Goal: Communication & Community: Answer question/provide support

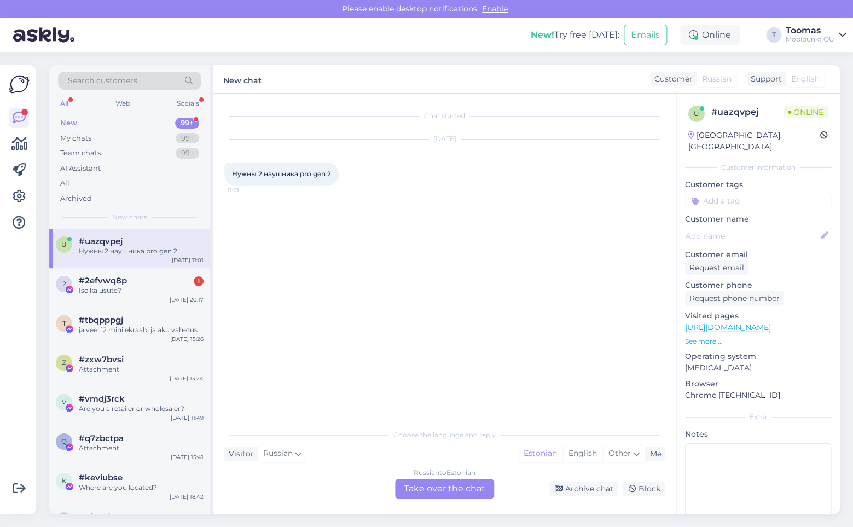
click at [457, 480] on div "Russian to Estonian Take over the chat" at bounding box center [444, 489] width 99 height 20
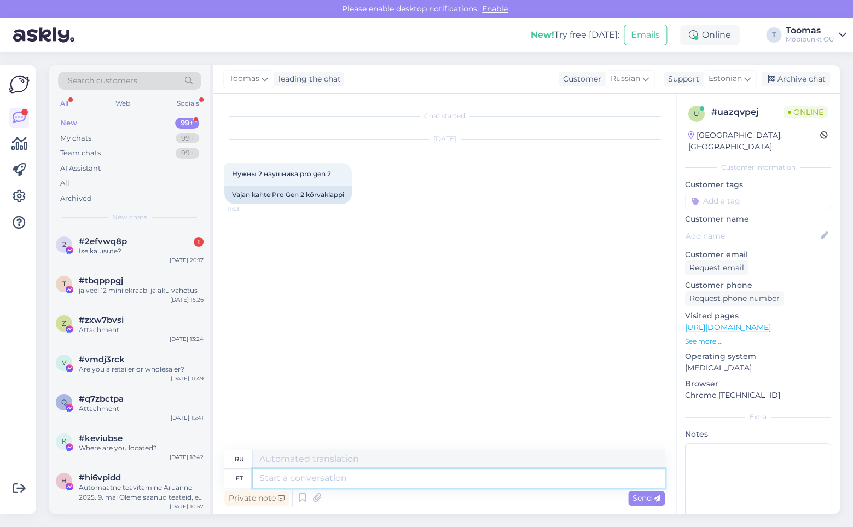
click at [437, 475] on textarea at bounding box center [459, 478] width 412 height 19
type textarea "Kas v"
type textarea "Является"
type textarea "Kas vajate u"
type textarea "Вам нужно?"
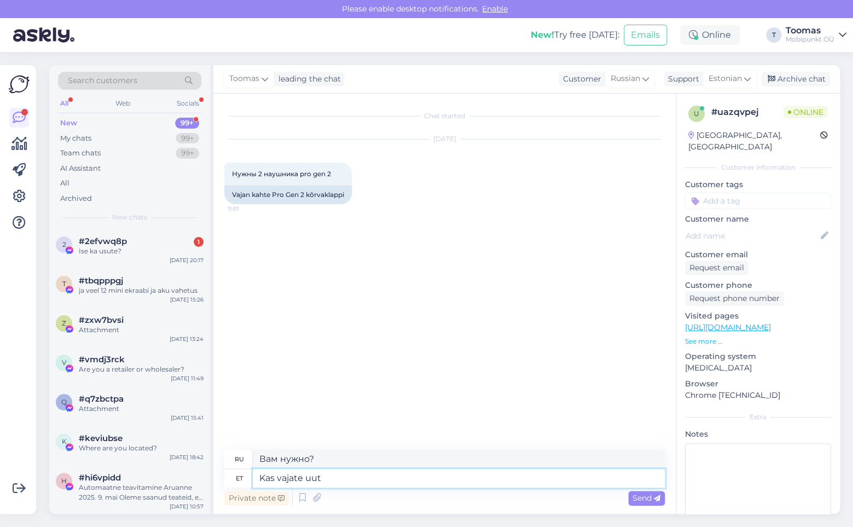
type textarea "Kas vajate uut k"
type textarea "Вам нужен новый?"
type textarea "Kas vajate"
type textarea "Вам нужно?"
type textarea "Kas vajate kahte"
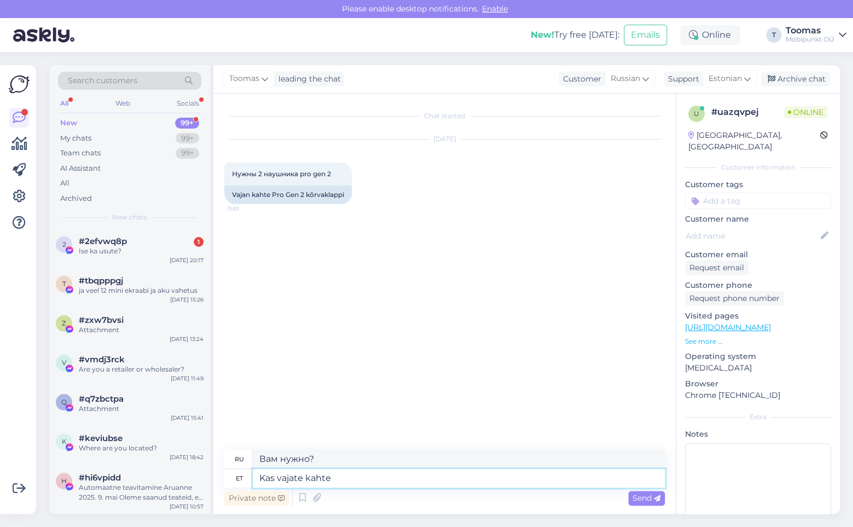
type textarea "Вам нужно два?"
type textarea "Kas vajate kahte uut ko"
type textarea "Вам нужны два новых?"
type textarea "Kas vajate kahte uut komplekti võ"
type textarea "Вам нужны два новых комплекта?"
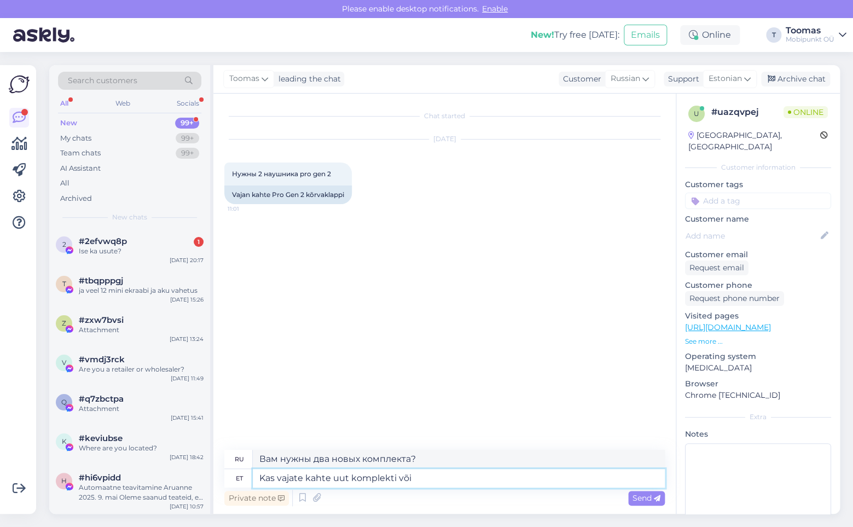
type textarea "Kas vajate kahte uut komplekti või a"
type textarea "Вам нужны два новых комплекта или"
type textarea "Kas vajate kahte uut komplekti või ainult"
type textarea "Вам нужны два новых комплекта или только один?"
type textarea "Kas vajate kahte uut komplekti või ü"
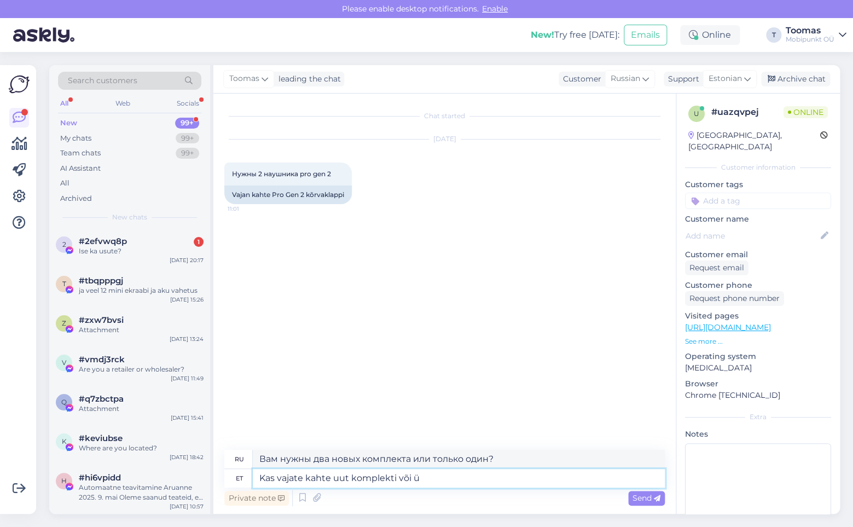
type textarea "Вам нужны два новых комплекта или"
type textarea "Kas vajate kahte uut komplekti või üksikult?"
type textarea "Вам нужны два новых комплекта или по отдельности?"
type textarea "Kas vajate kahte uut komplekti või üksikult?"
click at [633, 499] on span "Send" at bounding box center [646, 498] width 28 height 10
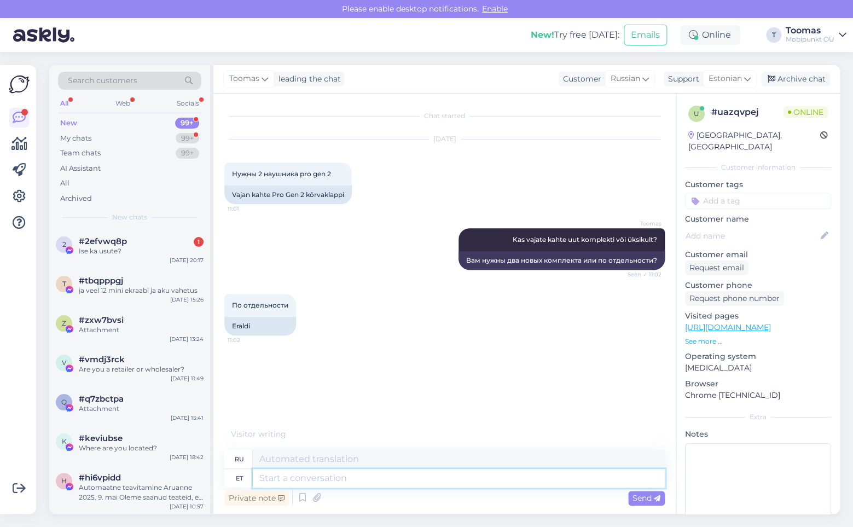
click at [335, 478] on textarea at bounding box center [459, 478] width 412 height 19
type textarea "Kahjuks mo"
type textarea "К сожалению"
type textarea "Kahjuks momendil me"
type textarea "К сожалению, на данный момент"
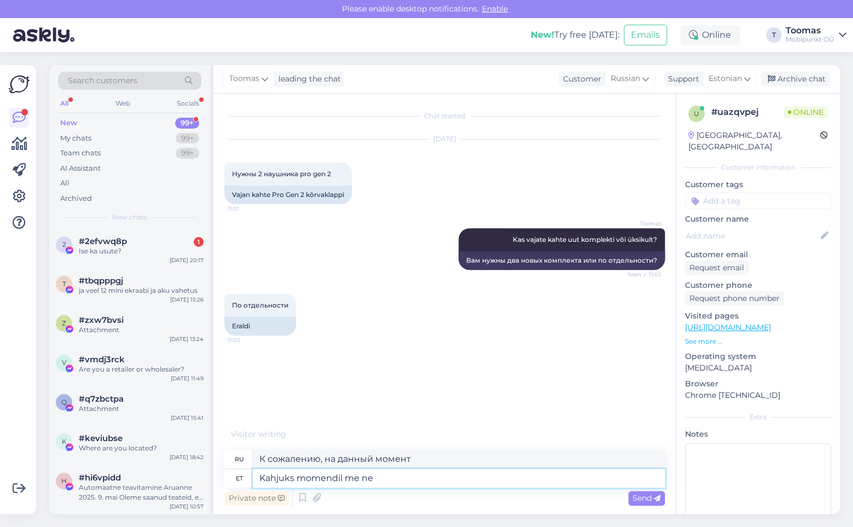
type textarea "Kahjuks momendil me nei"
type textarea "К сожалению, на данный момент мы"
type textarea "Kahjuks momendil me neid eraldi ei"
type textarea "К сожалению, на данный момент мы не можем их разделить."
type textarea "Kahjuks momendil me neid eraldi ei m"
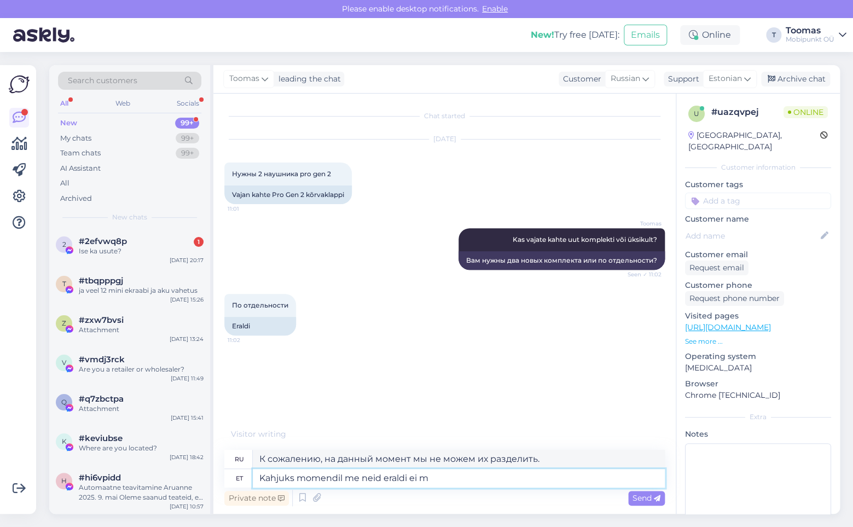
type textarea "К сожалению, на данный момент у нас их нет по отдельности."
type textarea "Kahjuks momendil me neid eraldi ei müü"
type textarea "К сожалению, на данный момент мы их отдельно не продаем."
type textarea "Kahjuks momendil me neid eraldi ei müü, ainult k"
type textarea "К сожалению, на данный момент мы не продаем их отдельно, только"
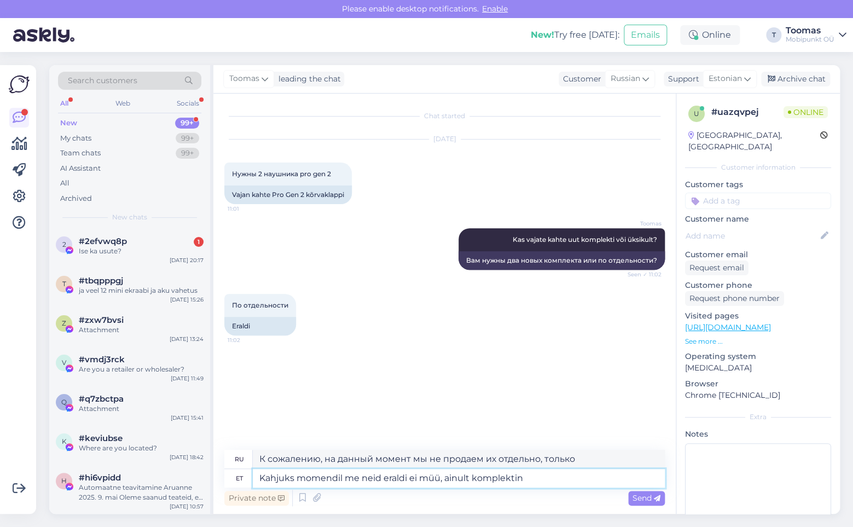
type textarea "Kahjuks momendil me neid eraldi ei müü, ainult komplektina"
type textarea "К сожалению, на данный момент мы не продаем их по отдельности, только комплекто…"
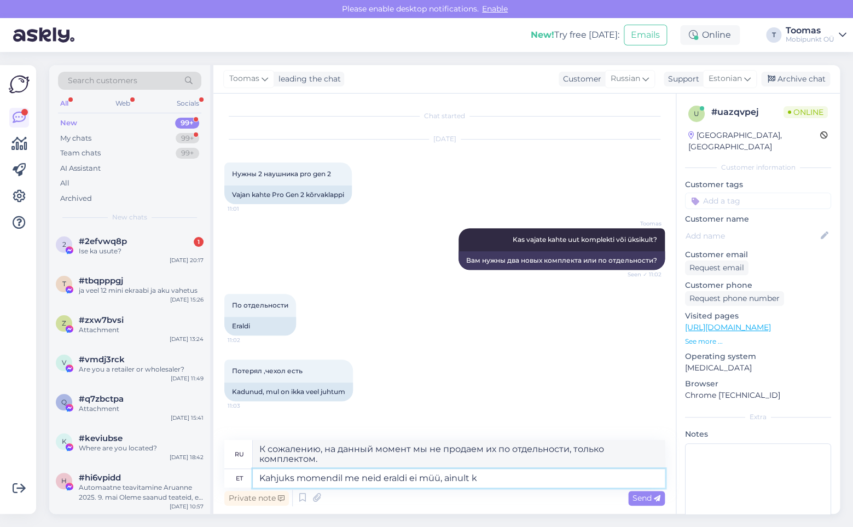
type textarea "Kahjuks momendil me neid eraldi ei müü, ainult"
type textarea "К сожалению, на данный момент мы не продаем их отдельно, только"
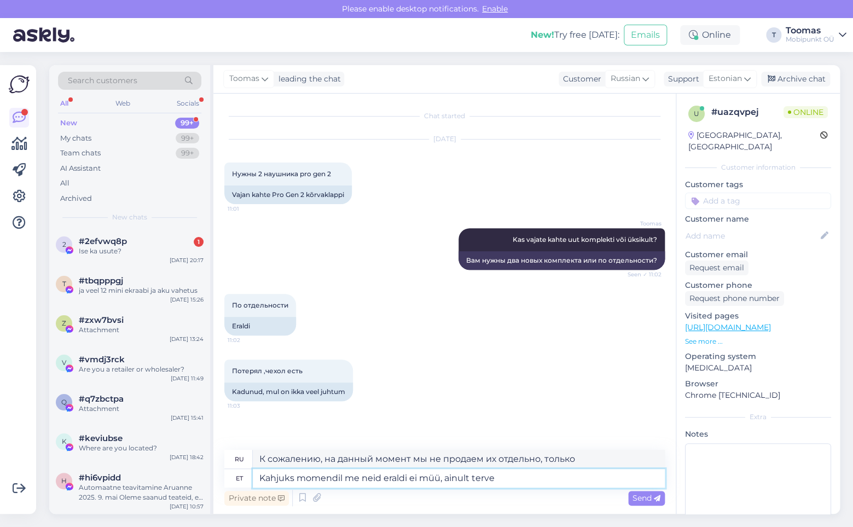
type textarea "Kahjuks momendil me neid eraldi ei müü, ainult terve k"
type textarea "К сожалению, на данный момент мы не продаем их по отдельности, только целиком."
type textarea "Kahjuks momendil me neid eraldi ei müü, ainult terve komplektina."
type textarea "К сожалению, на данный момент мы не продаем их по отдельности, только полным ко…"
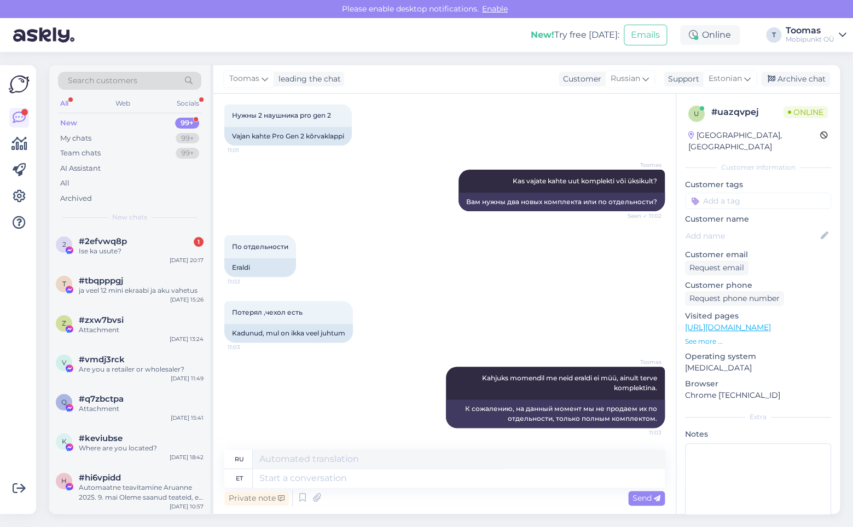
click at [405, 196] on div "Toomas Kas vajate kahte uut komplekti või üksikult? Seen ✓ 11:02 Вам нужны два …" at bounding box center [444, 191] width 440 height 66
click at [186, 289] on div "ja veel 12 mini ekraabi ja aku vahetus" at bounding box center [141, 291] width 125 height 10
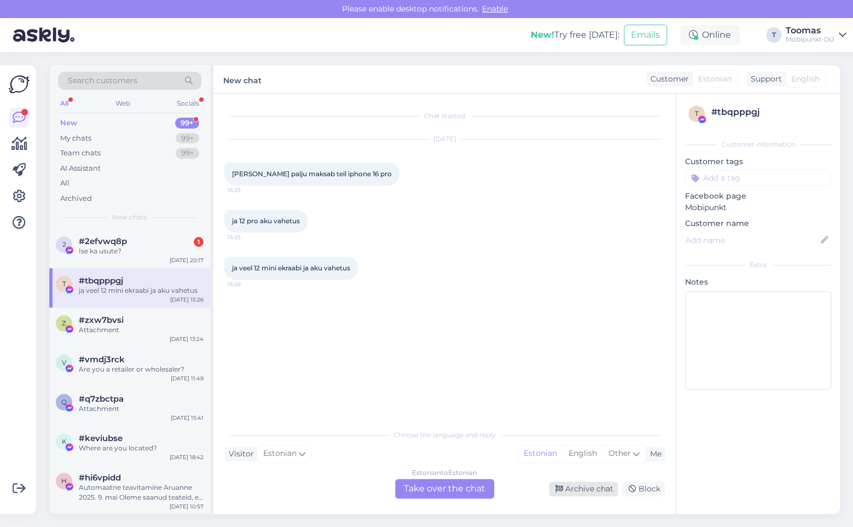
click at [584, 489] on div "Archive chat" at bounding box center [583, 488] width 69 height 15
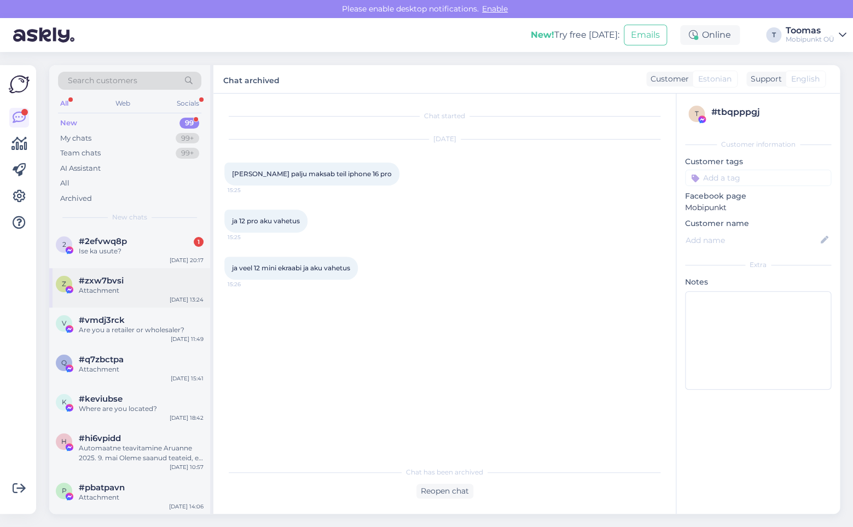
click at [132, 298] on div "z #zxw7bvsi Attachment [DATE] 13:24" at bounding box center [129, 287] width 161 height 39
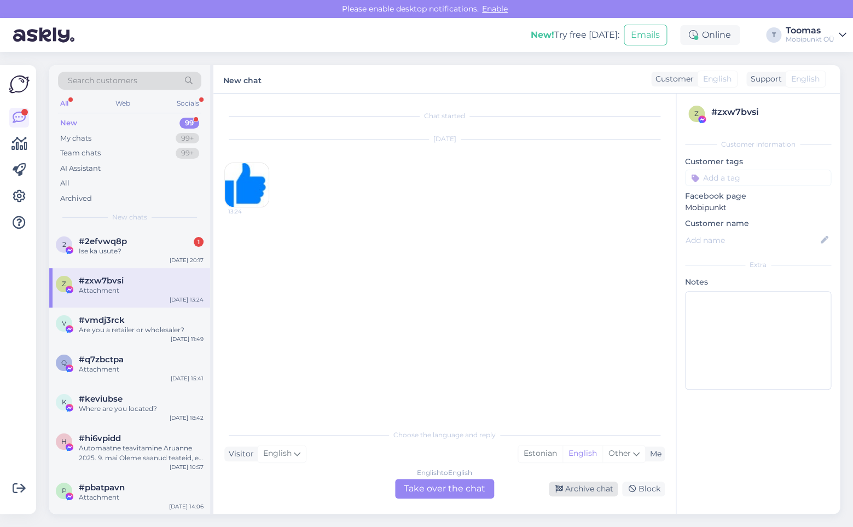
click at [589, 492] on div "Archive chat" at bounding box center [583, 488] width 69 height 15
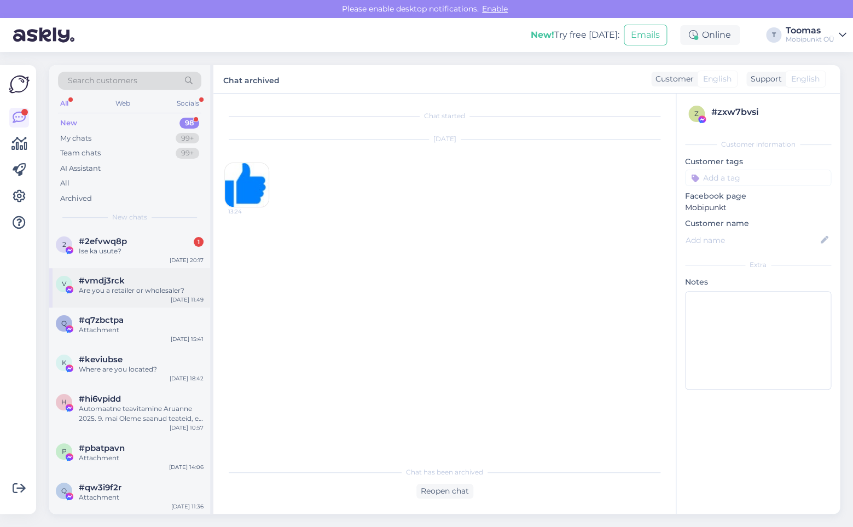
click at [129, 285] on div "#vmdj3rck" at bounding box center [141, 281] width 125 height 10
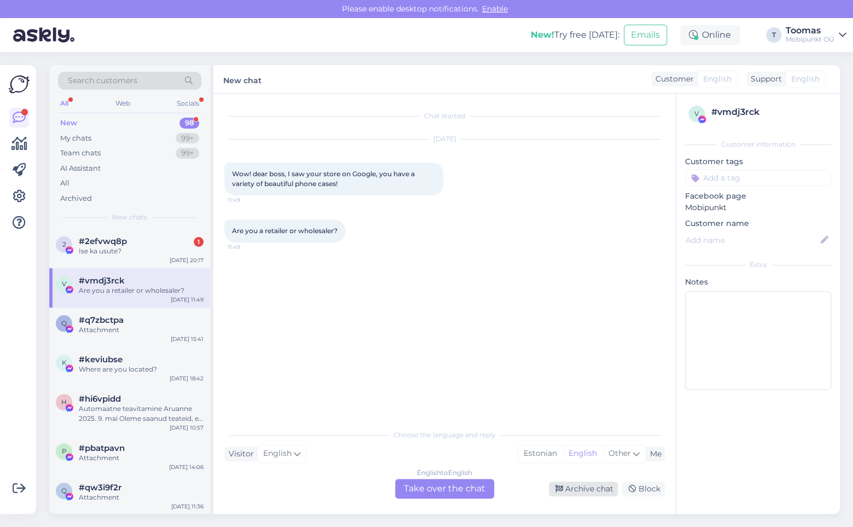
click at [608, 492] on div "Archive chat" at bounding box center [583, 488] width 69 height 15
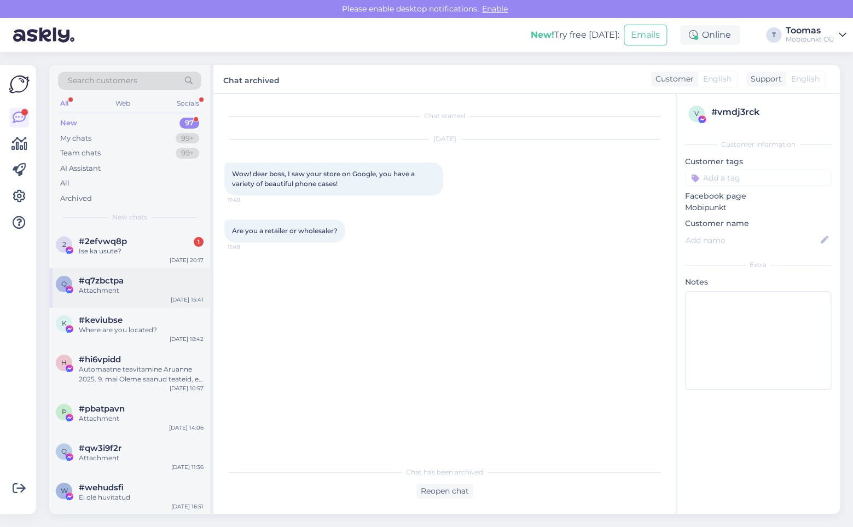
click at [127, 291] on div "Attachment" at bounding box center [141, 291] width 125 height 10
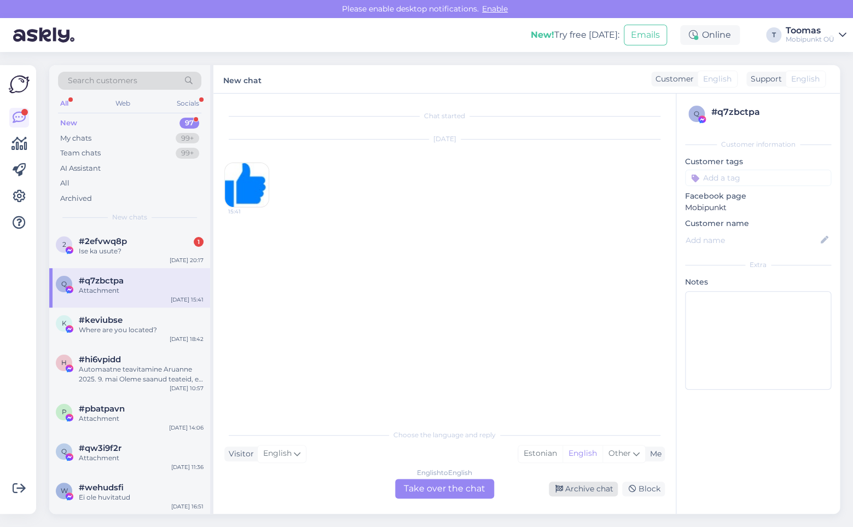
click at [601, 489] on div "Archive chat" at bounding box center [583, 488] width 69 height 15
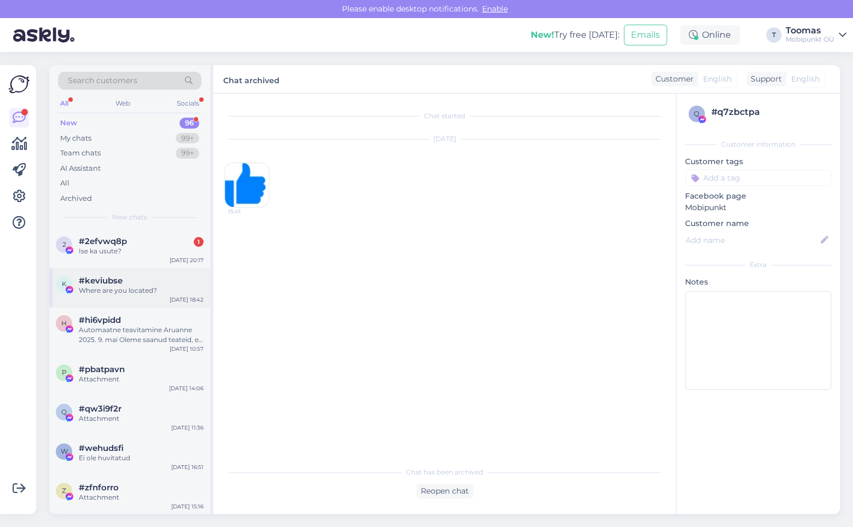
click at [159, 288] on div "Where are you located?" at bounding box center [141, 291] width 125 height 10
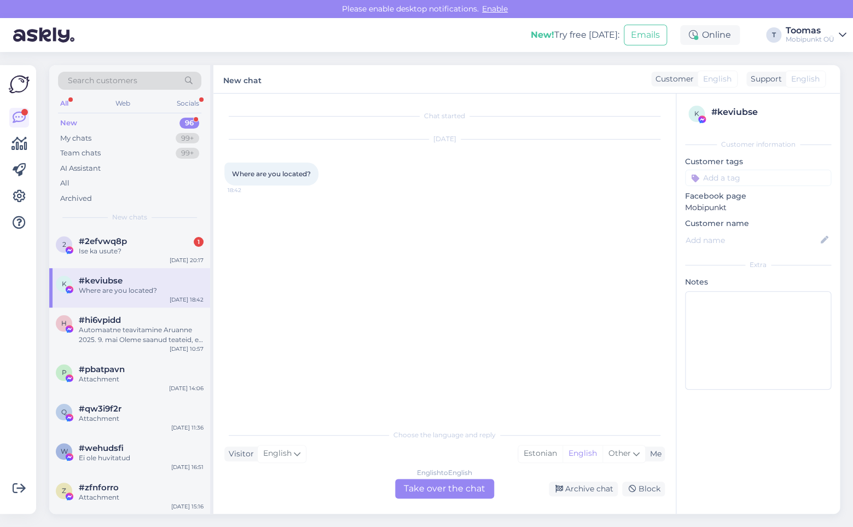
click at [578, 499] on div "Chat started [DATE] Where are you located? 18:42 Choose the language and reply …" at bounding box center [444, 304] width 462 height 420
click at [578, 491] on div "Archive chat" at bounding box center [583, 488] width 69 height 15
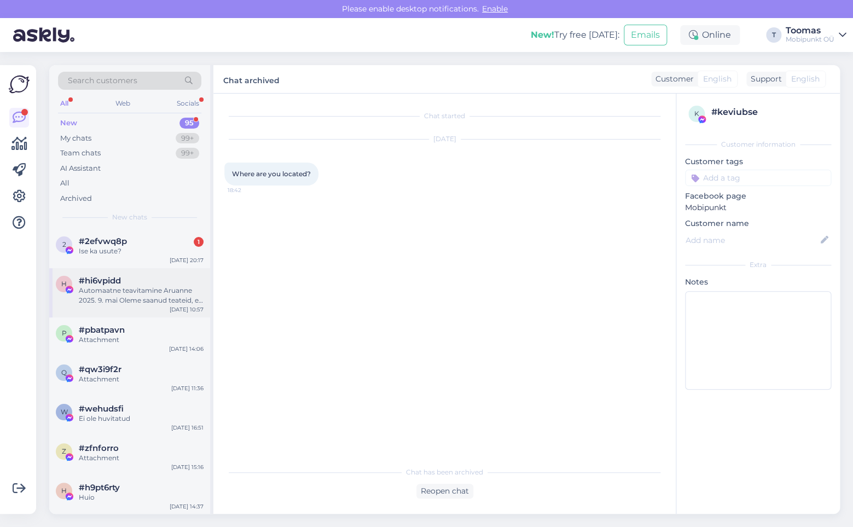
click at [123, 274] on div "h #hi6vpidd Automaatne teavitamine Aruanne 2025. 9. mai Oleme saanud teateid, e…" at bounding box center [129, 292] width 161 height 49
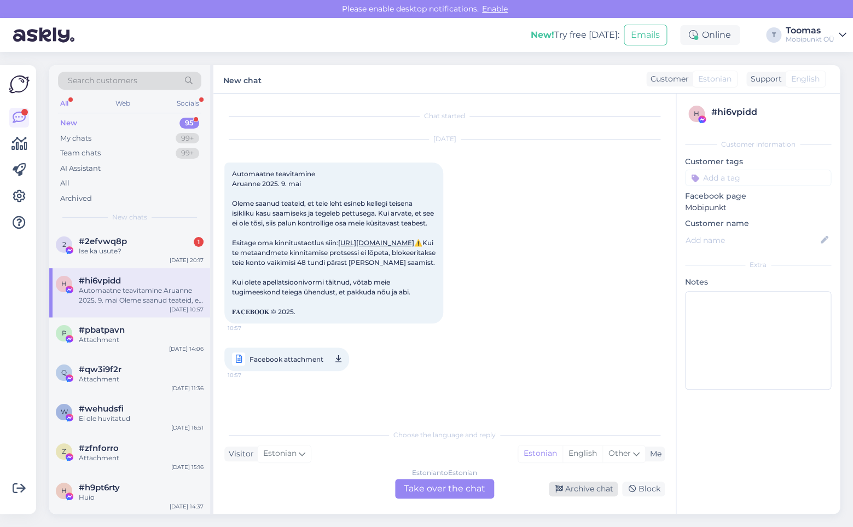
click at [563, 489] on icon at bounding box center [559, 489] width 8 height 8
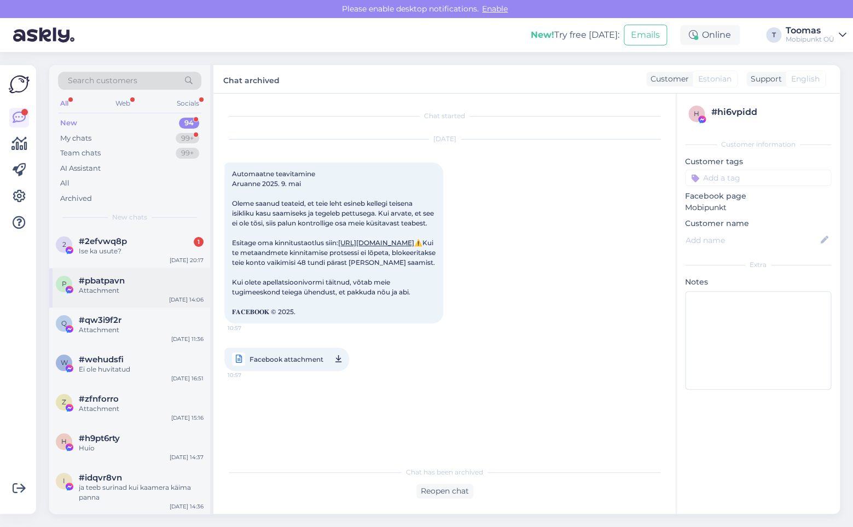
click at [161, 288] on div "Attachment" at bounding box center [141, 291] width 125 height 10
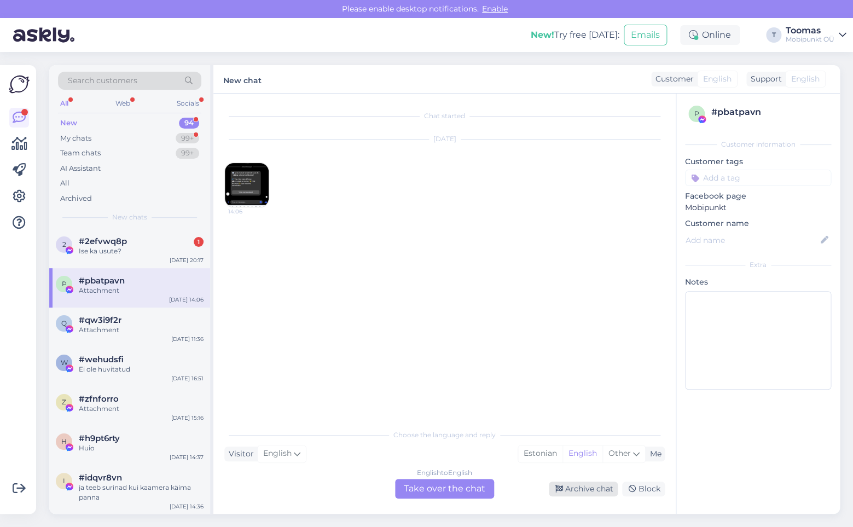
click at [592, 489] on div "Archive chat" at bounding box center [583, 488] width 69 height 15
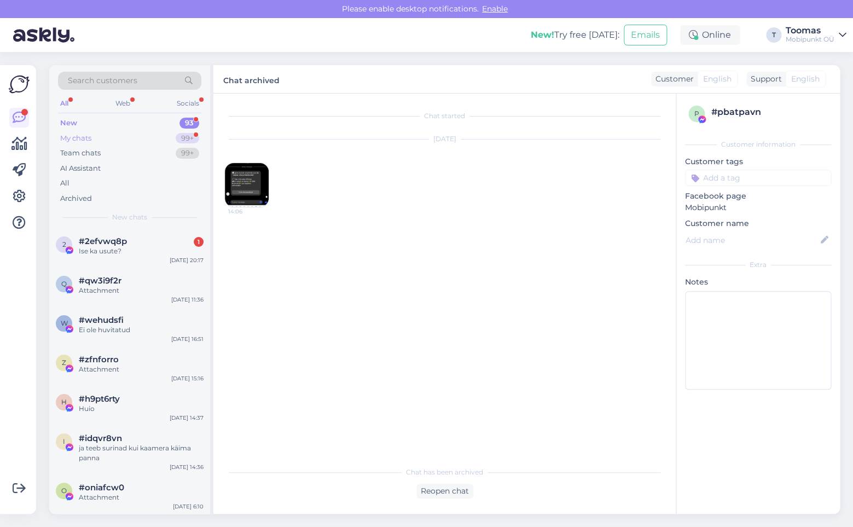
click at [188, 133] on div "99+" at bounding box center [188, 138] width 24 height 11
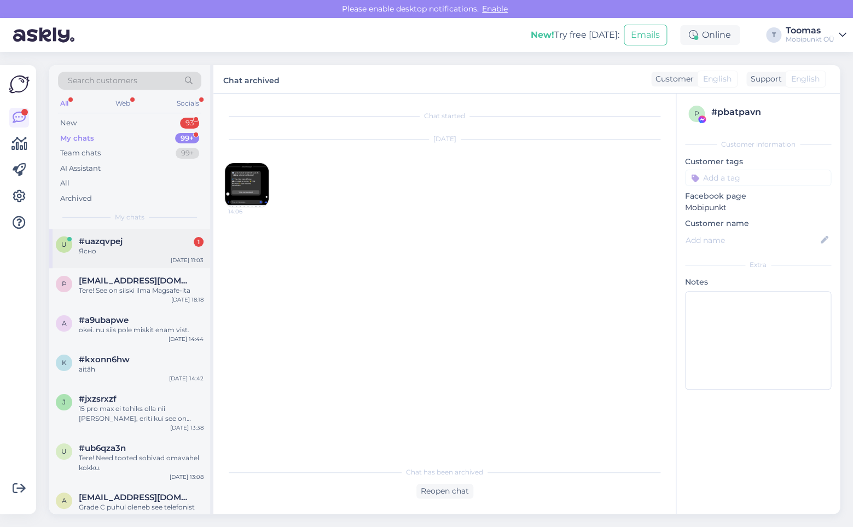
click at [173, 241] on div "#uazqvpej 1" at bounding box center [141, 241] width 125 height 10
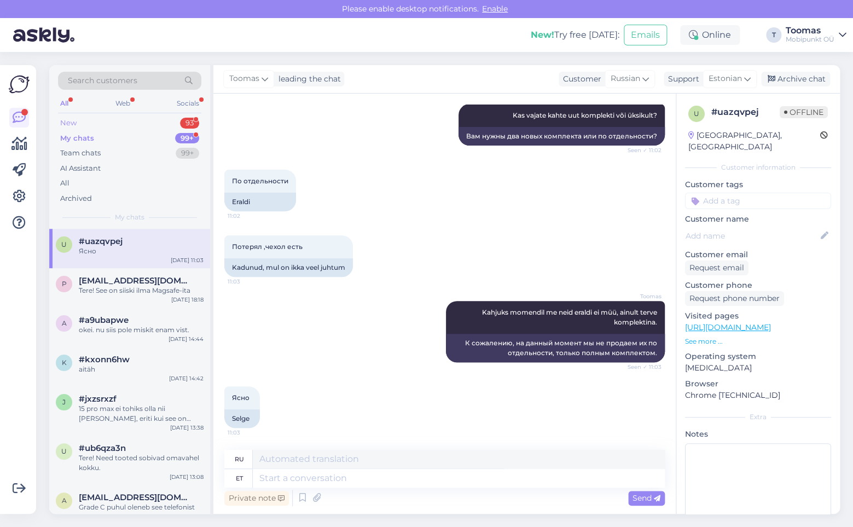
click at [118, 125] on div "New 93" at bounding box center [129, 122] width 143 height 15
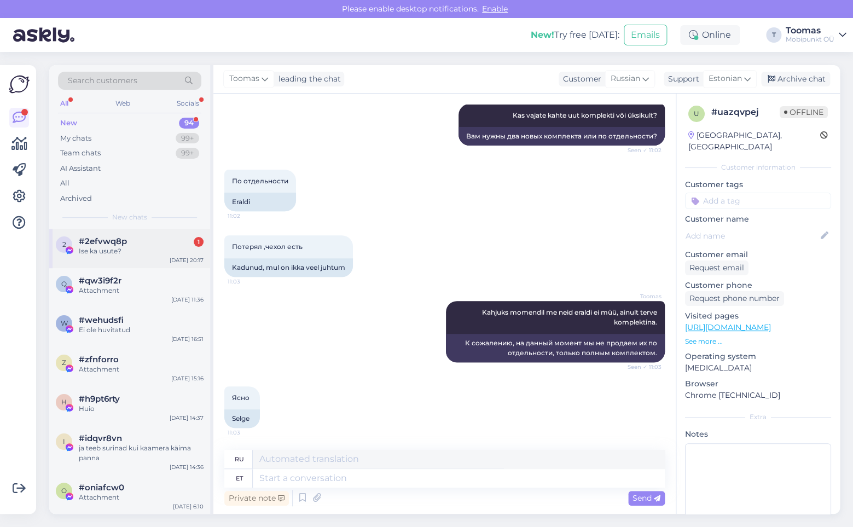
click at [140, 248] on div "Ise ka usute?" at bounding box center [141, 251] width 125 height 10
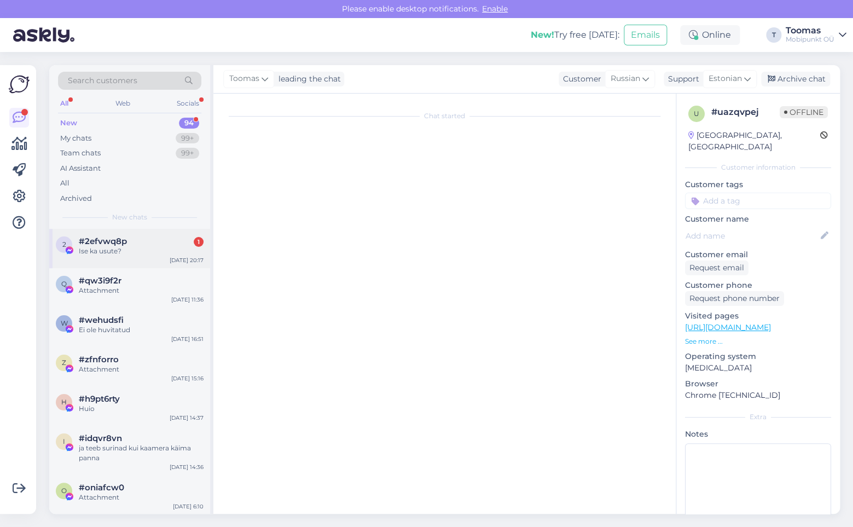
scroll to position [0, 0]
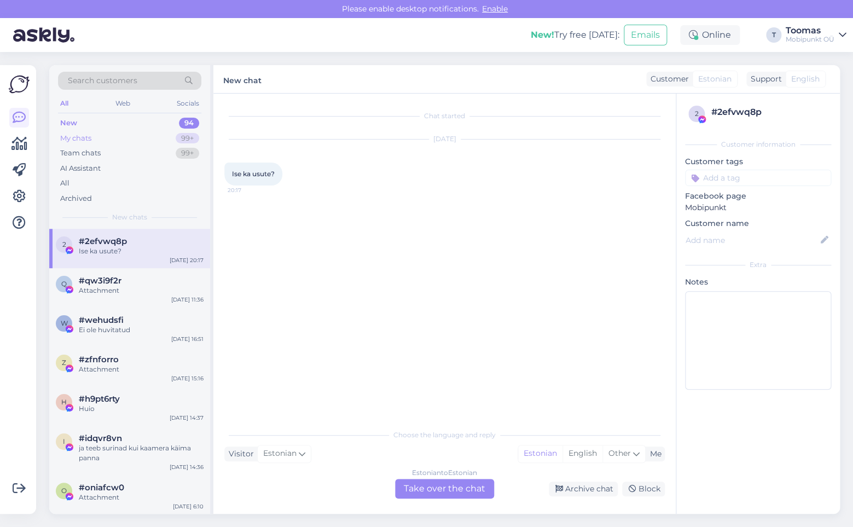
click at [114, 143] on div "My chats 99+" at bounding box center [129, 138] width 143 height 15
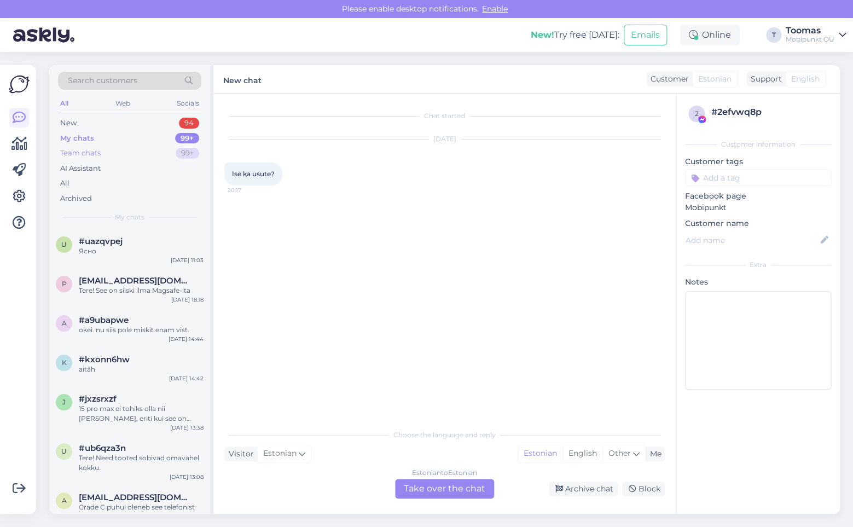
click at [113, 155] on div "Team chats 99+" at bounding box center [129, 153] width 143 height 15
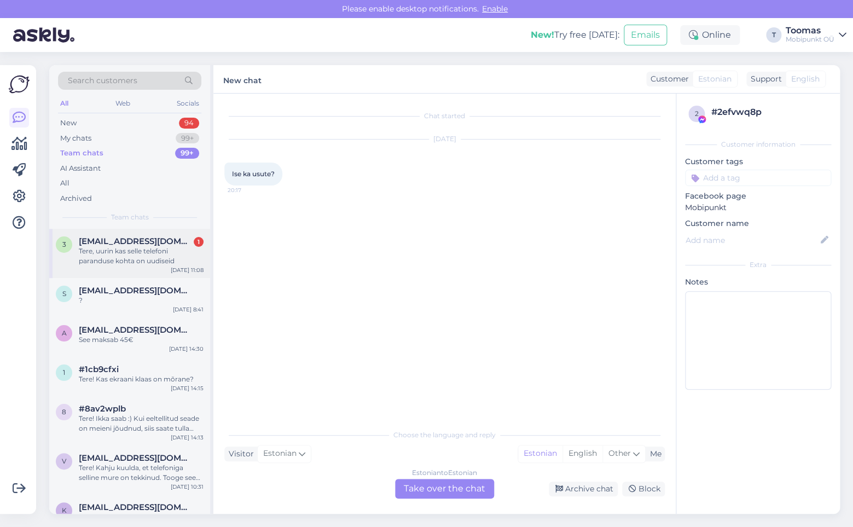
click at [127, 252] on div "Tere, uurin kas selle telefoni paranduse kohta on uudiseid" at bounding box center [141, 256] width 125 height 20
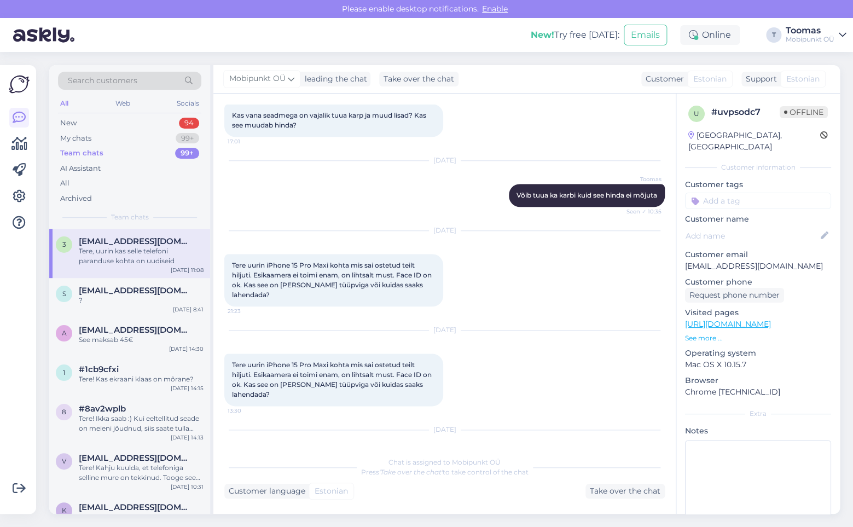
scroll to position [495, 0]
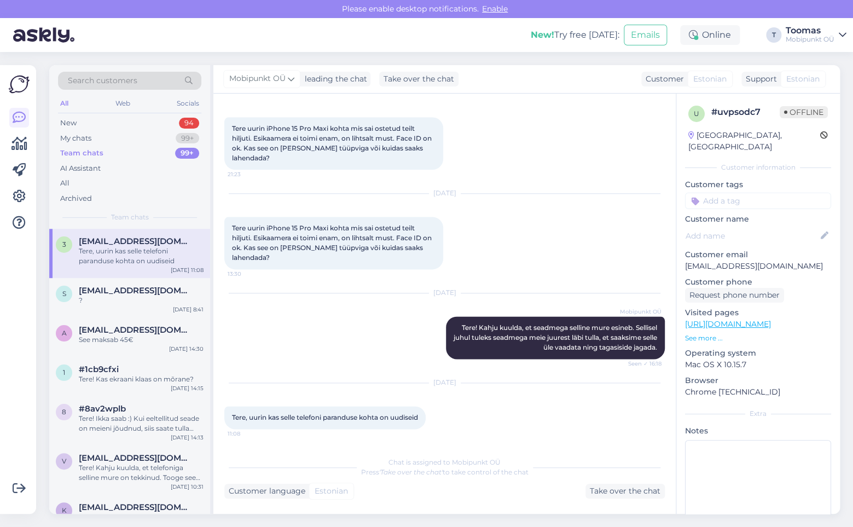
click at [598, 483] on div "Chat is assigned to Mobipunkt OÜ Press 'Take over the chat' to take control of …" at bounding box center [444, 475] width 440 height 48
click at [598, 484] on div "Take over the chat" at bounding box center [624, 491] width 79 height 15
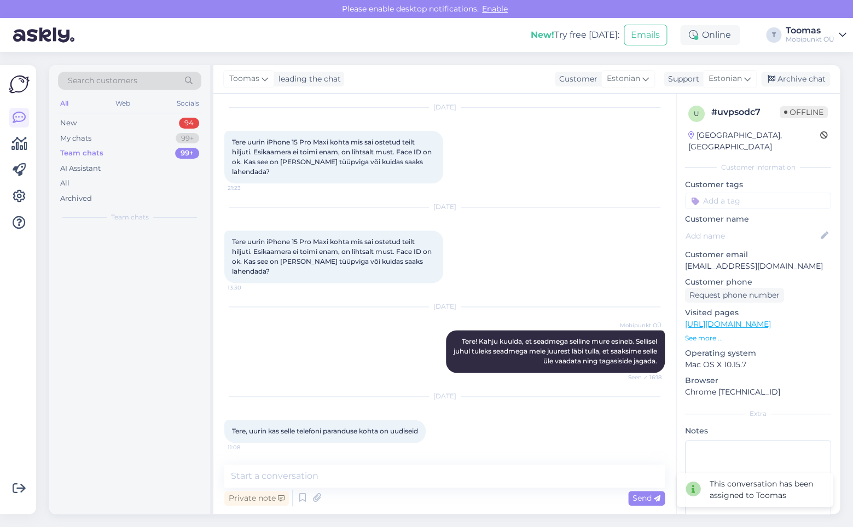
scroll to position [481, 0]
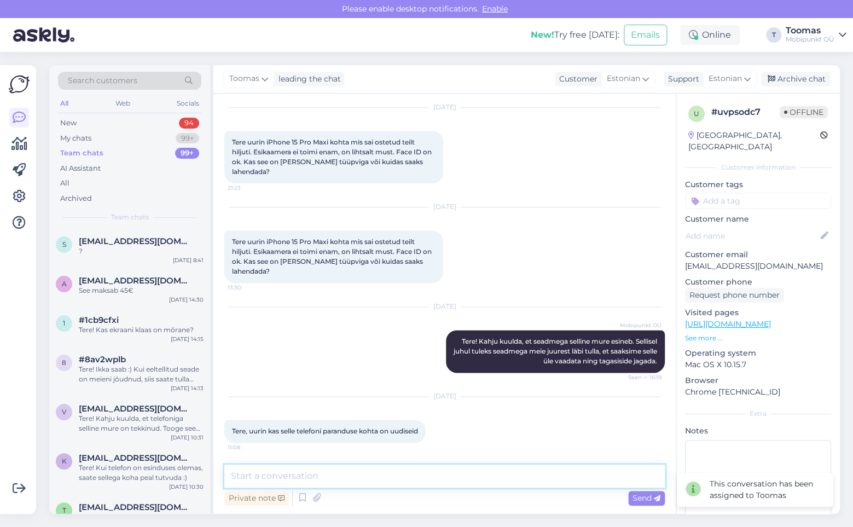
click at [490, 486] on textarea at bounding box center [444, 475] width 440 height 23
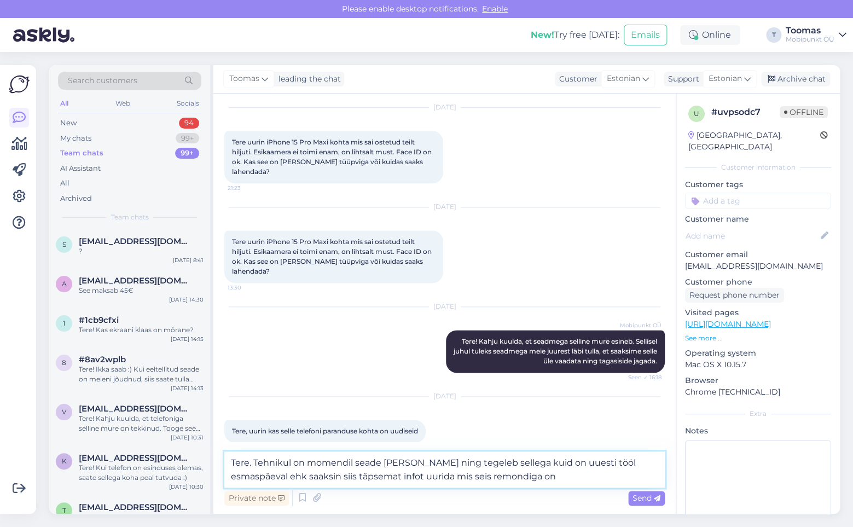
type textarea "Tere. Tehnikul on momendil seade [PERSON_NAME] ning tegeleb sellega kuid on uue…"
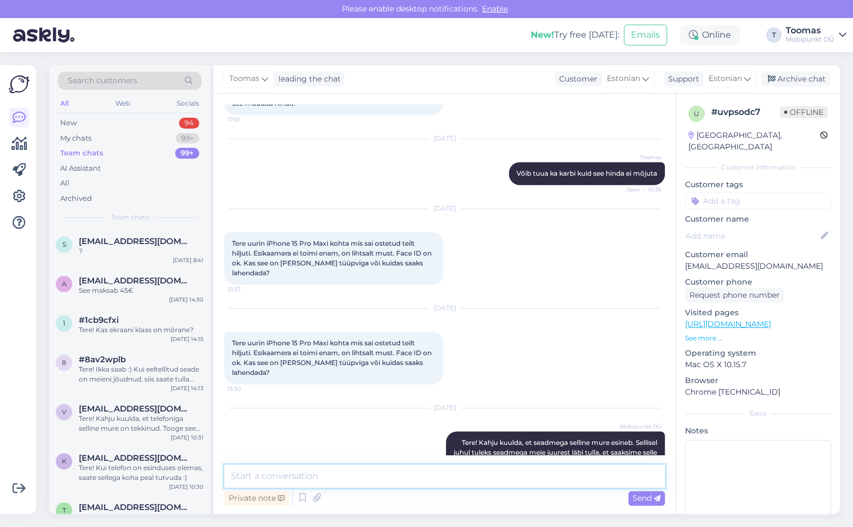
scroll to position [548, 0]
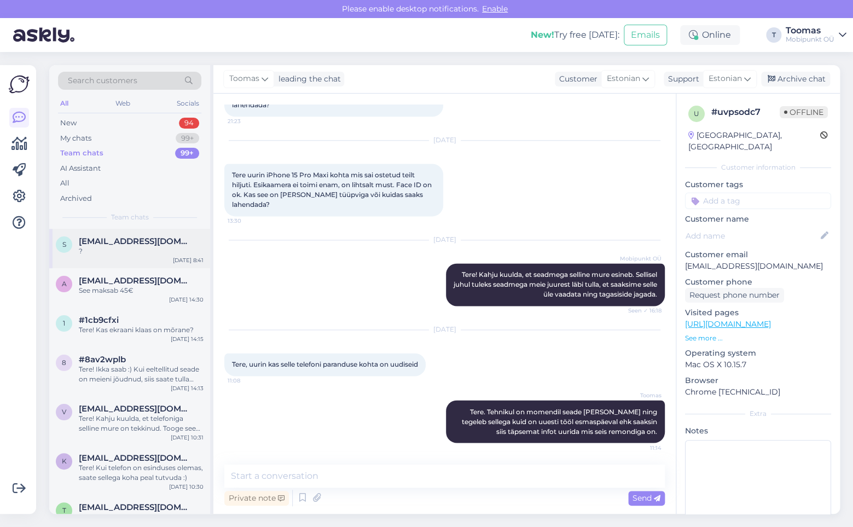
click at [142, 241] on span "[EMAIL_ADDRESS][DOMAIN_NAME]" at bounding box center [136, 241] width 114 height 10
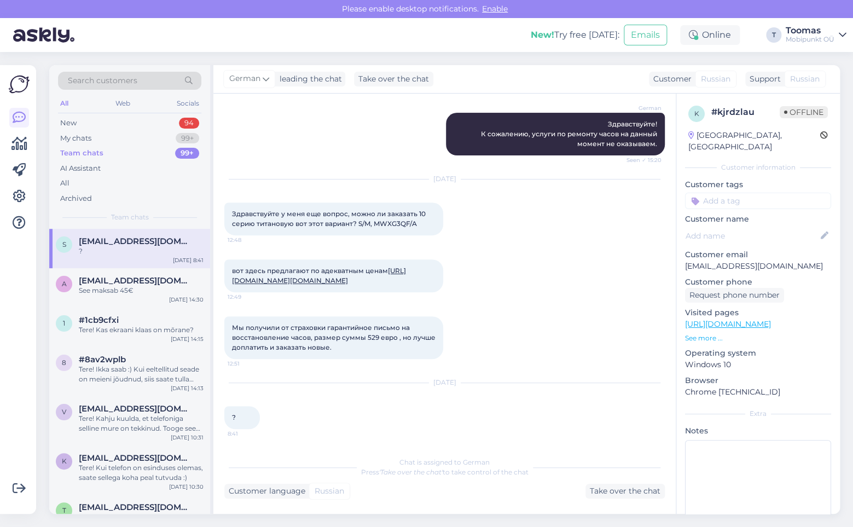
scroll to position [156, 0]
click at [93, 137] on div "My chats 99+" at bounding box center [129, 138] width 143 height 15
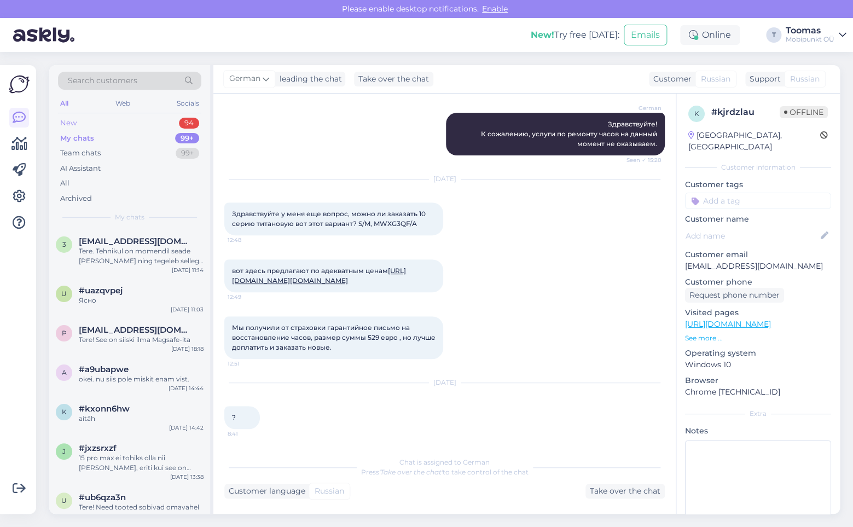
click at [74, 124] on div "New" at bounding box center [68, 123] width 16 height 11
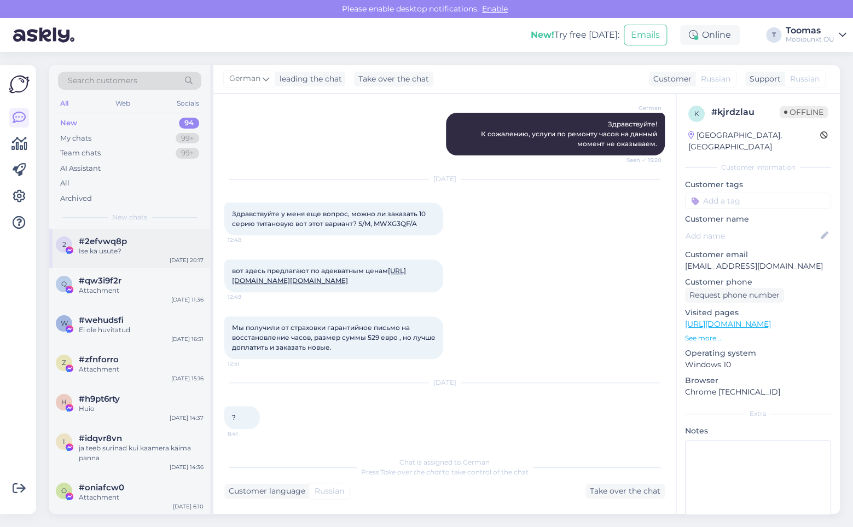
click at [105, 251] on div "Ise ka usute?" at bounding box center [141, 251] width 125 height 10
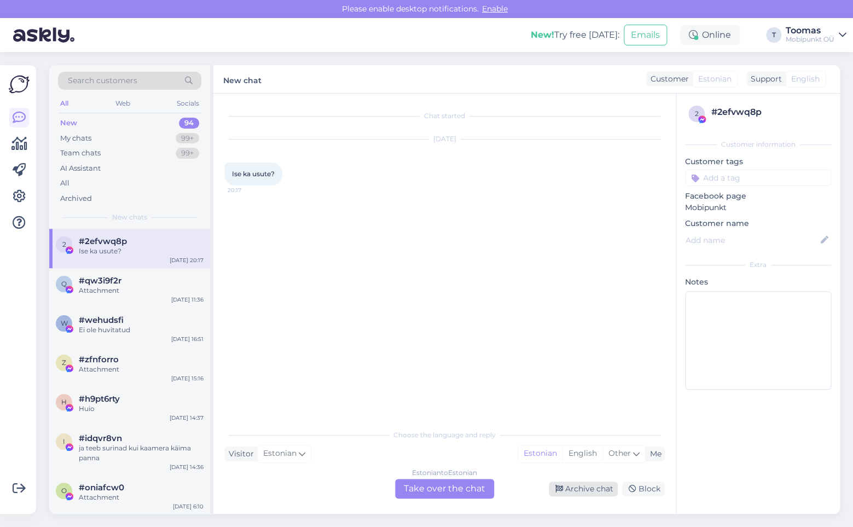
click at [571, 486] on div "Archive chat" at bounding box center [583, 488] width 69 height 15
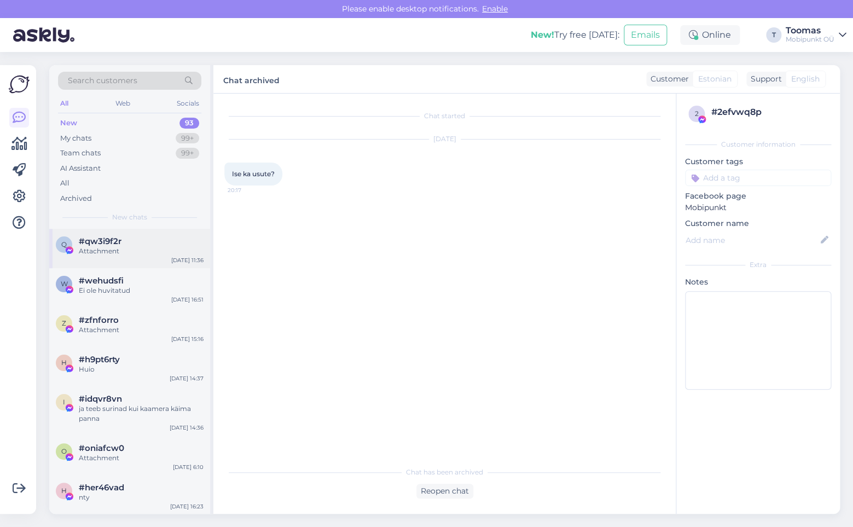
drag, startPoint x: 119, startPoint y: 248, endPoint x: 127, endPoint y: 248, distance: 8.2
click at [119, 248] on div "Attachment" at bounding box center [141, 251] width 125 height 10
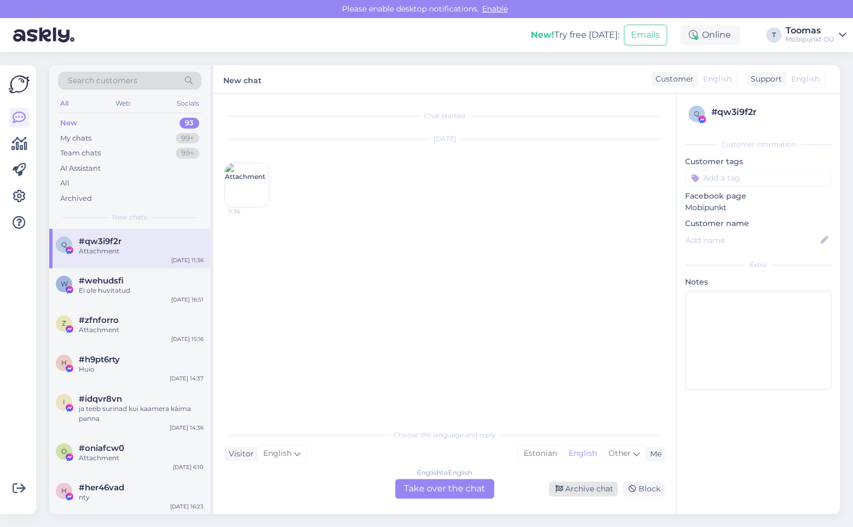
click at [582, 491] on div "Archive chat" at bounding box center [583, 488] width 69 height 15
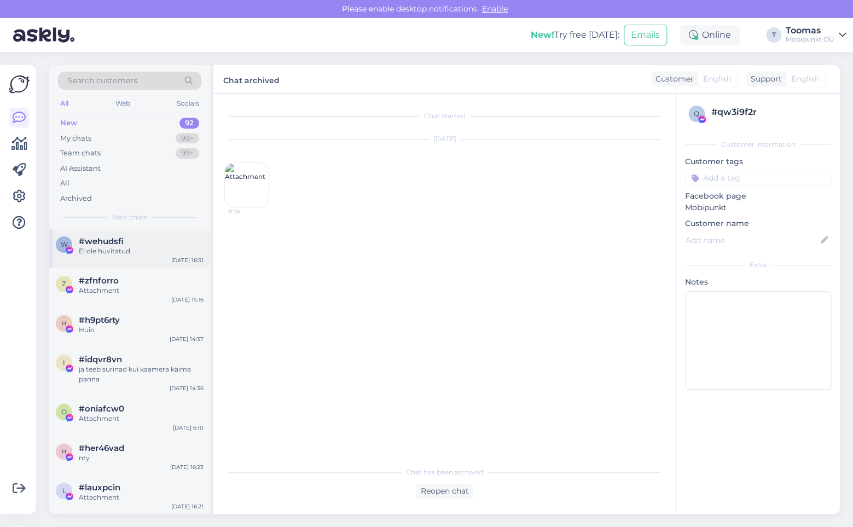
click at [109, 250] on div "Ei ole huvitatud" at bounding box center [141, 251] width 125 height 10
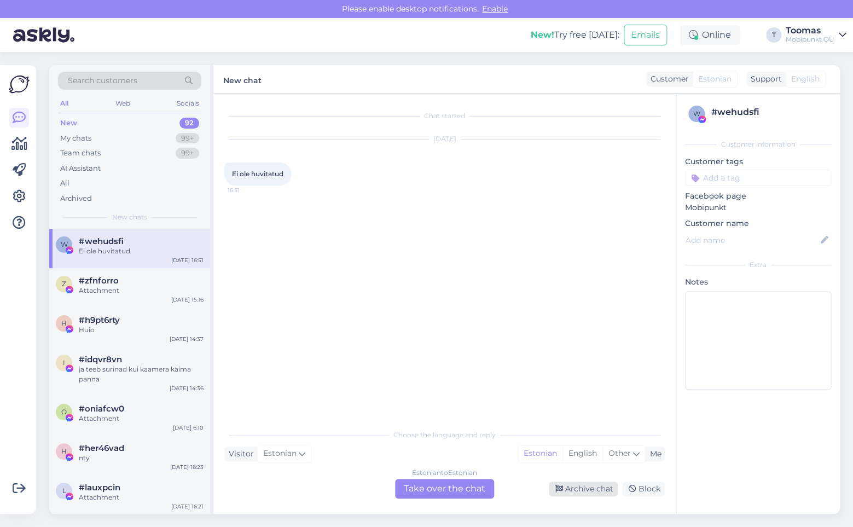
click at [574, 488] on div "Archive chat" at bounding box center [583, 488] width 69 height 15
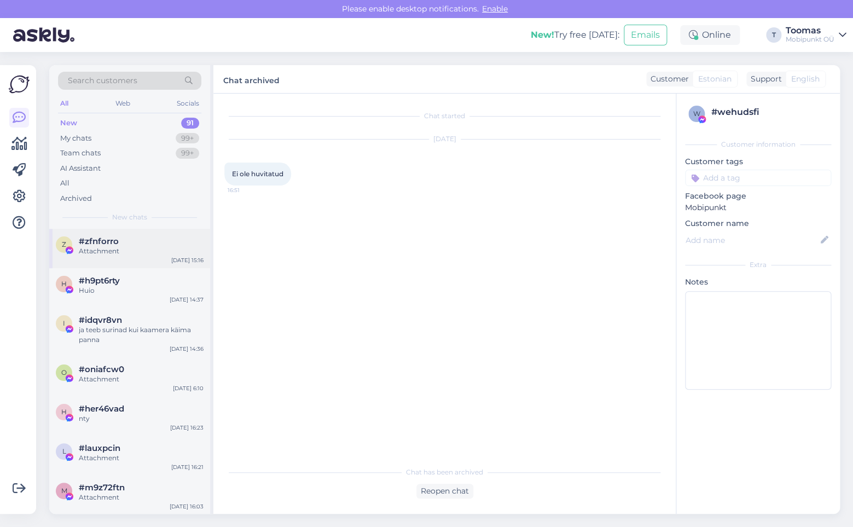
click at [135, 251] on div "Attachment" at bounding box center [141, 251] width 125 height 10
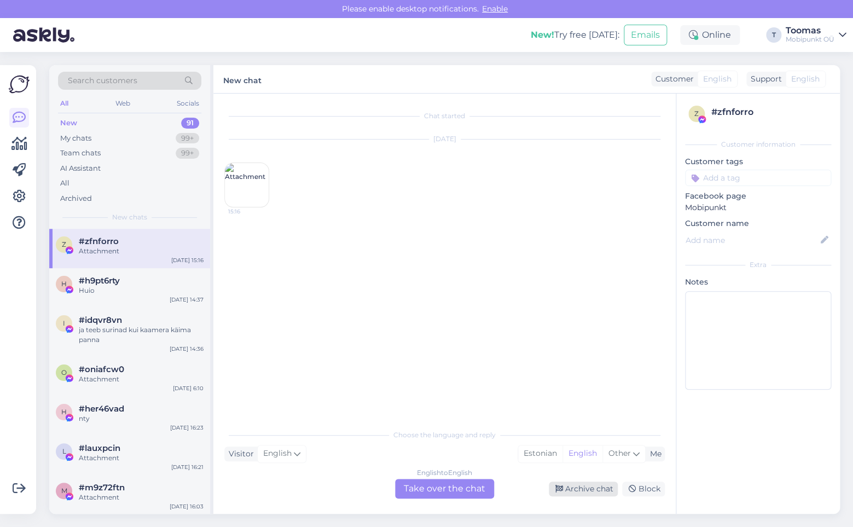
click at [595, 490] on div "Archive chat" at bounding box center [583, 488] width 69 height 15
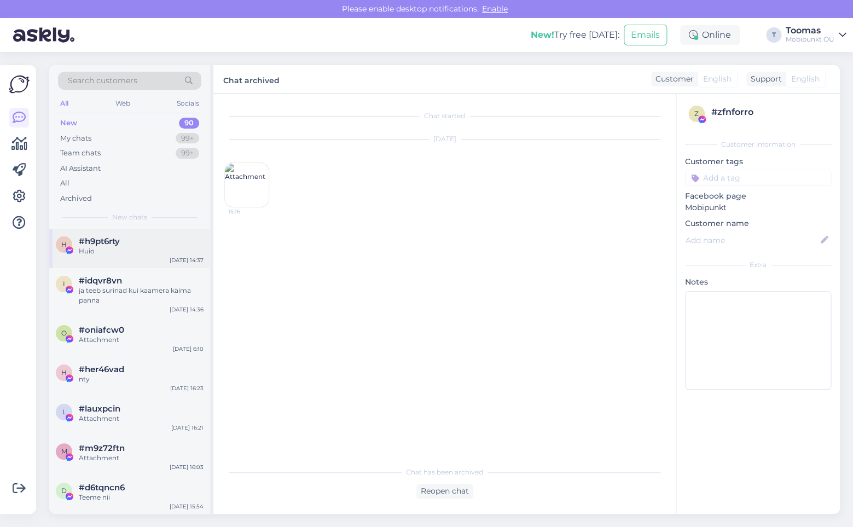
click at [126, 255] on div "Huio" at bounding box center [141, 251] width 125 height 10
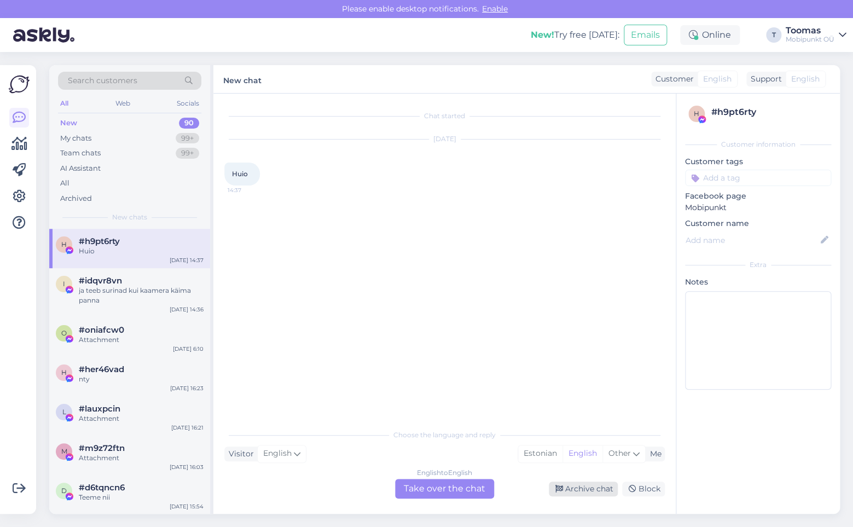
click at [569, 492] on div "Archive chat" at bounding box center [583, 488] width 69 height 15
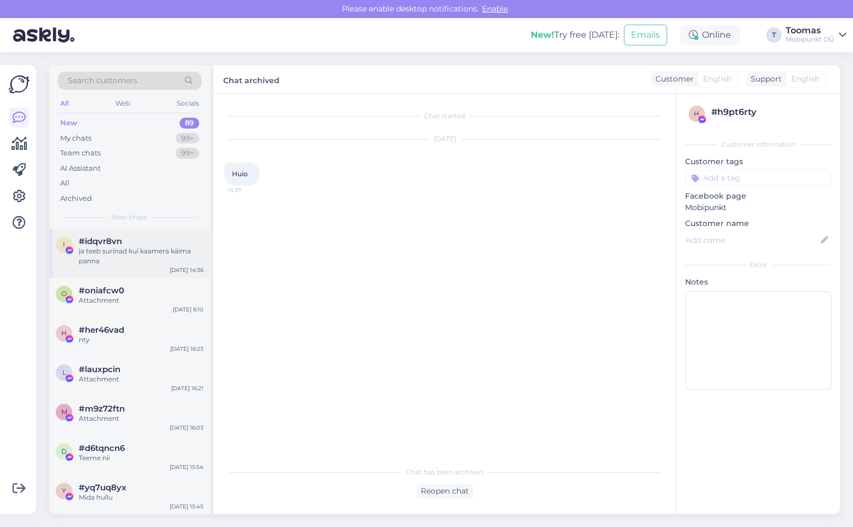
click at [101, 264] on div "ja teeb surinad kui kaamera käima panna" at bounding box center [141, 256] width 125 height 20
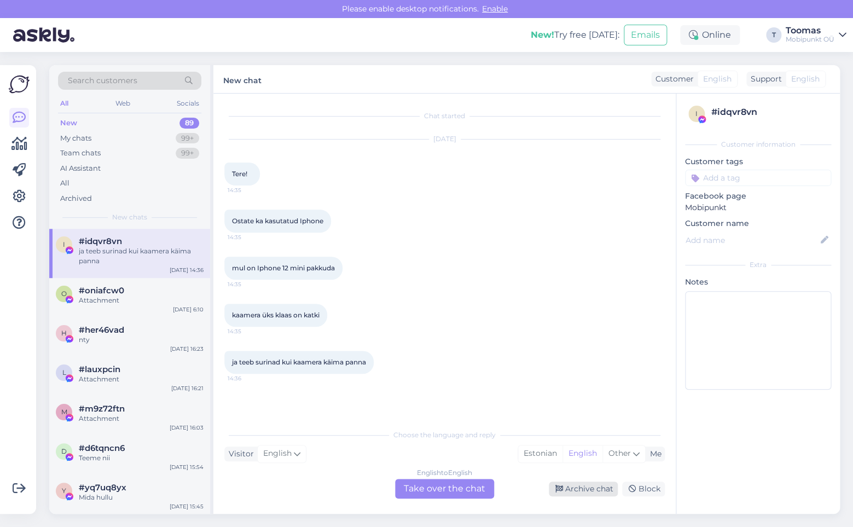
click at [591, 491] on div "Archive chat" at bounding box center [583, 488] width 69 height 15
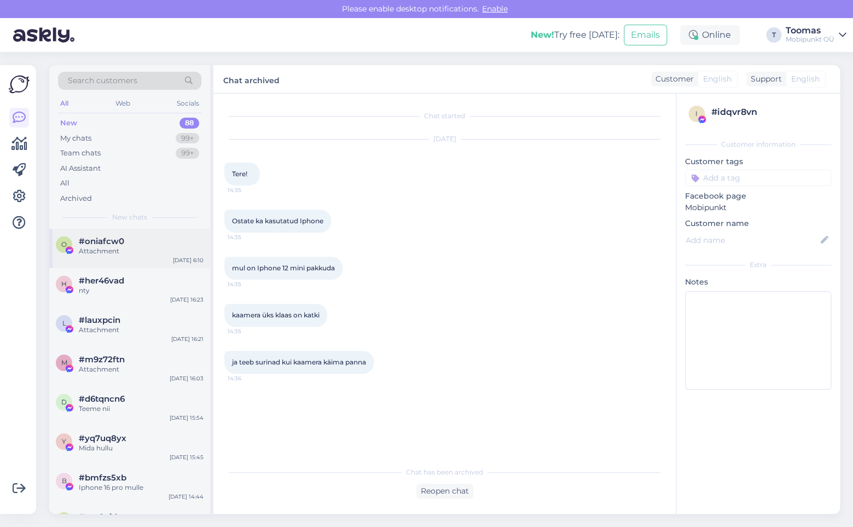
click at [167, 242] on div "#oniafcw0" at bounding box center [141, 241] width 125 height 10
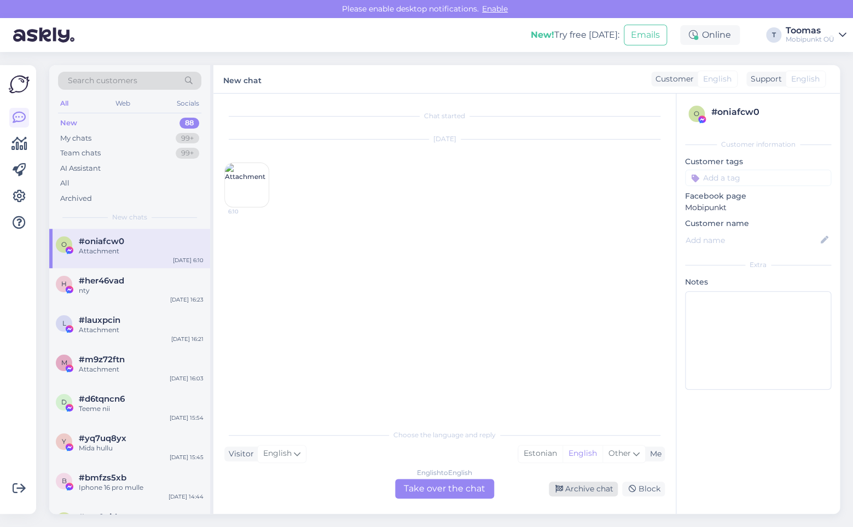
click at [592, 490] on div "Archive chat" at bounding box center [583, 488] width 69 height 15
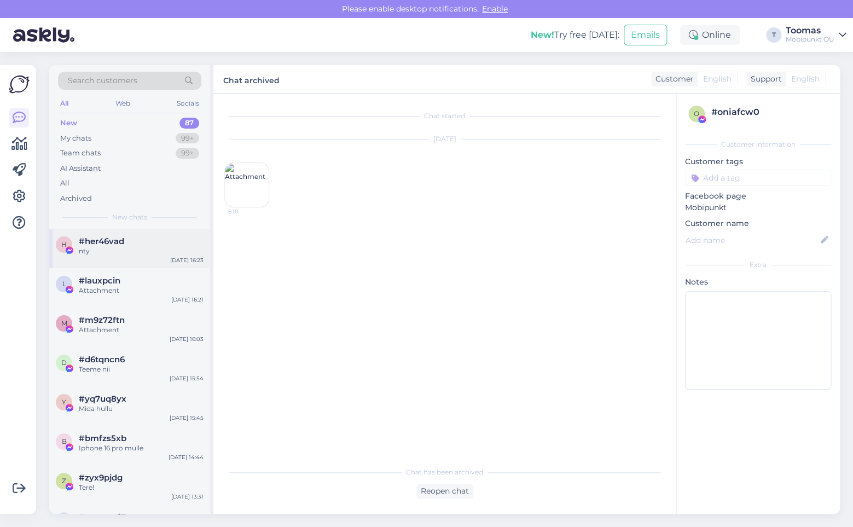
drag, startPoint x: 118, startPoint y: 243, endPoint x: 134, endPoint y: 245, distance: 16.4
click at [118, 243] on span "#her46vad" at bounding box center [101, 241] width 45 height 10
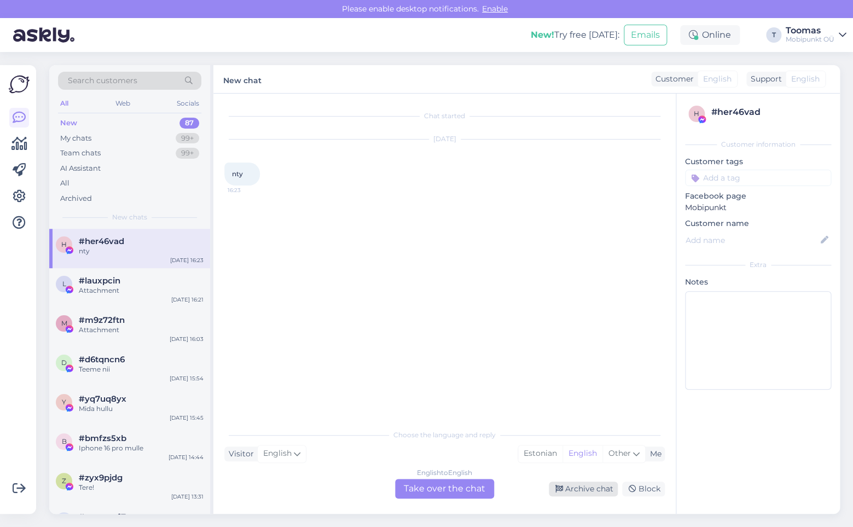
click at [578, 491] on div "Archive chat" at bounding box center [583, 488] width 69 height 15
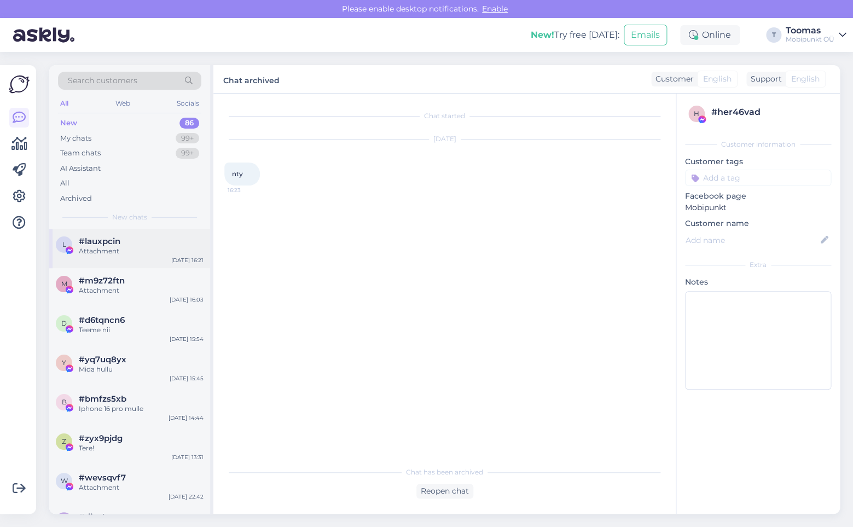
click at [111, 257] on div "l #lauxpcin Attachment [DATE] 16:21" at bounding box center [129, 248] width 161 height 39
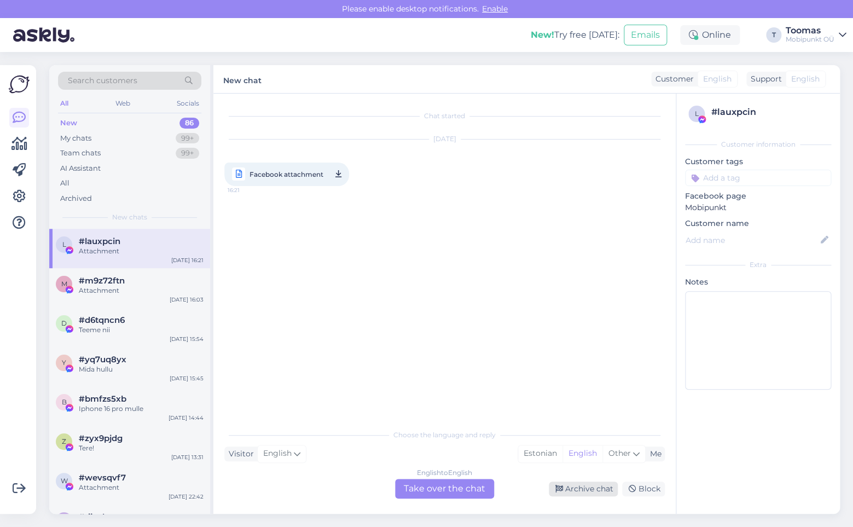
click at [583, 492] on div "Archive chat" at bounding box center [583, 488] width 69 height 15
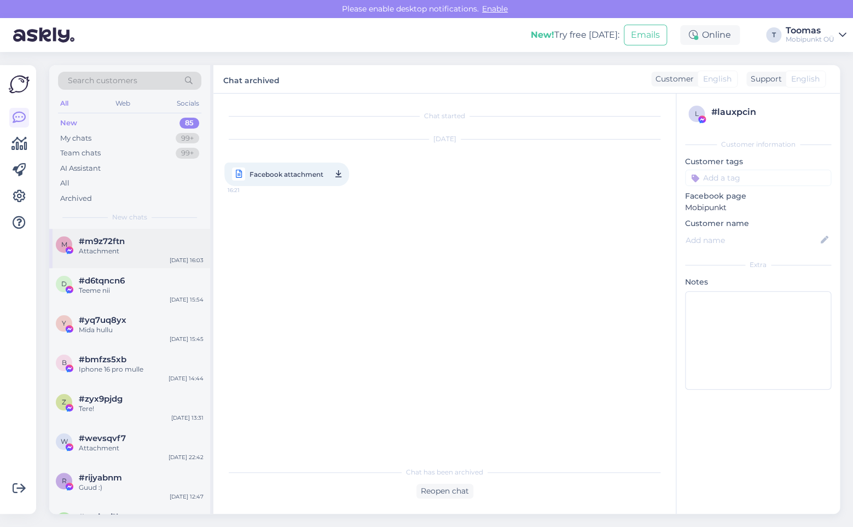
click at [117, 241] on span "#m9z72ftn" at bounding box center [102, 241] width 46 height 10
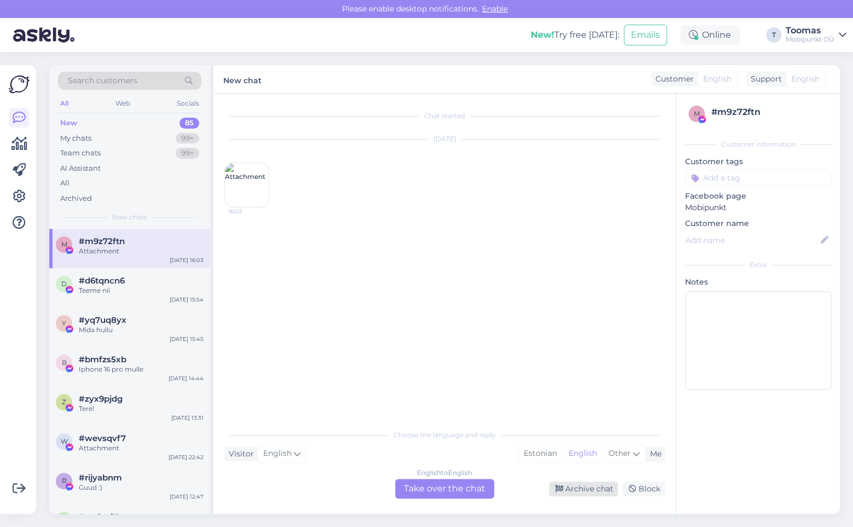
click at [591, 492] on div "Archive chat" at bounding box center [583, 488] width 69 height 15
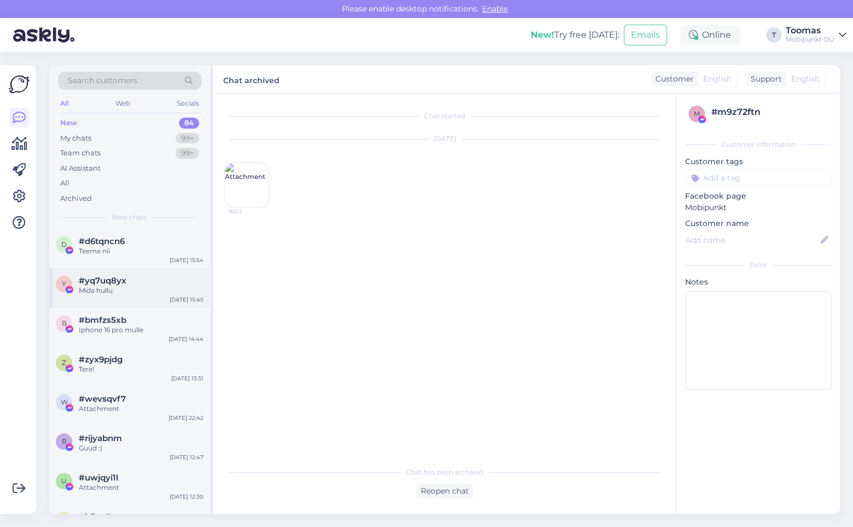
click at [190, 280] on div "#yq7uq8yx" at bounding box center [141, 281] width 125 height 10
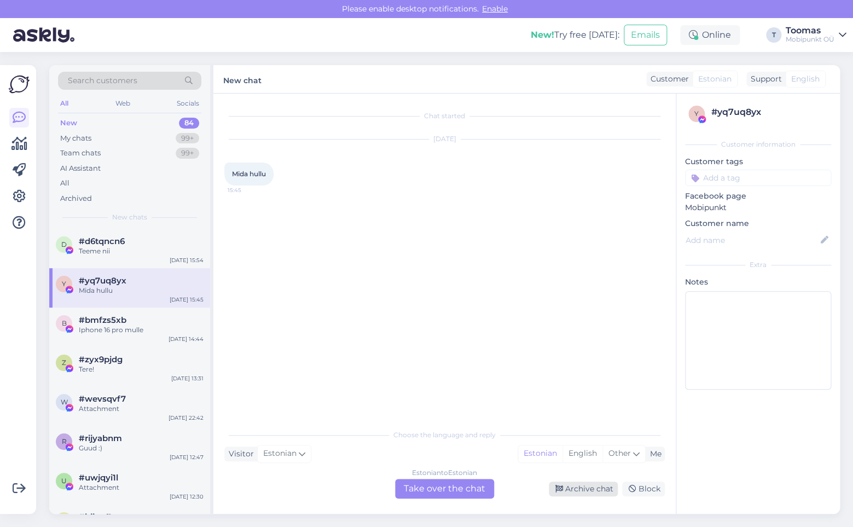
click at [563, 481] on div "Archive chat" at bounding box center [583, 488] width 69 height 15
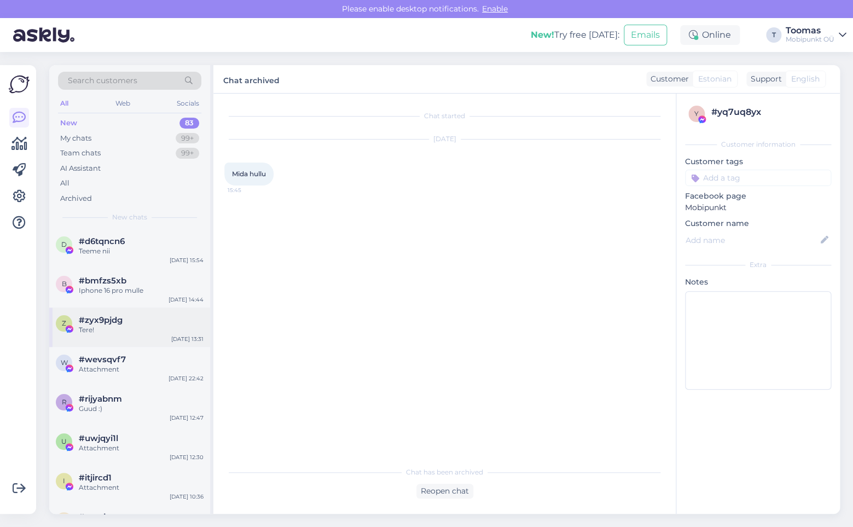
click at [166, 346] on div "z #zyx9pjdg Tere! [DATE] 13:31" at bounding box center [129, 326] width 161 height 39
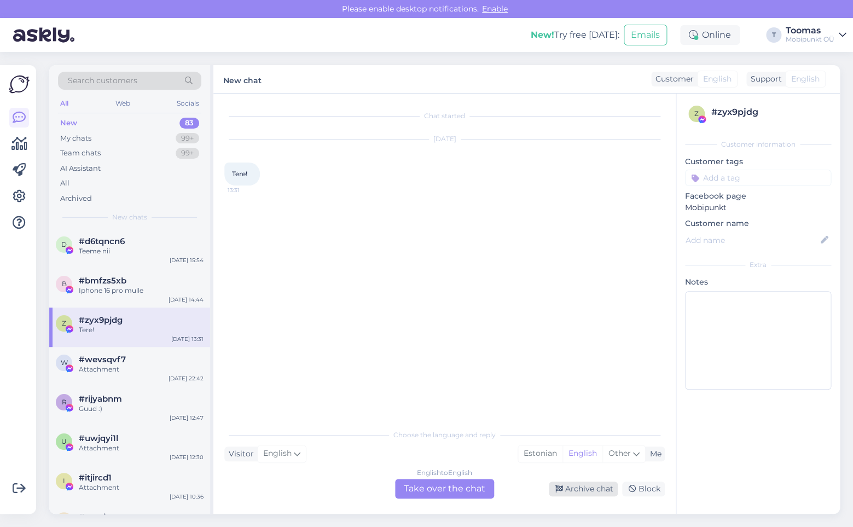
click at [576, 490] on div "Archive chat" at bounding box center [583, 488] width 69 height 15
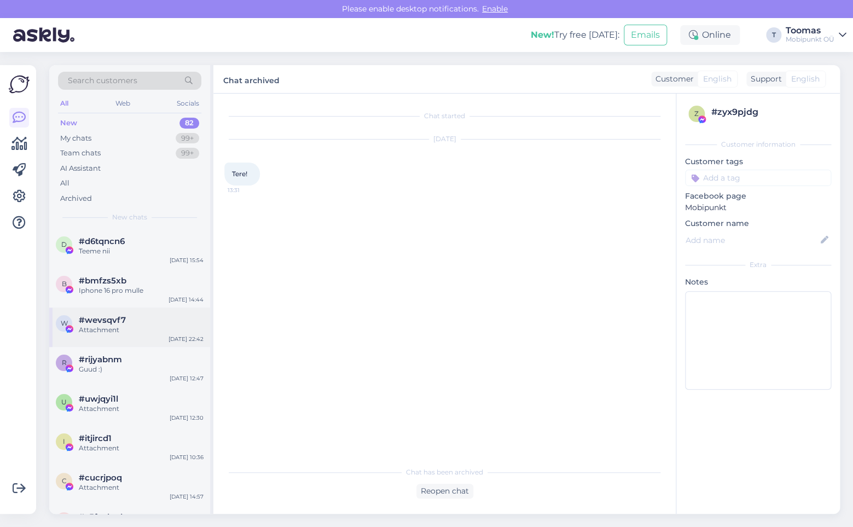
click at [131, 326] on div "Attachment" at bounding box center [141, 330] width 125 height 10
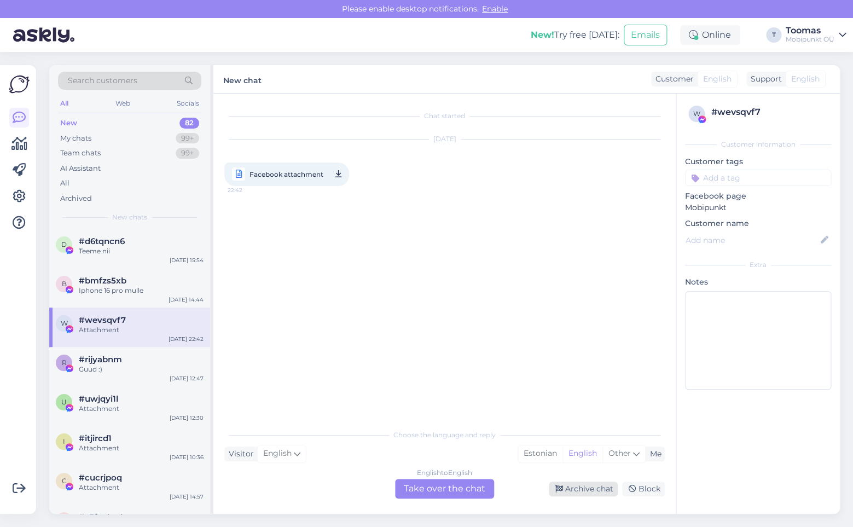
click at [575, 493] on div "Archive chat" at bounding box center [583, 488] width 69 height 15
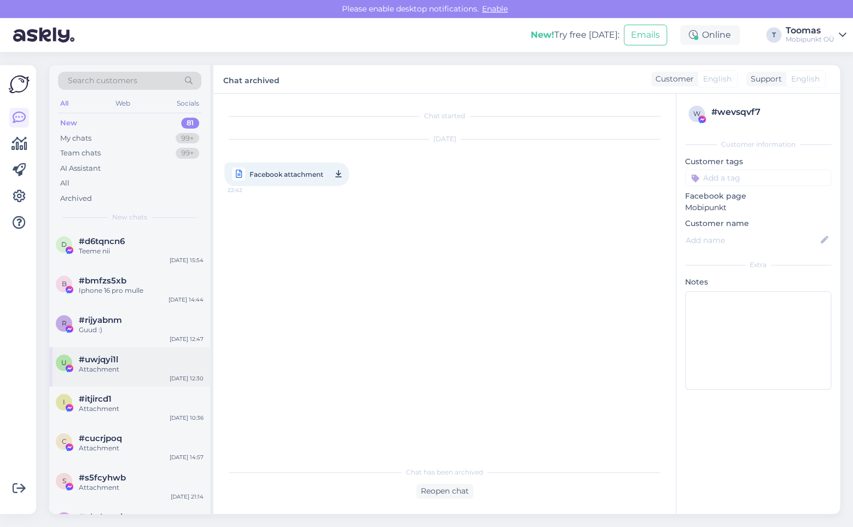
click at [201, 352] on div "u #uwjqyi1l Attachment [DATE] 12:30" at bounding box center [129, 366] width 161 height 39
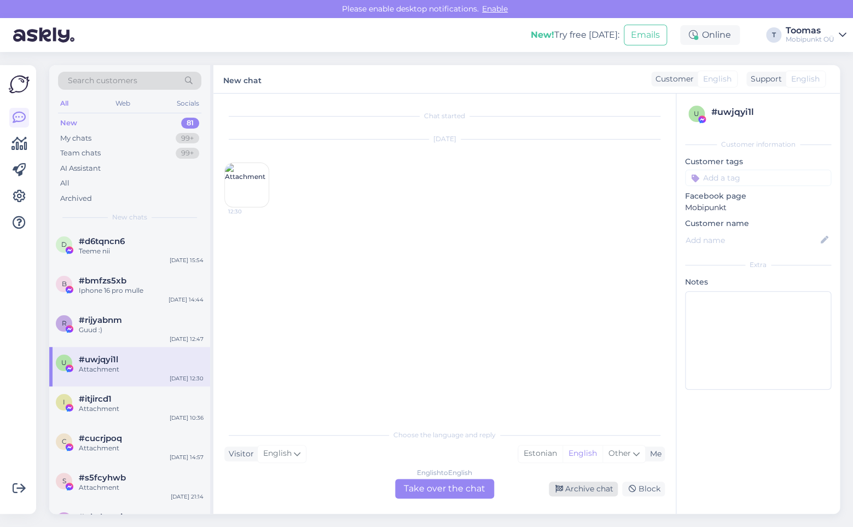
click at [599, 493] on div "Archive chat" at bounding box center [583, 488] width 69 height 15
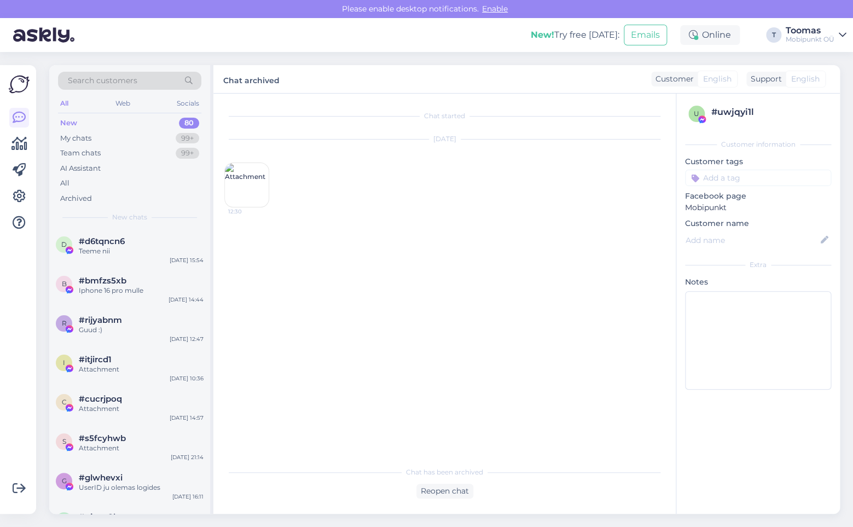
click at [166, 344] on div "r #rijyabnm Guud :) [DATE] 12:47" at bounding box center [129, 326] width 161 height 39
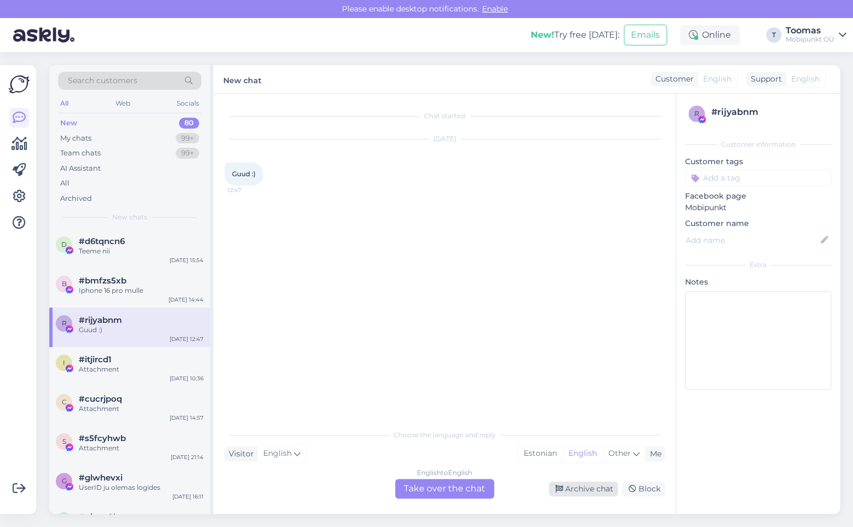
click at [574, 482] on div "Archive chat" at bounding box center [583, 488] width 69 height 15
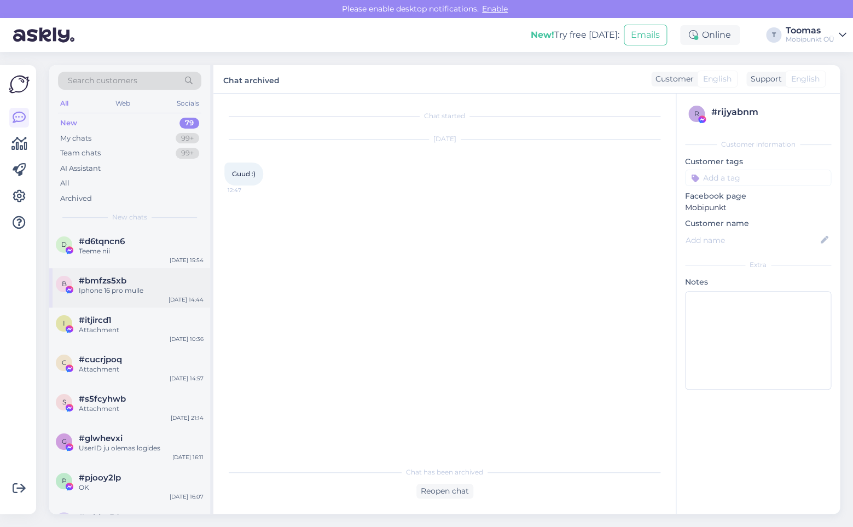
click at [114, 301] on div "b #bmfzs5xb Iphone 16 pro mulle [DATE] 14:44" at bounding box center [129, 287] width 161 height 39
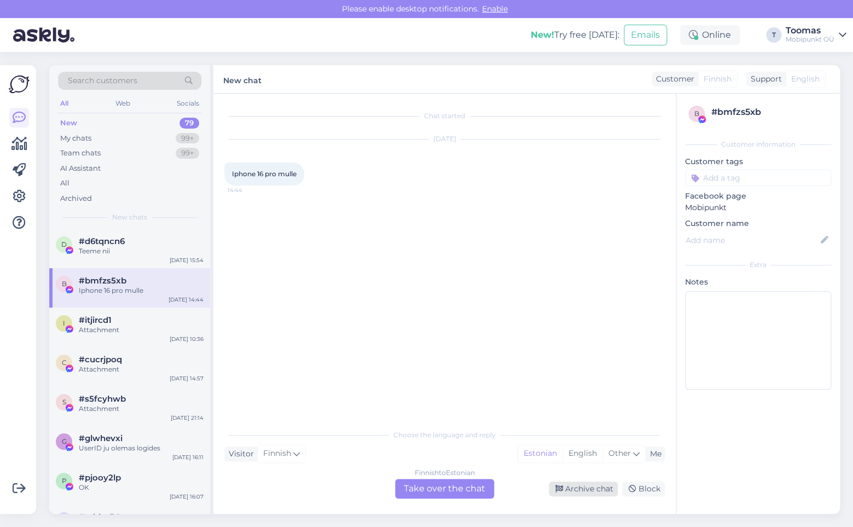
click at [574, 493] on div "Archive chat" at bounding box center [583, 488] width 69 height 15
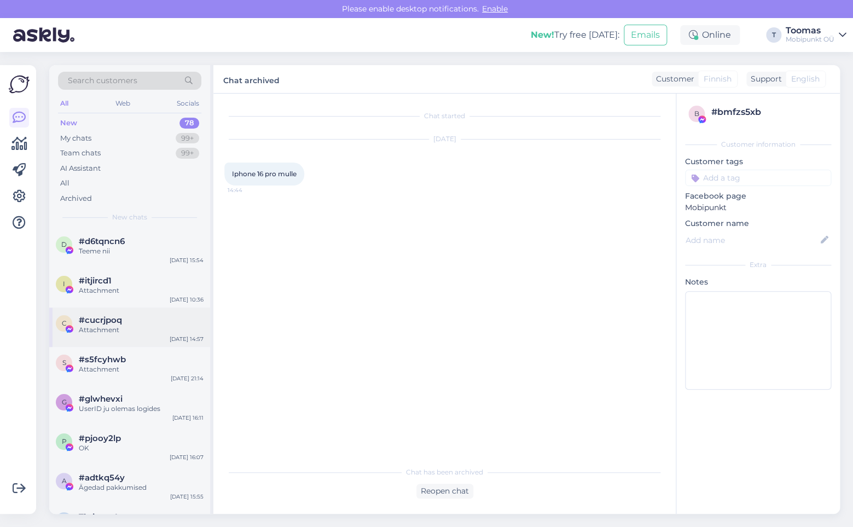
click at [176, 344] on div "c #cucrjpoq Attachment [DATE] 14:57" at bounding box center [129, 326] width 161 height 39
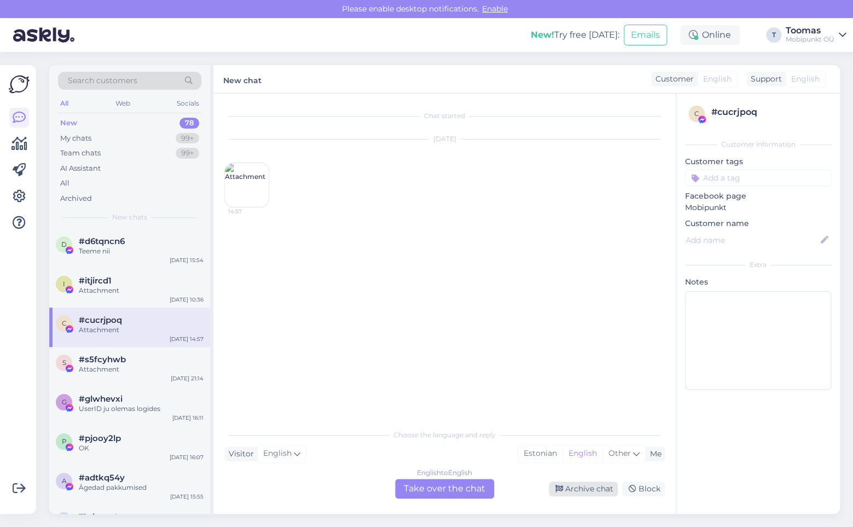
click at [596, 492] on div "Archive chat" at bounding box center [583, 488] width 69 height 15
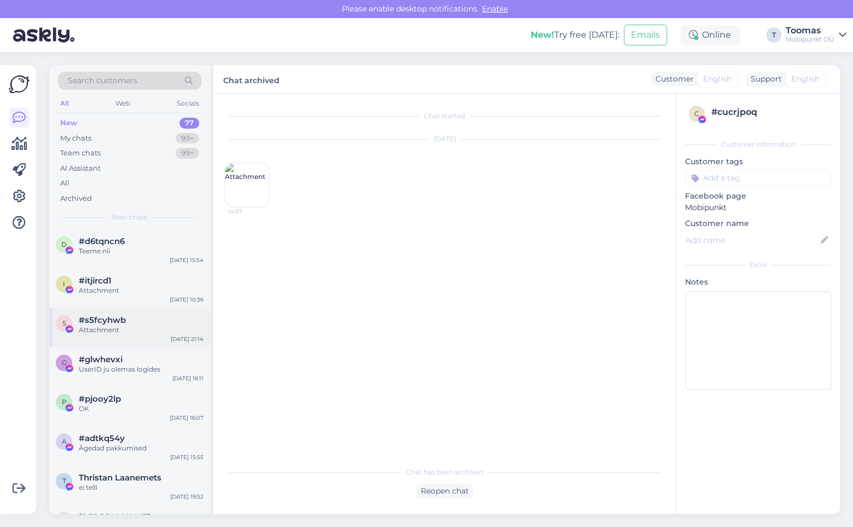
click at [154, 322] on div "#s5fcyhwb" at bounding box center [141, 320] width 125 height 10
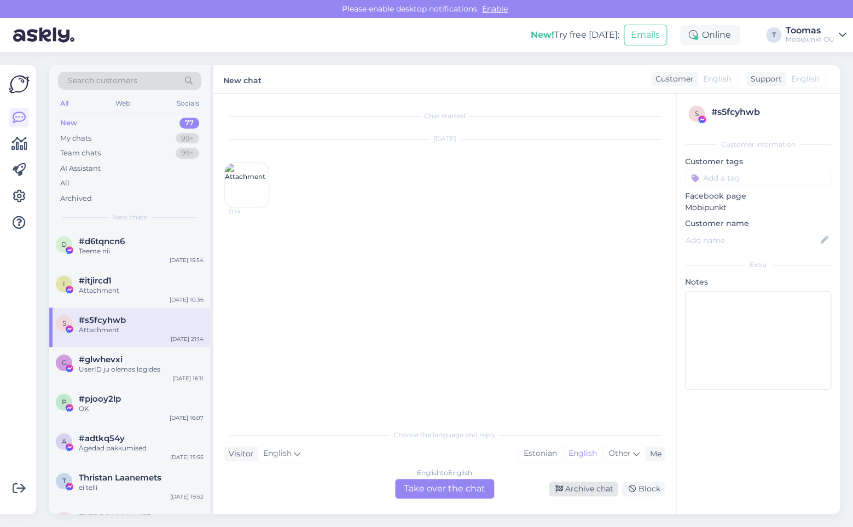
click at [571, 483] on div "Archive chat" at bounding box center [583, 488] width 69 height 15
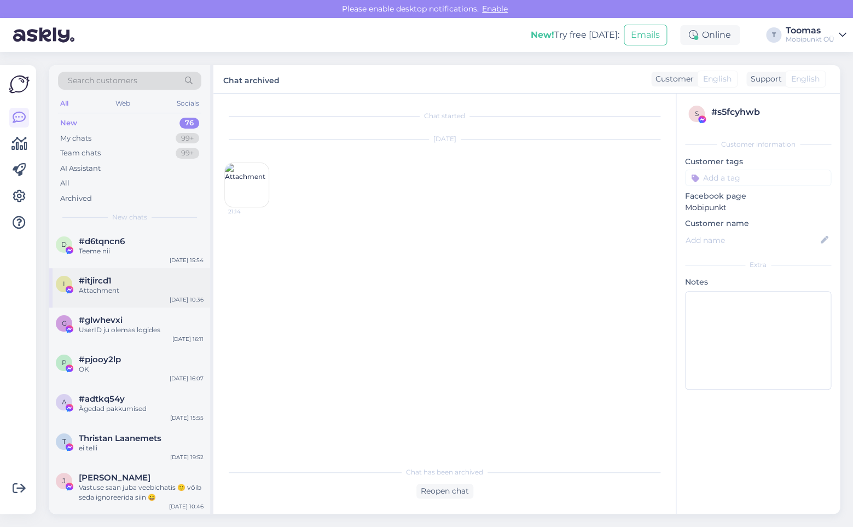
click at [137, 293] on div "Attachment" at bounding box center [141, 291] width 125 height 10
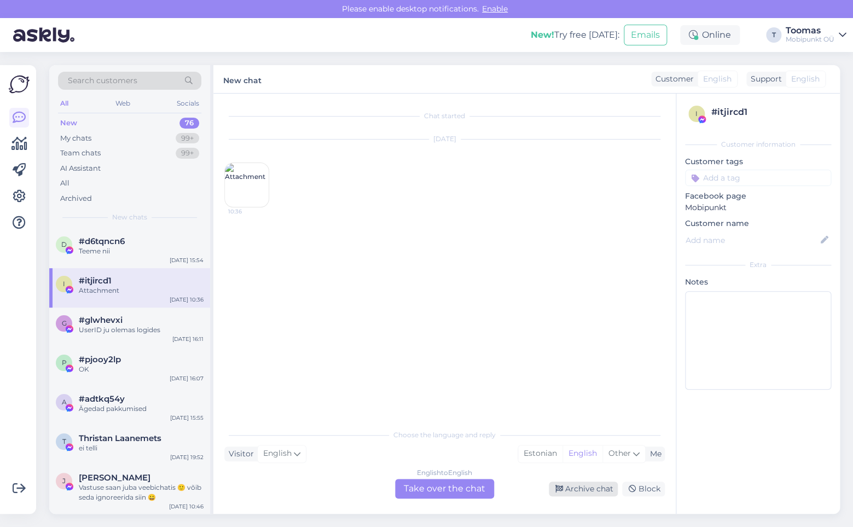
click at [578, 481] on div "Archive chat" at bounding box center [583, 488] width 69 height 15
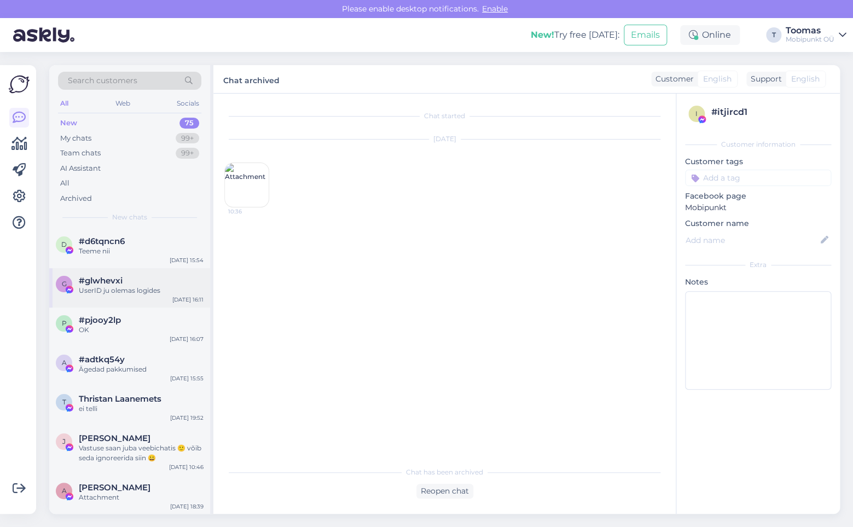
click at [159, 299] on div "g #glwhevxi UserID ju olemas logides [DATE] 16:11" at bounding box center [129, 287] width 161 height 39
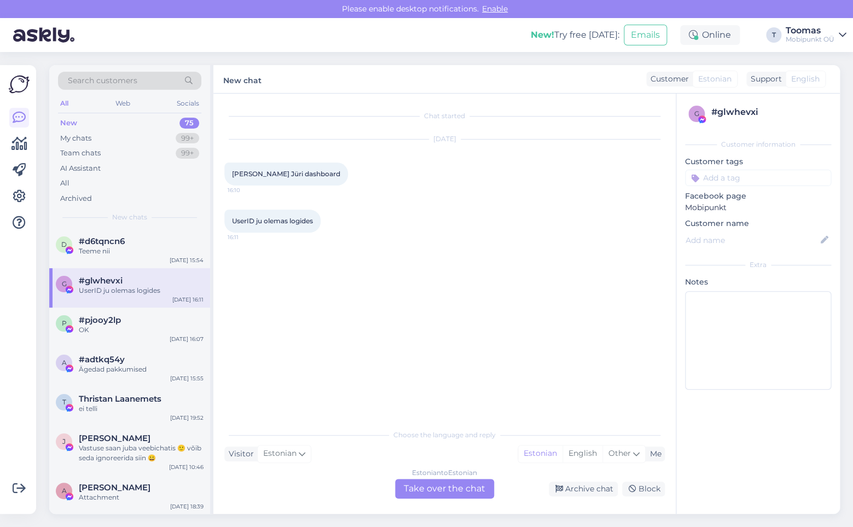
click at [570, 496] on div "Estonian to Estonian Take over the chat Archive chat Block" at bounding box center [444, 489] width 440 height 20
click at [596, 492] on div "Archive chat" at bounding box center [583, 488] width 69 height 15
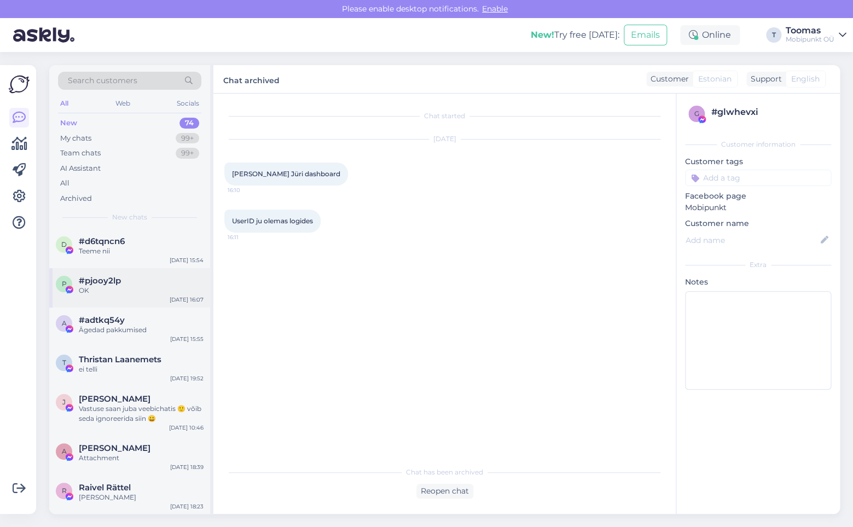
click at [158, 293] on div "OK" at bounding box center [141, 291] width 125 height 10
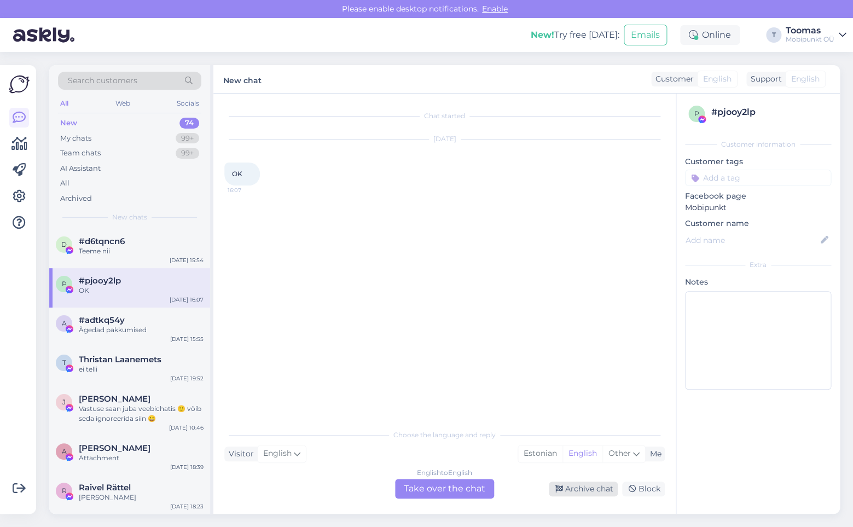
click at [569, 490] on div "Archive chat" at bounding box center [583, 488] width 69 height 15
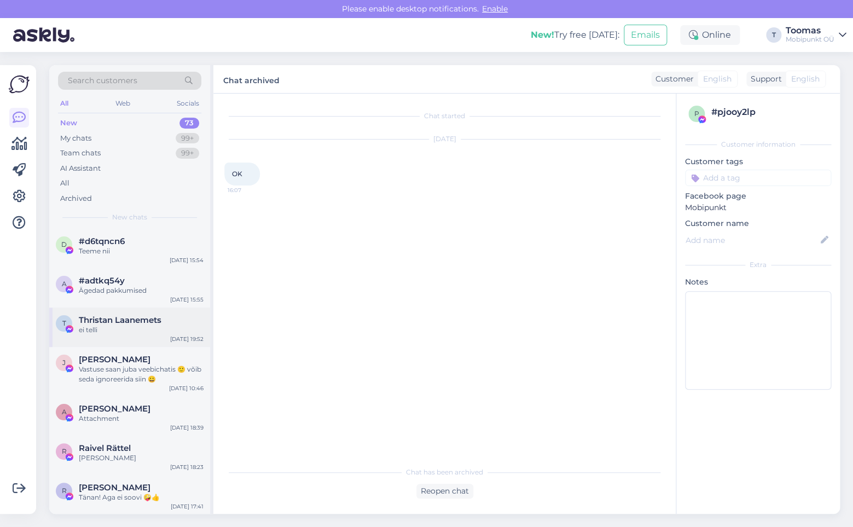
click at [154, 324] on span "Thristan Laanemets" at bounding box center [120, 320] width 83 height 10
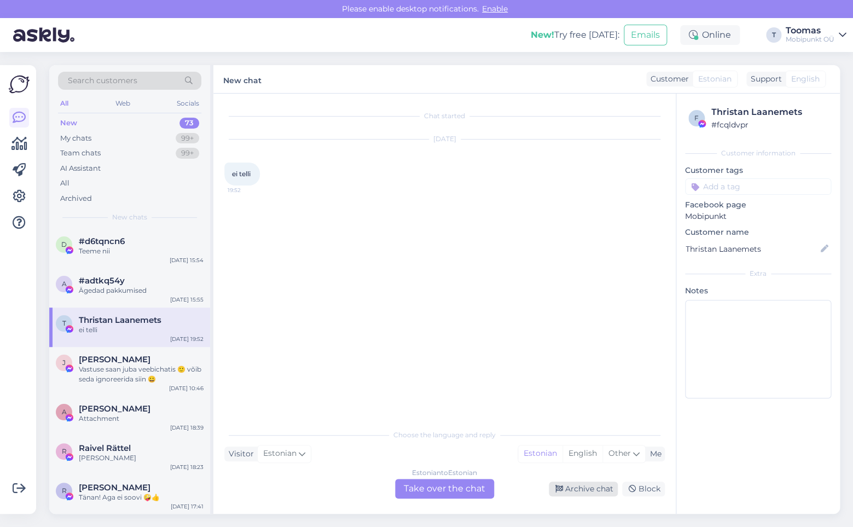
click at [570, 493] on div "Archive chat" at bounding box center [583, 488] width 69 height 15
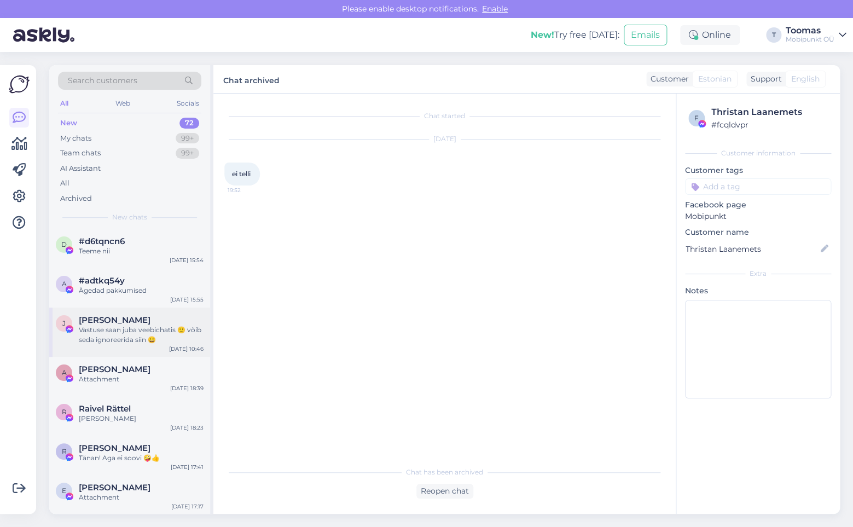
click at [174, 356] on div "J [PERSON_NAME] Vastuse saan juba veebichatis 🙂 võib seda ignoreerida siin 😀 [D…" at bounding box center [129, 331] width 161 height 49
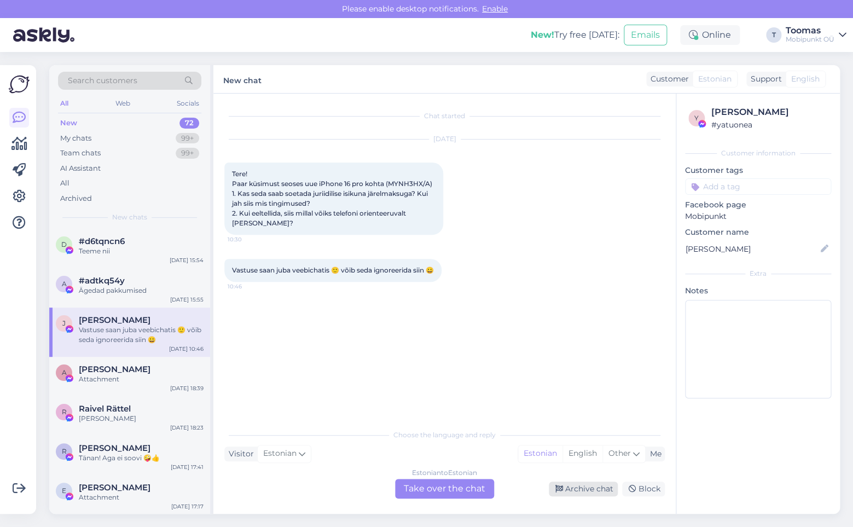
click at [570, 486] on div "Archive chat" at bounding box center [583, 488] width 69 height 15
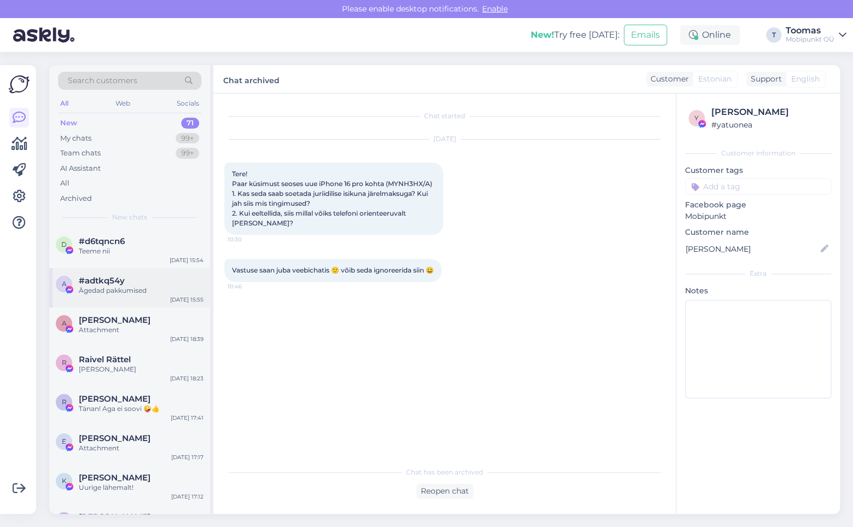
click at [128, 293] on div "Ägedad pakkumised" at bounding box center [141, 291] width 125 height 10
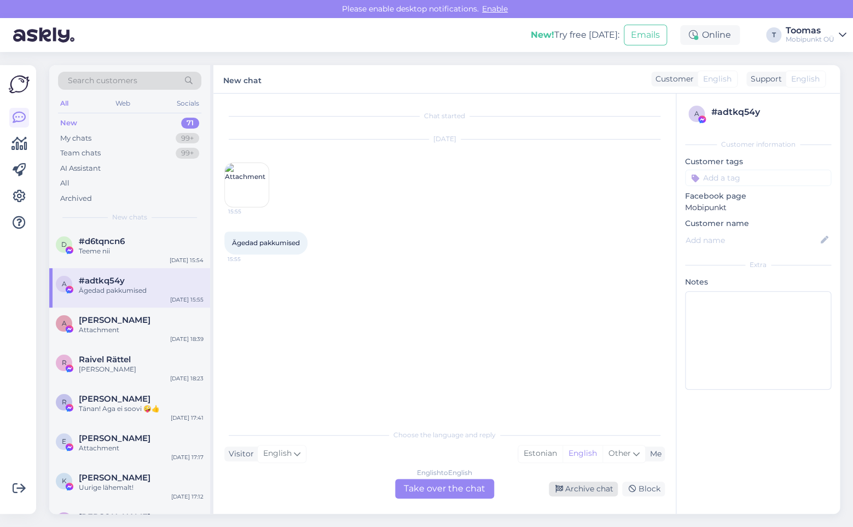
click at [568, 490] on div "Archive chat" at bounding box center [583, 488] width 69 height 15
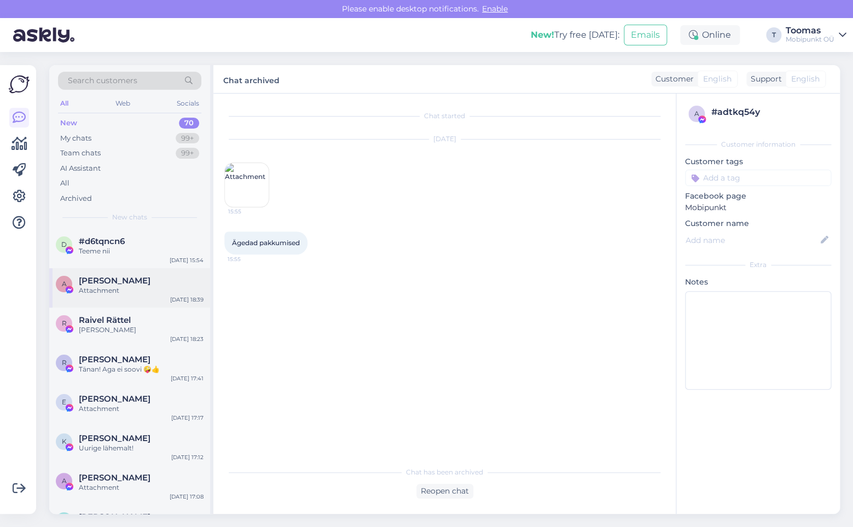
click at [104, 306] on div "A [PERSON_NAME] Attachment [DATE] 18:39" at bounding box center [129, 287] width 161 height 39
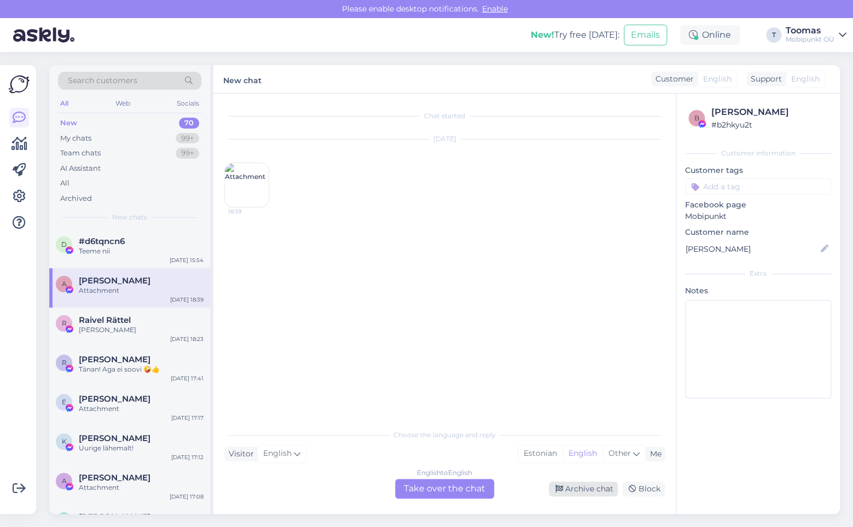
click at [562, 491] on icon at bounding box center [559, 489] width 8 height 8
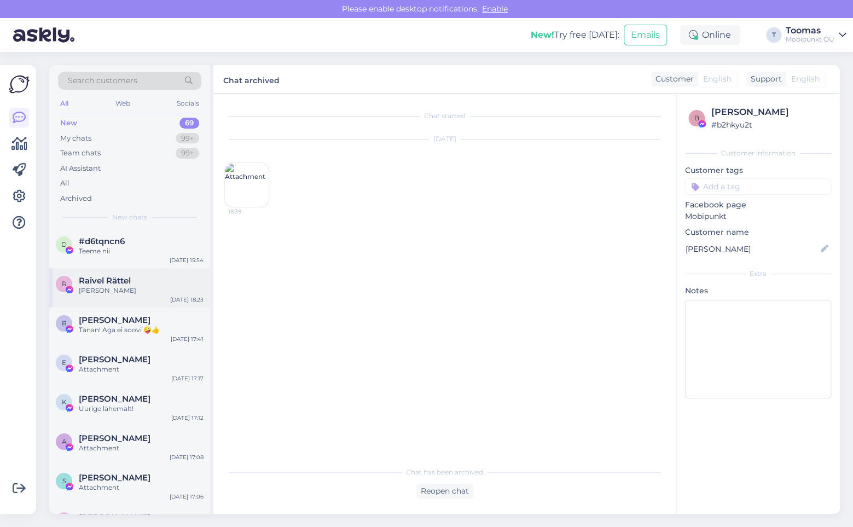
click at [130, 296] on div "R [PERSON_NAME] Rättel Valetad ju [DATE] 18:23" at bounding box center [129, 287] width 161 height 39
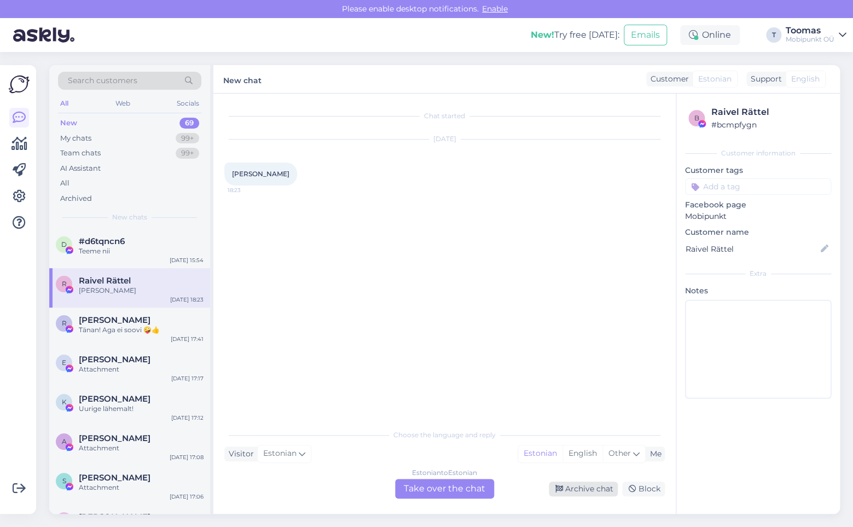
click at [568, 490] on div "Archive chat" at bounding box center [583, 488] width 69 height 15
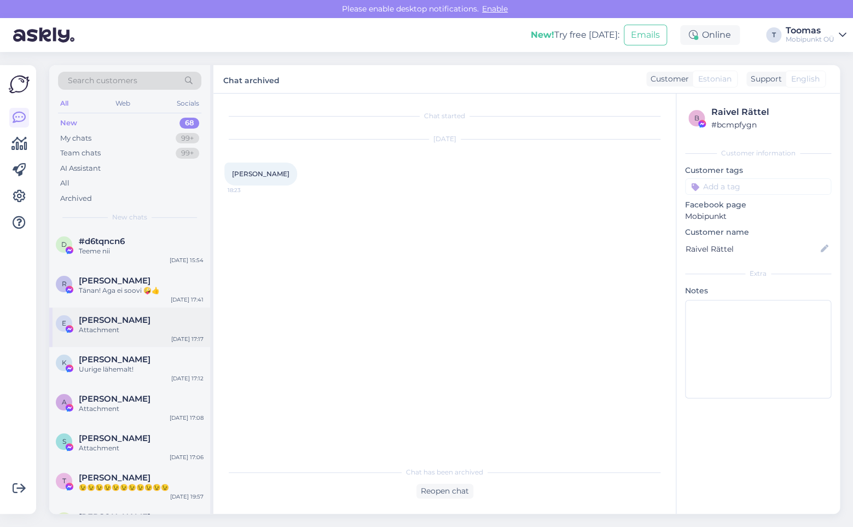
click at [143, 320] on div "[PERSON_NAME]" at bounding box center [141, 320] width 125 height 10
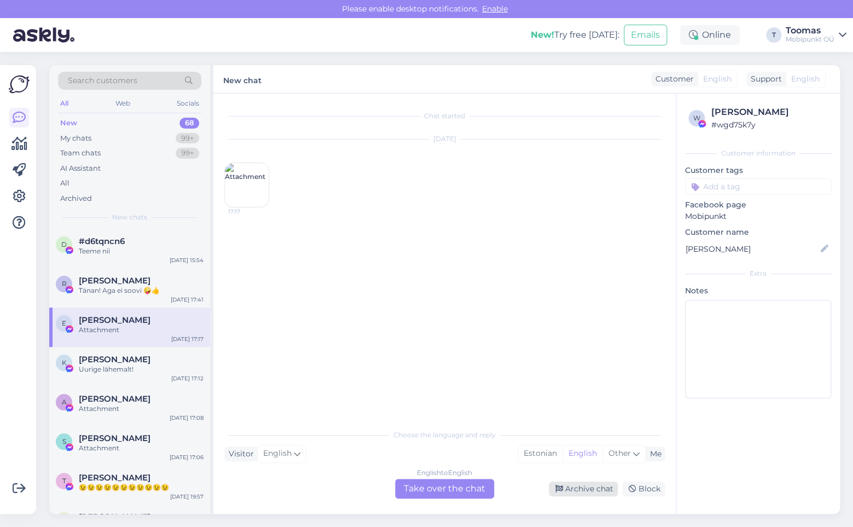
click at [585, 495] on div "Archive chat" at bounding box center [583, 488] width 69 height 15
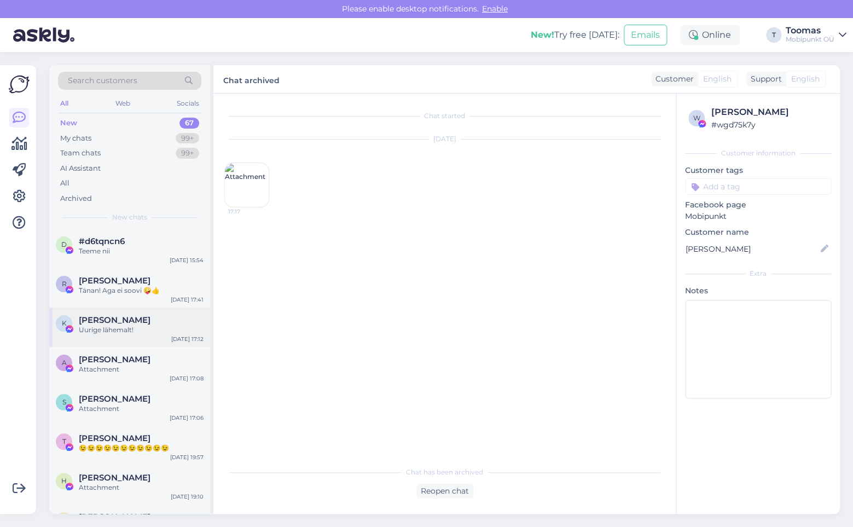
click at [185, 338] on div "[DATE] 17:12" at bounding box center [187, 339] width 32 height 8
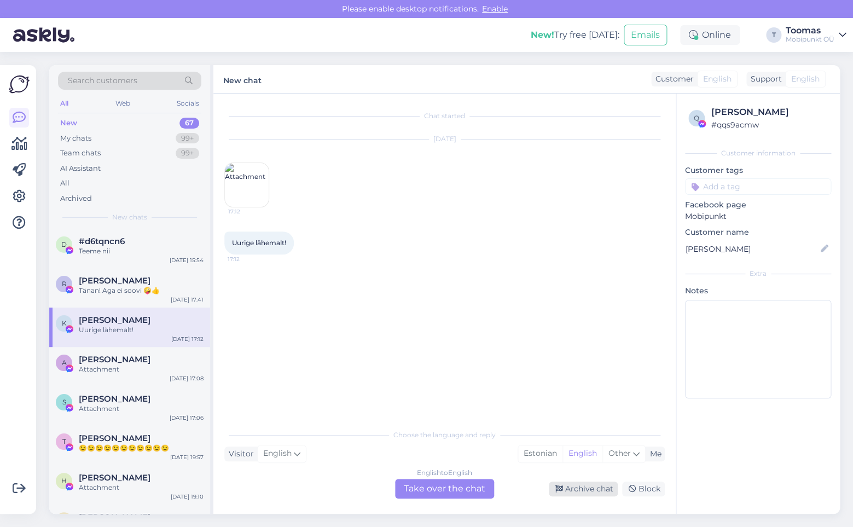
click at [594, 493] on div "Archive chat" at bounding box center [583, 488] width 69 height 15
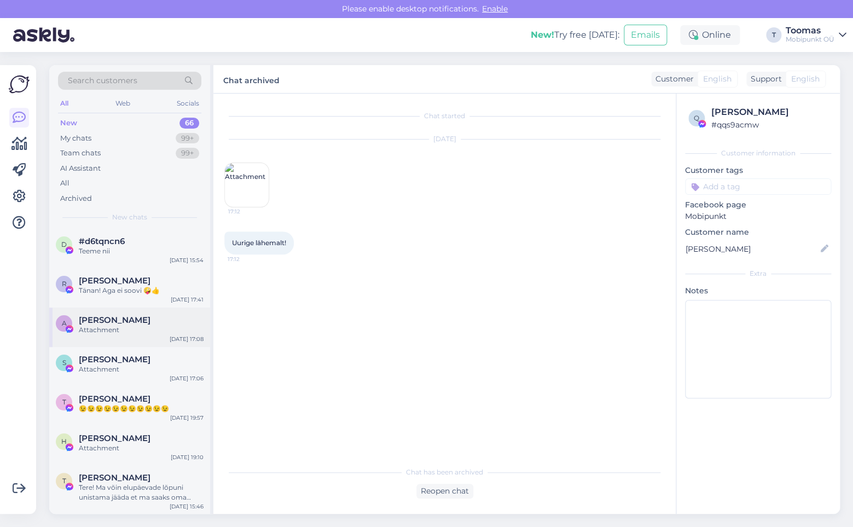
click at [120, 319] on span "[PERSON_NAME]" at bounding box center [115, 320] width 72 height 10
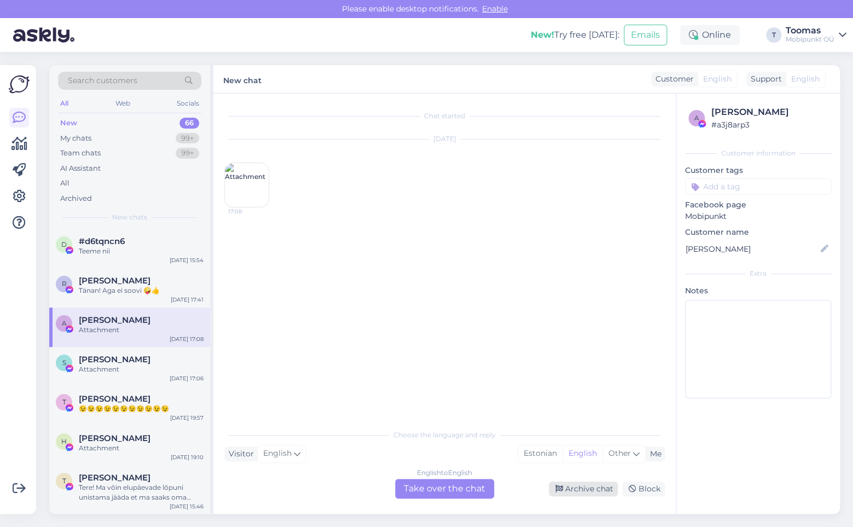
click at [574, 482] on div "Archive chat" at bounding box center [583, 488] width 69 height 15
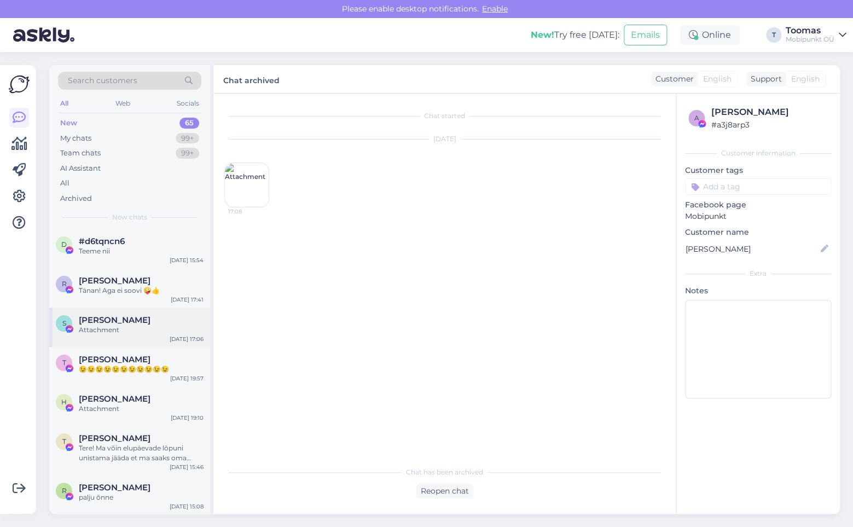
click at [163, 308] on div "S [PERSON_NAME] Attachment [DATE] 17:06" at bounding box center [129, 326] width 161 height 39
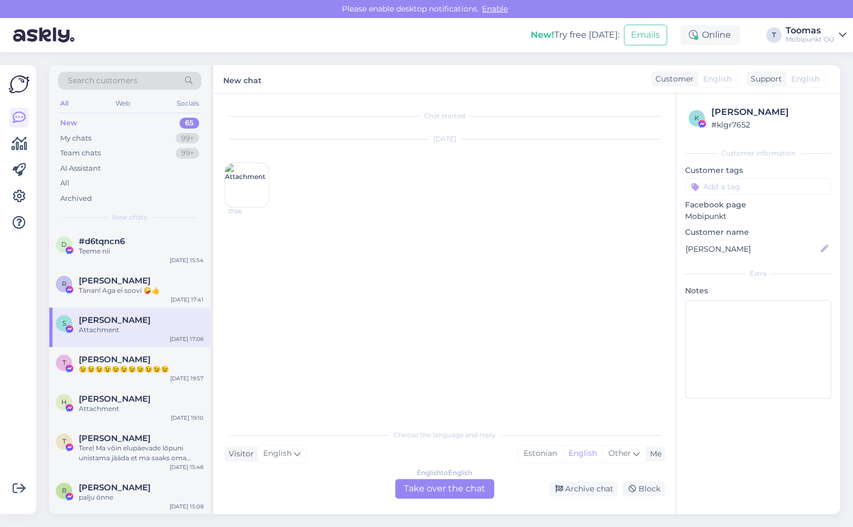
click at [597, 498] on div "English to English Take over the chat Archive chat Block" at bounding box center [444, 489] width 440 height 20
click at [591, 489] on div "Archive chat" at bounding box center [583, 488] width 69 height 15
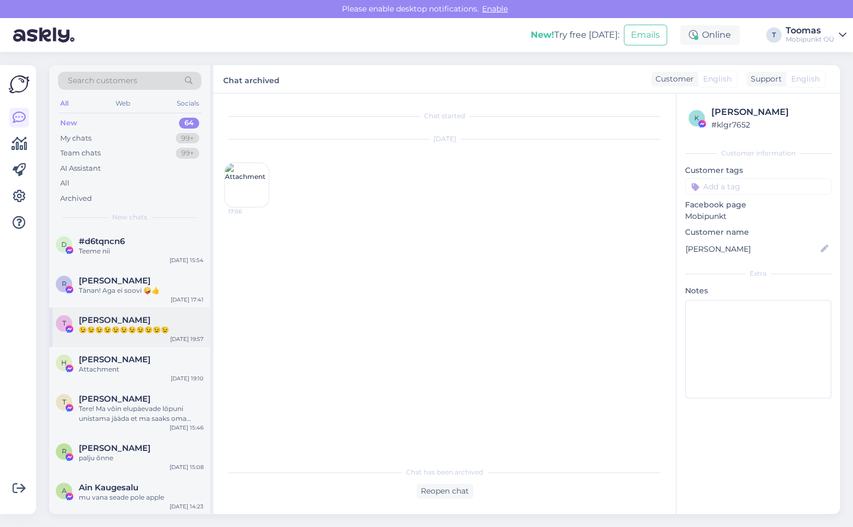
click at [192, 322] on div "[PERSON_NAME]" at bounding box center [141, 320] width 125 height 10
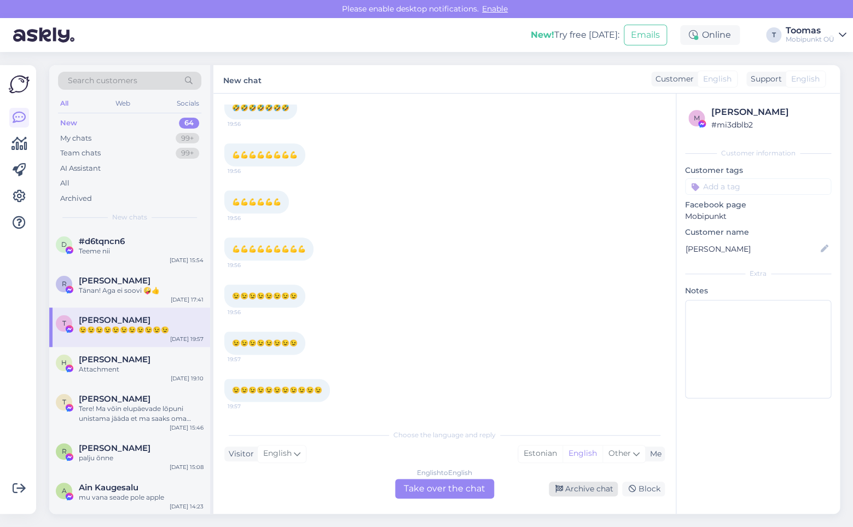
click at [579, 484] on div "Archive chat" at bounding box center [583, 488] width 69 height 15
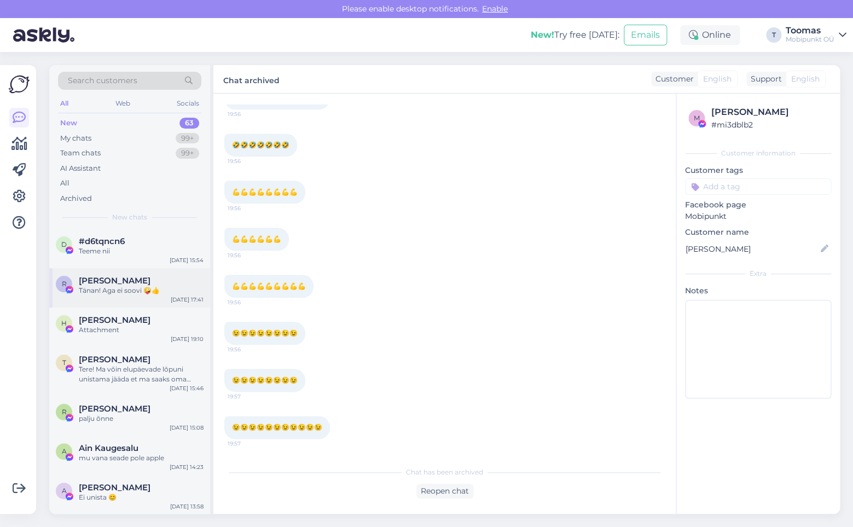
click at [148, 269] on div "R [PERSON_NAME] Tänan! Aga ei soovi 🤪👍 [DATE] 17:41" at bounding box center [129, 287] width 161 height 39
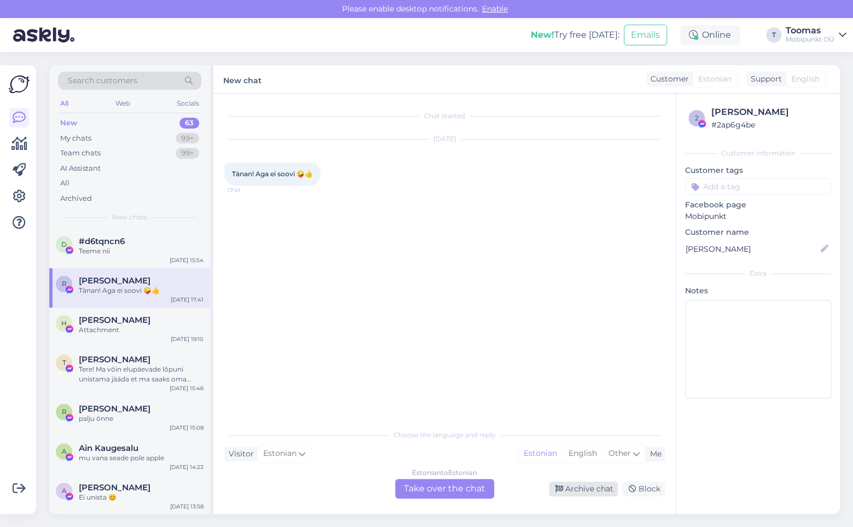
click at [563, 489] on icon at bounding box center [559, 489] width 8 height 8
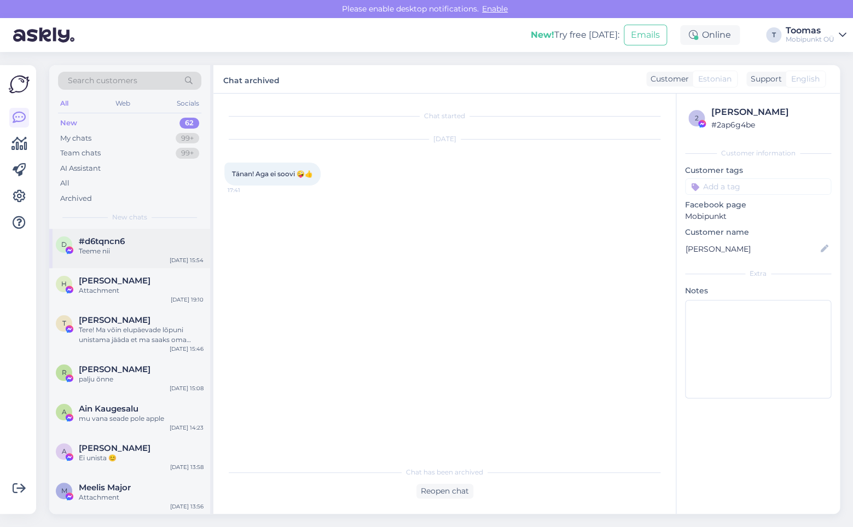
click at [133, 259] on div "d #d6tqncn6 Teeme nii [DATE] 15:54" at bounding box center [129, 248] width 161 height 39
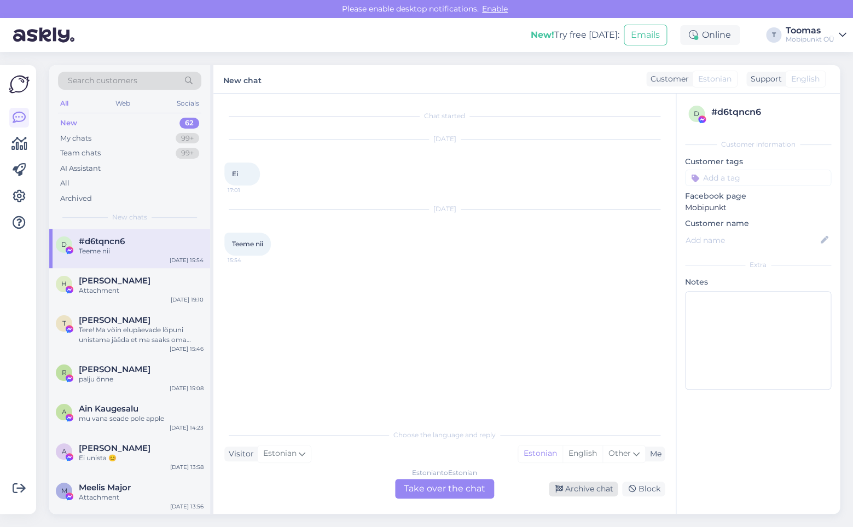
click at [578, 485] on div "Archive chat" at bounding box center [583, 488] width 69 height 15
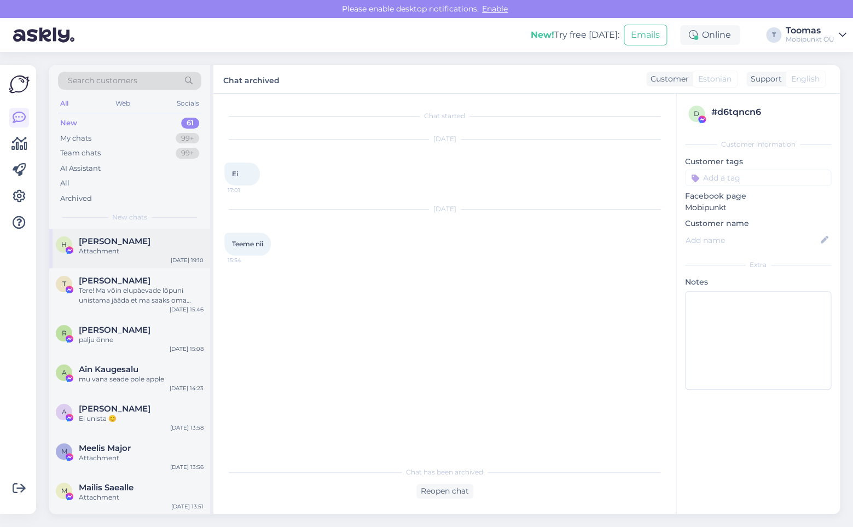
click at [94, 255] on div "Attachment" at bounding box center [141, 251] width 125 height 10
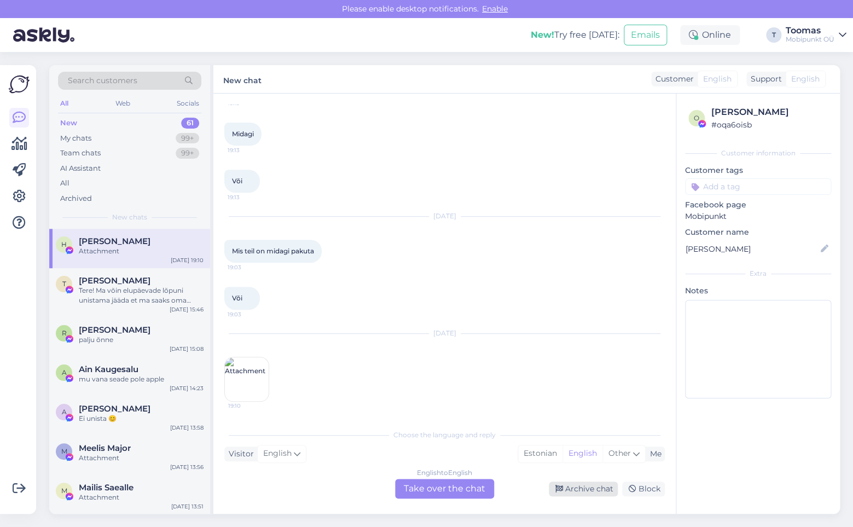
click at [565, 484] on div "Archive chat" at bounding box center [583, 488] width 69 height 15
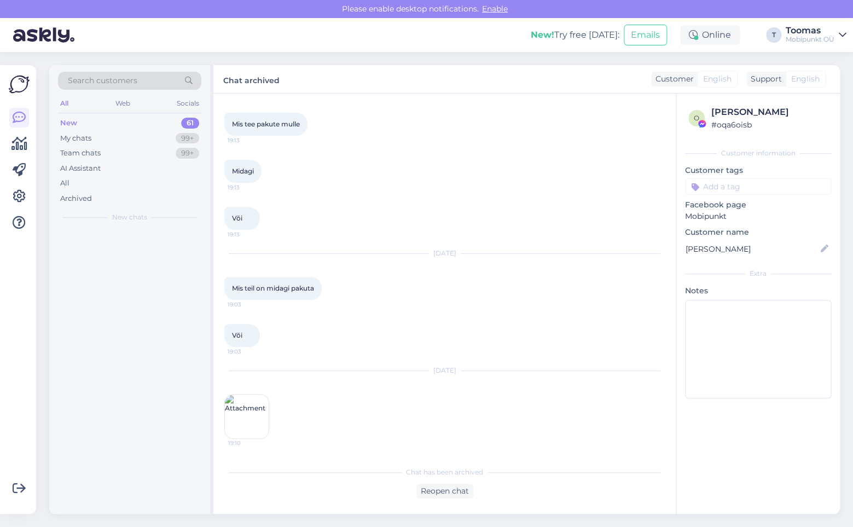
scroll to position [144, 0]
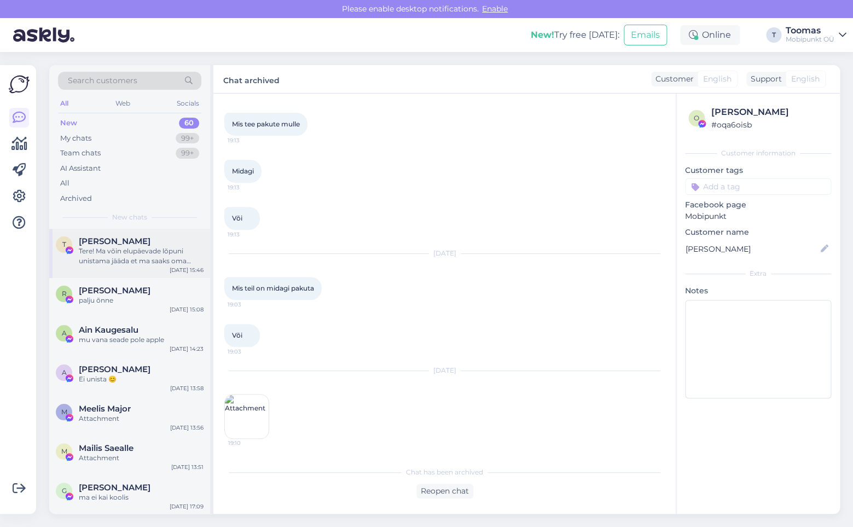
click at [197, 268] on div "[DATE] 15:46" at bounding box center [187, 270] width 34 height 8
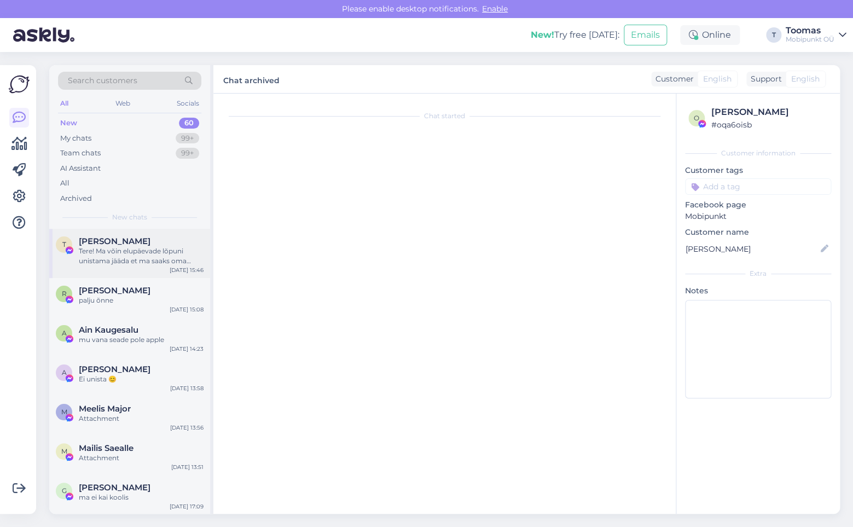
scroll to position [0, 0]
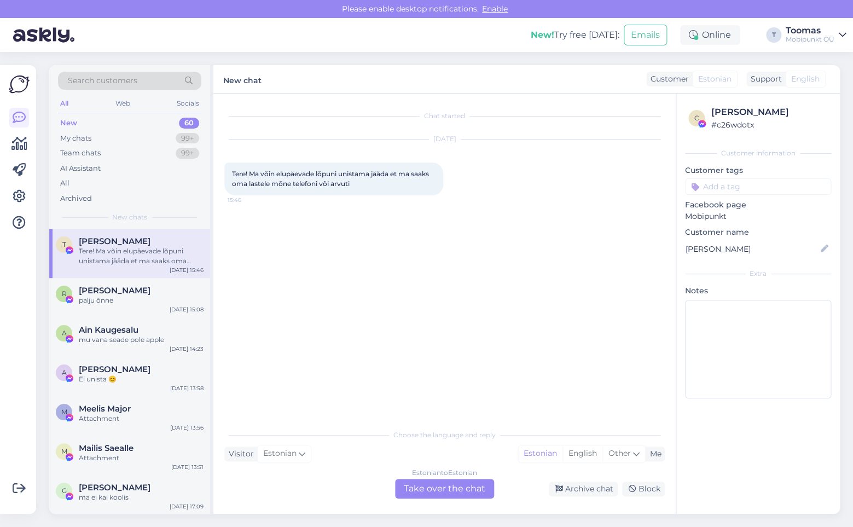
click at [568, 498] on div "Estonian to Estonian Take over the chat Archive chat Block" at bounding box center [444, 489] width 440 height 20
click at [568, 484] on div "Archive chat" at bounding box center [583, 488] width 69 height 15
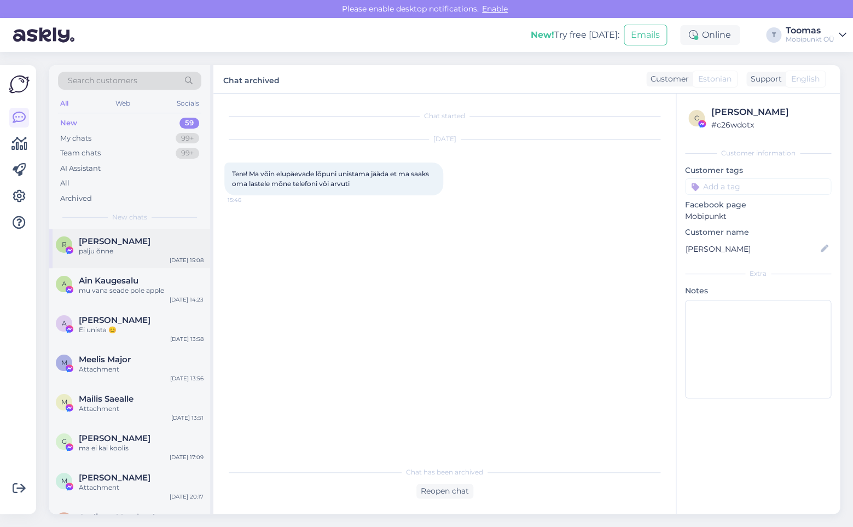
click at [197, 264] on div "[DATE] 15:08" at bounding box center [187, 260] width 34 height 8
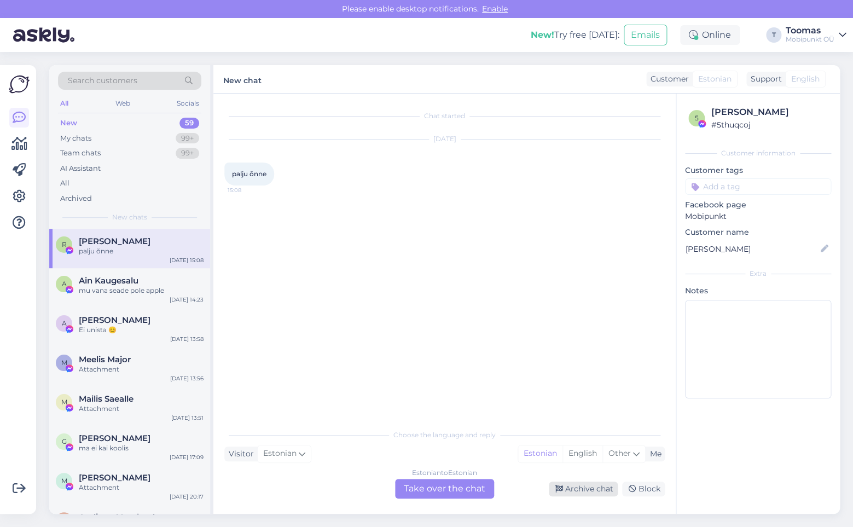
click at [579, 486] on div "Archive chat" at bounding box center [583, 488] width 69 height 15
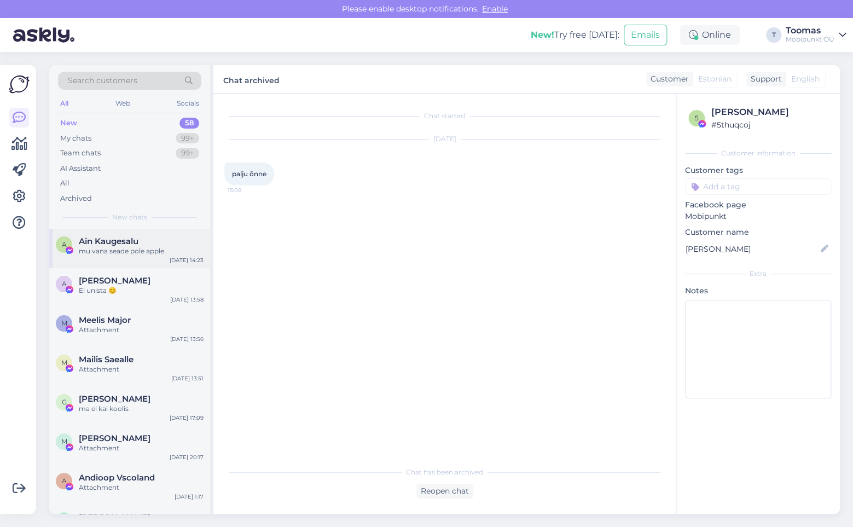
click at [204, 268] on div "A Ain Kaugesalu mu vana seade pole apple [DATE] 14:23" at bounding box center [129, 248] width 161 height 39
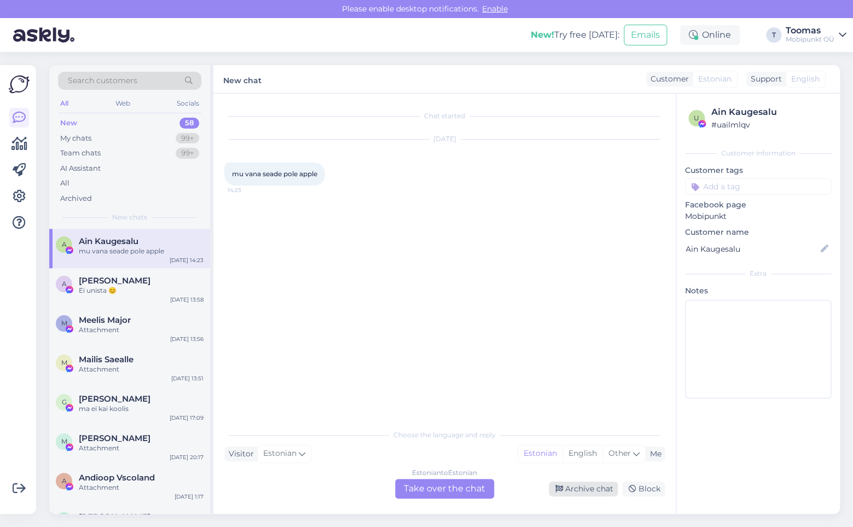
click at [566, 491] on div "Archive chat" at bounding box center [583, 488] width 69 height 15
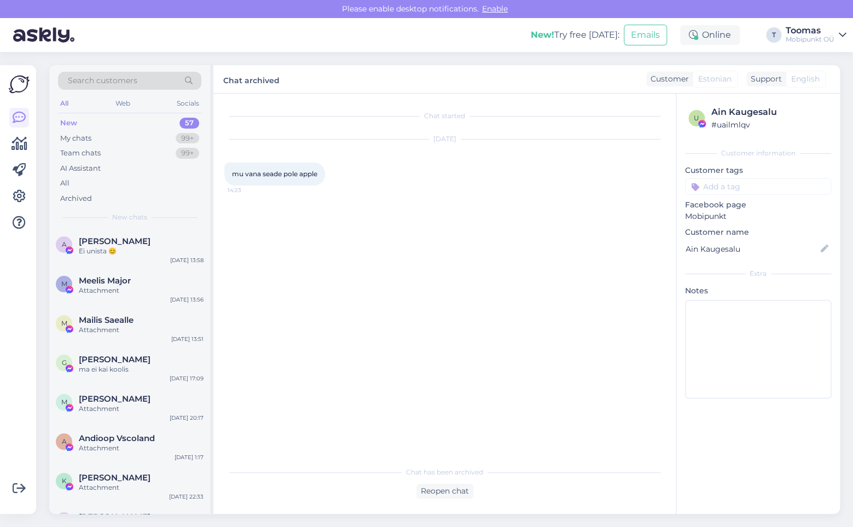
click at [131, 249] on div "Ei unista 😊" at bounding box center [141, 251] width 125 height 10
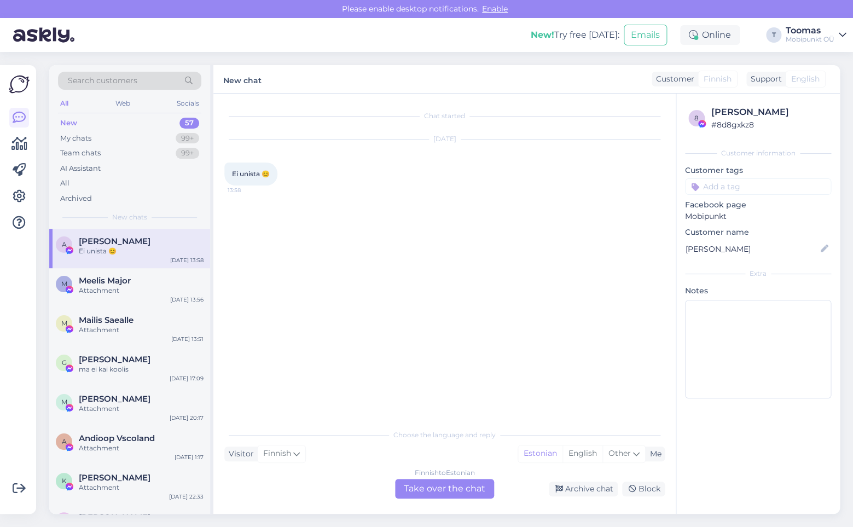
click at [585, 480] on div "Finnish to Estonian Take over the chat Archive chat Block" at bounding box center [444, 489] width 440 height 20
click at [580, 484] on div "Archive chat" at bounding box center [583, 488] width 69 height 15
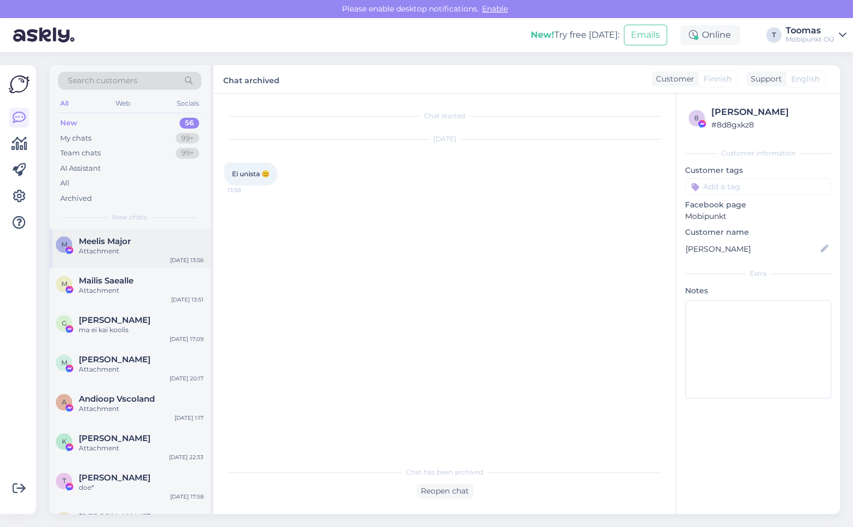
click at [156, 266] on div "M Meelis Major Attachment [DATE] 13:56" at bounding box center [129, 248] width 161 height 39
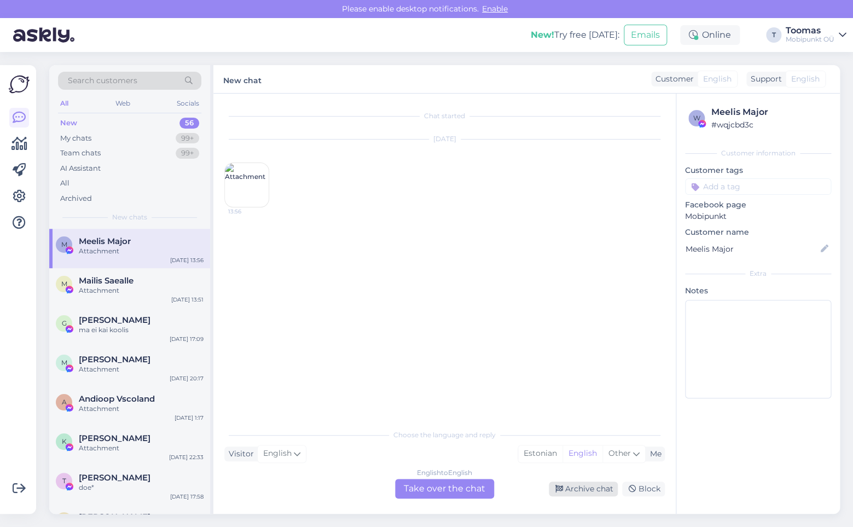
click at [565, 485] on div "Archive chat" at bounding box center [583, 488] width 69 height 15
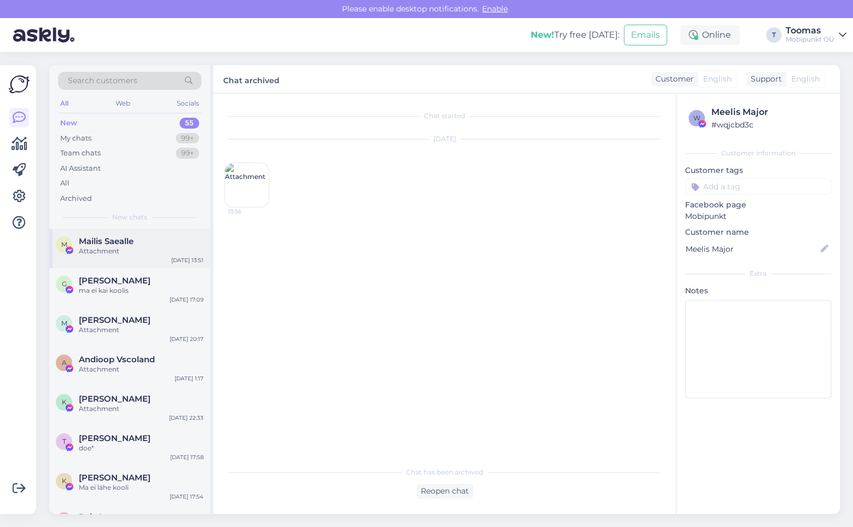
click at [173, 247] on div "Attachment" at bounding box center [141, 251] width 125 height 10
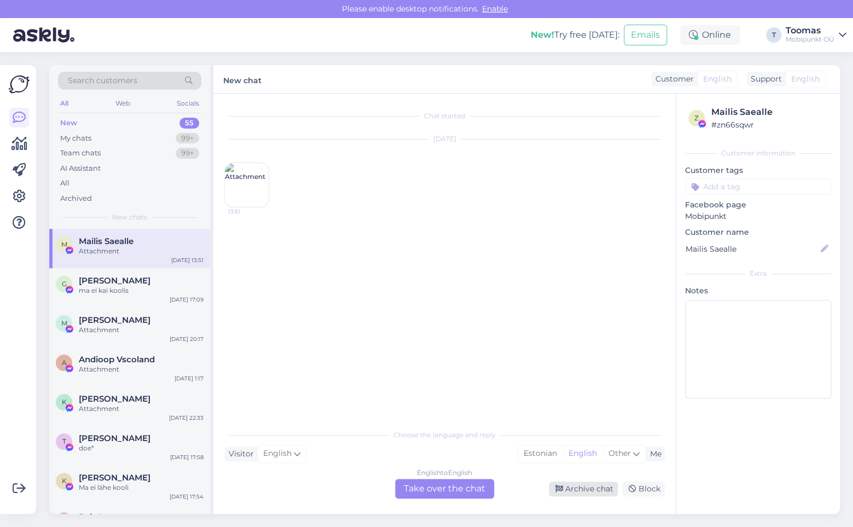
click at [593, 490] on div "Archive chat" at bounding box center [583, 488] width 69 height 15
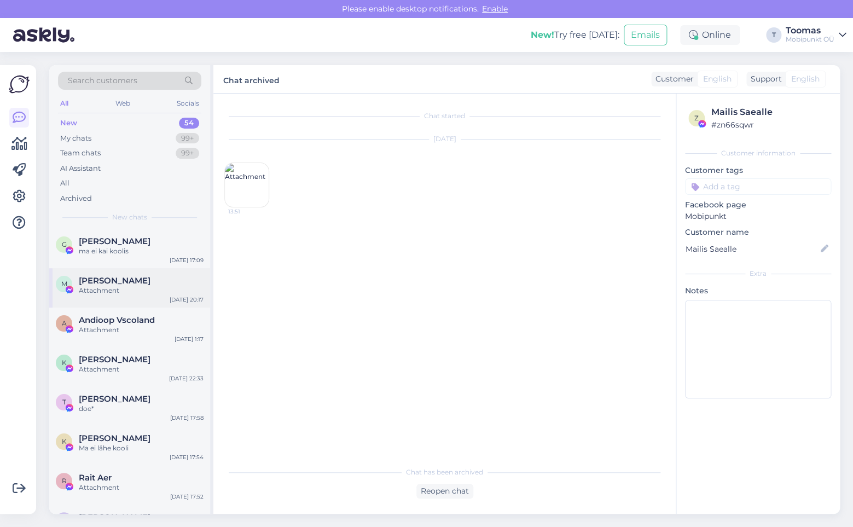
click at [167, 272] on div "M [PERSON_NAME] Attachment [DATE] 20:17" at bounding box center [129, 287] width 161 height 39
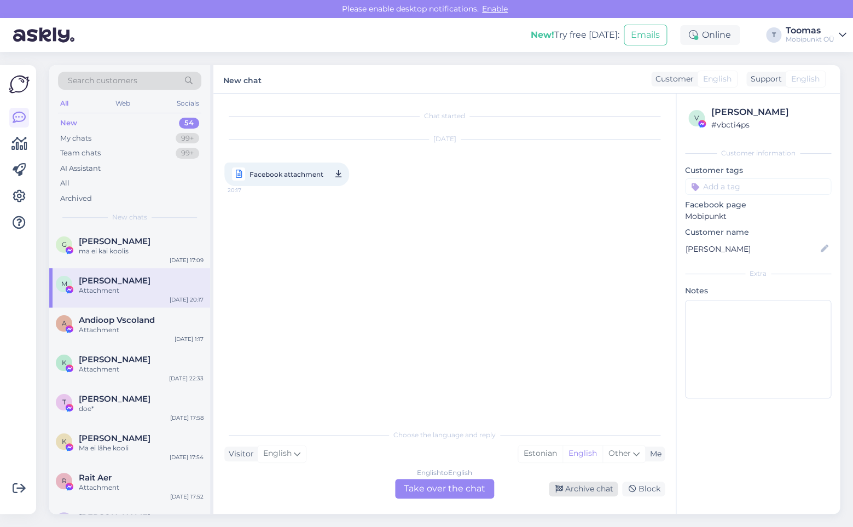
click at [556, 483] on div "Archive chat" at bounding box center [583, 488] width 69 height 15
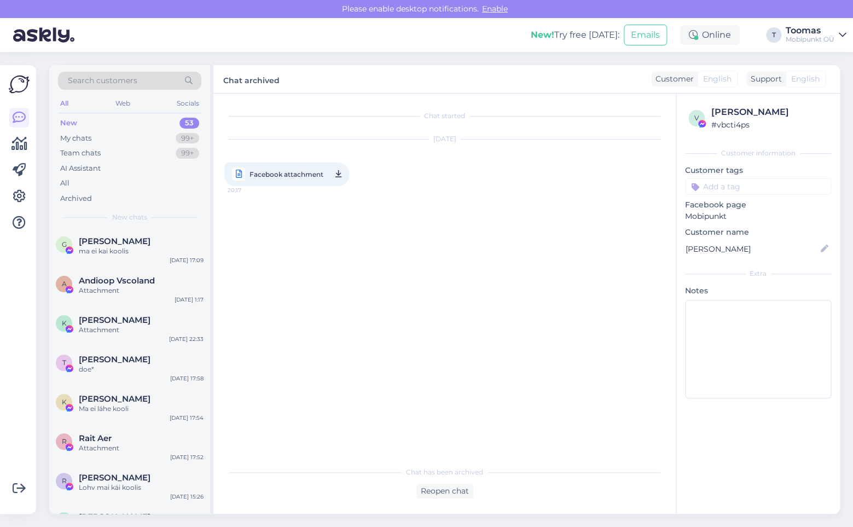
click at [561, 490] on div "Reopen chat" at bounding box center [444, 491] width 440 height 15
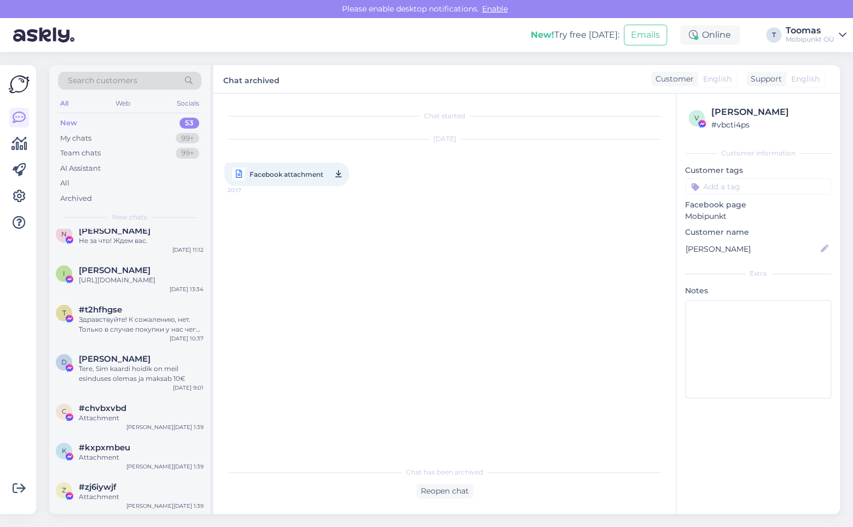
scroll to position [1753, 0]
click at [167, 499] on div "Attachment" at bounding box center [141, 497] width 125 height 10
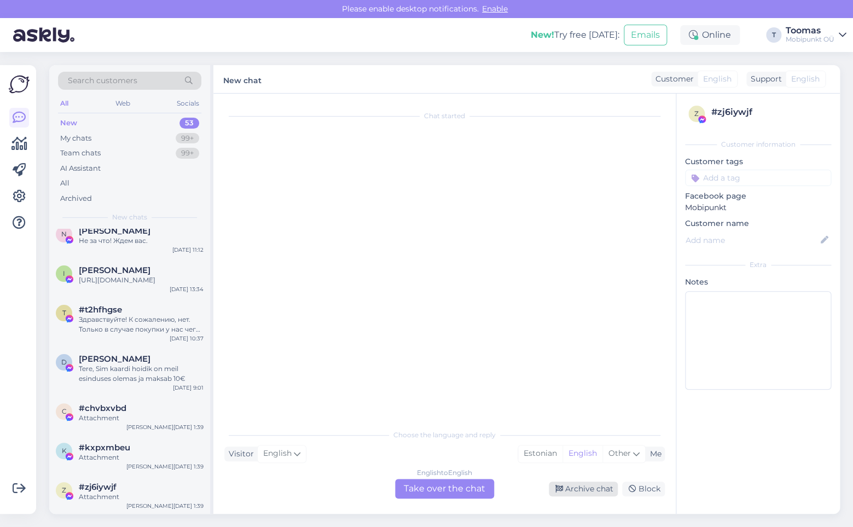
click at [586, 489] on div "Archive chat" at bounding box center [583, 488] width 69 height 15
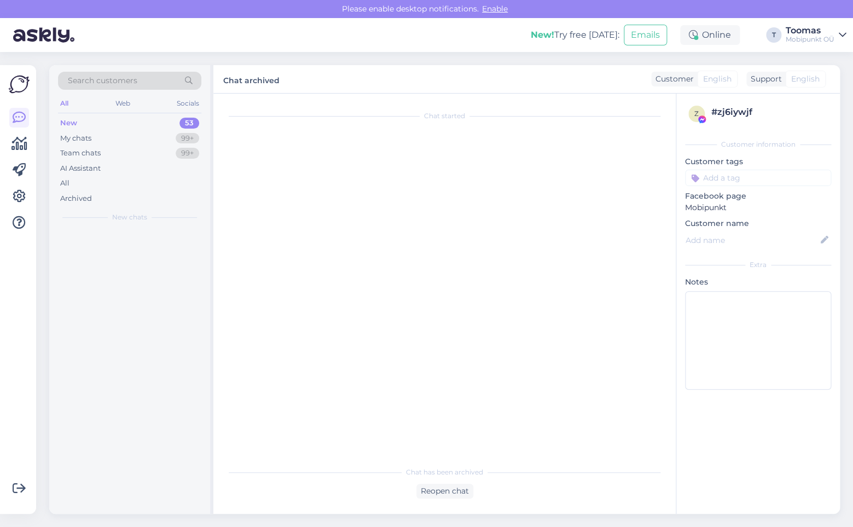
scroll to position [0, 0]
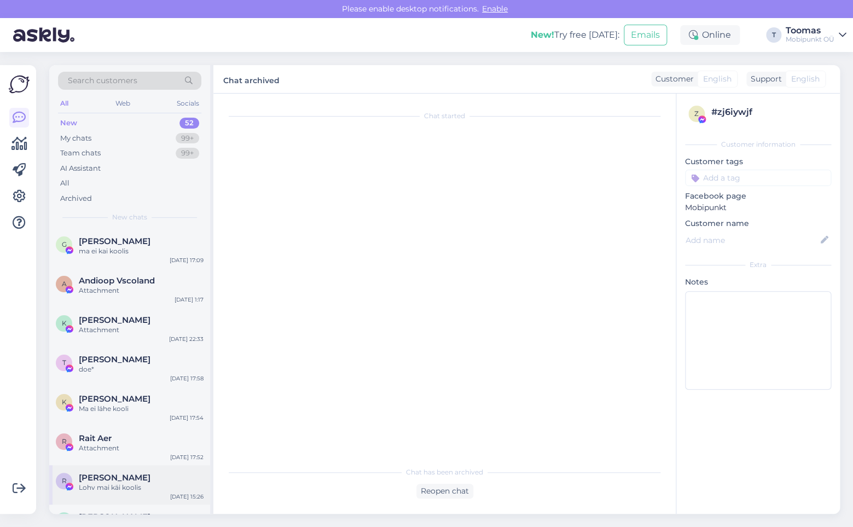
click at [174, 469] on div "R Raiko Melliste Lohv mai käi koolis [DATE] 15:26" at bounding box center [129, 484] width 161 height 39
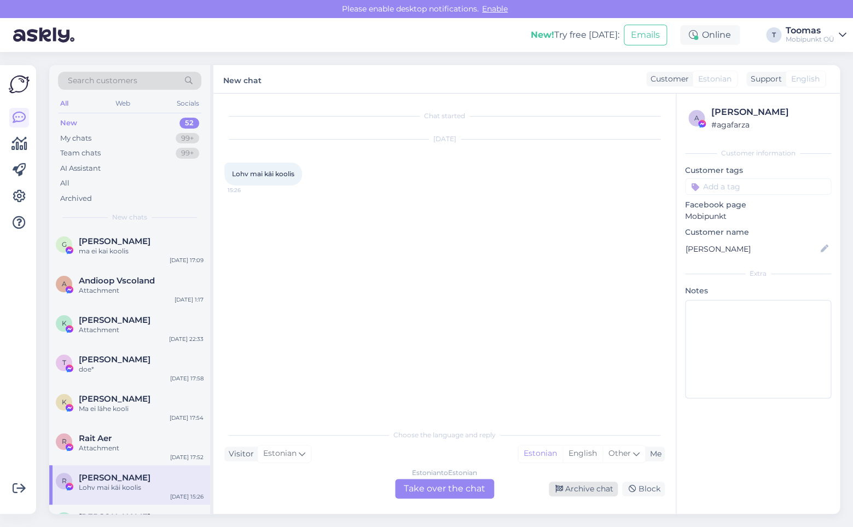
click at [567, 483] on div "Archive chat" at bounding box center [583, 488] width 69 height 15
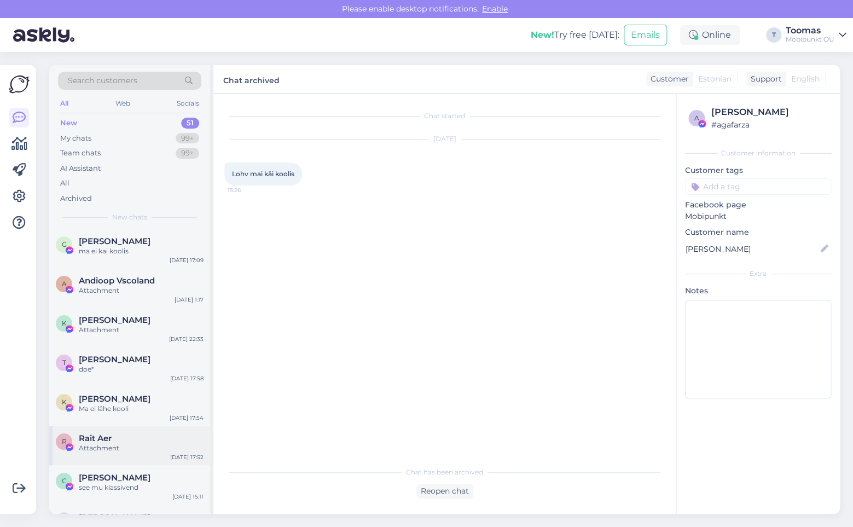
drag, startPoint x: 131, startPoint y: 448, endPoint x: 172, endPoint y: 449, distance: 41.0
click at [127, 449] on div "Attachment" at bounding box center [141, 448] width 125 height 10
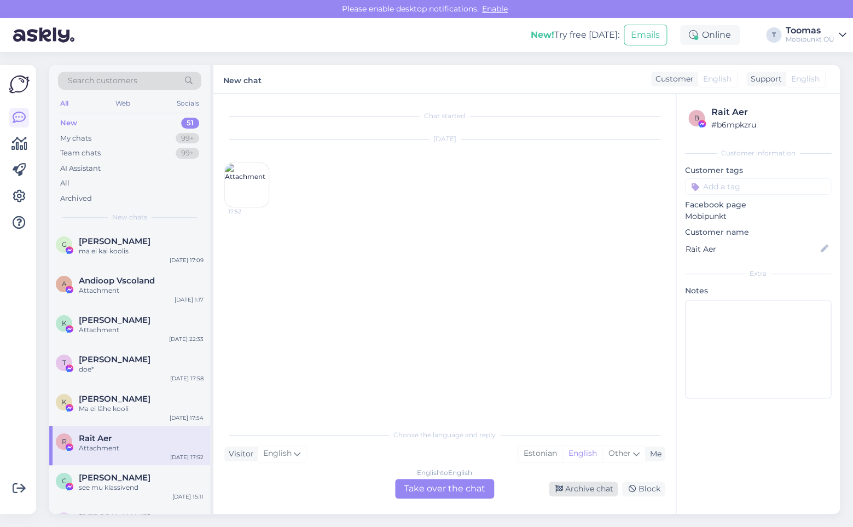
click at [574, 487] on div "Archive chat" at bounding box center [583, 488] width 69 height 15
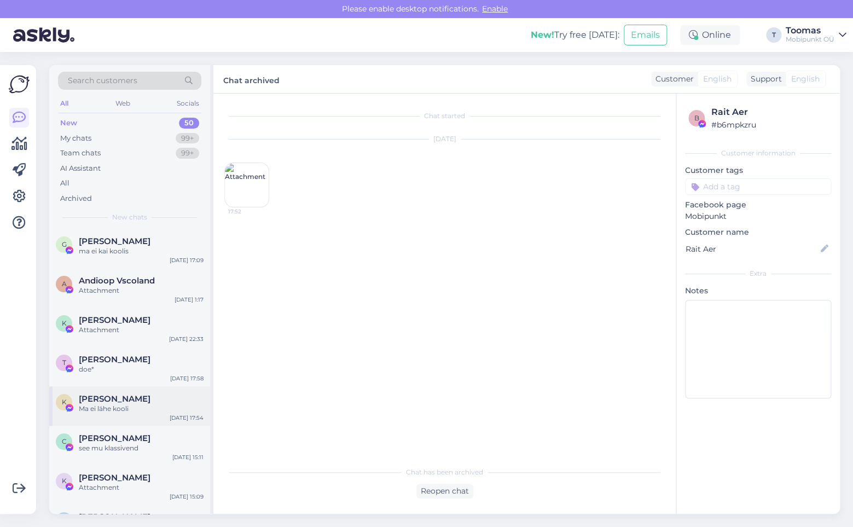
click at [167, 425] on div "K [PERSON_NAME] Ma ei lähe kooli [DATE] 17:54" at bounding box center [129, 405] width 161 height 39
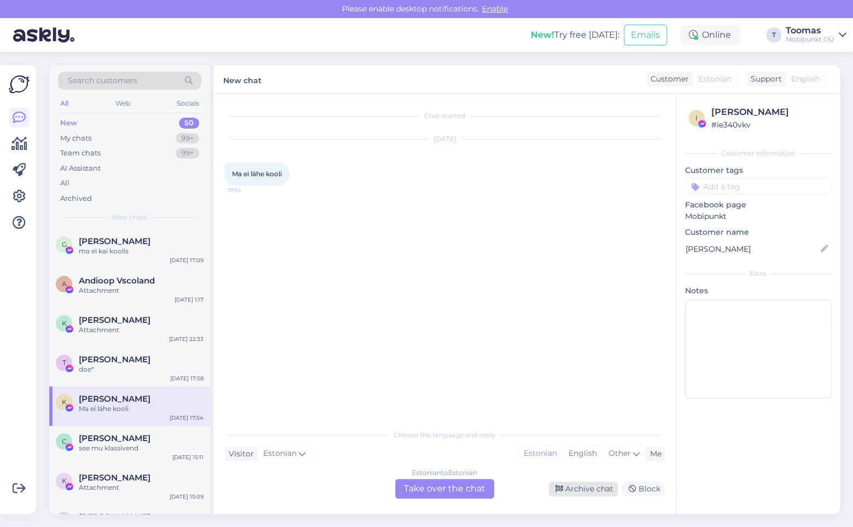
click at [576, 494] on div "Archive chat" at bounding box center [583, 488] width 69 height 15
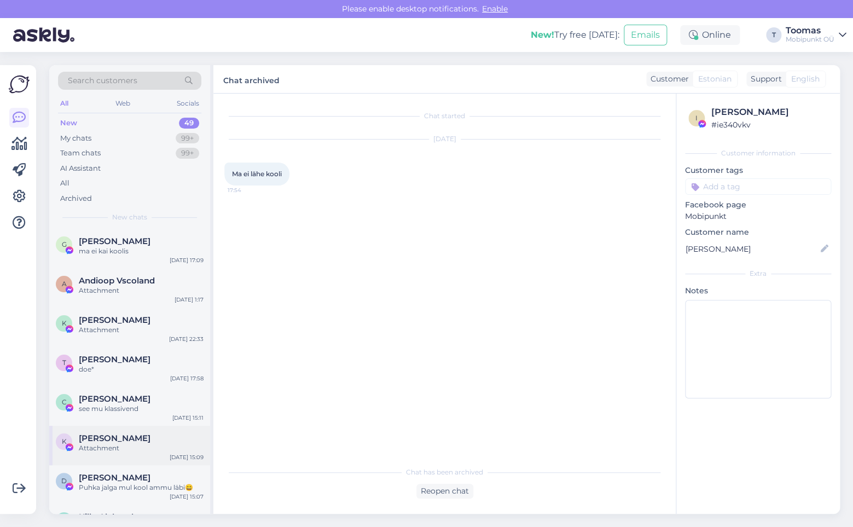
click at [182, 437] on div "[PERSON_NAME]" at bounding box center [141, 438] width 125 height 10
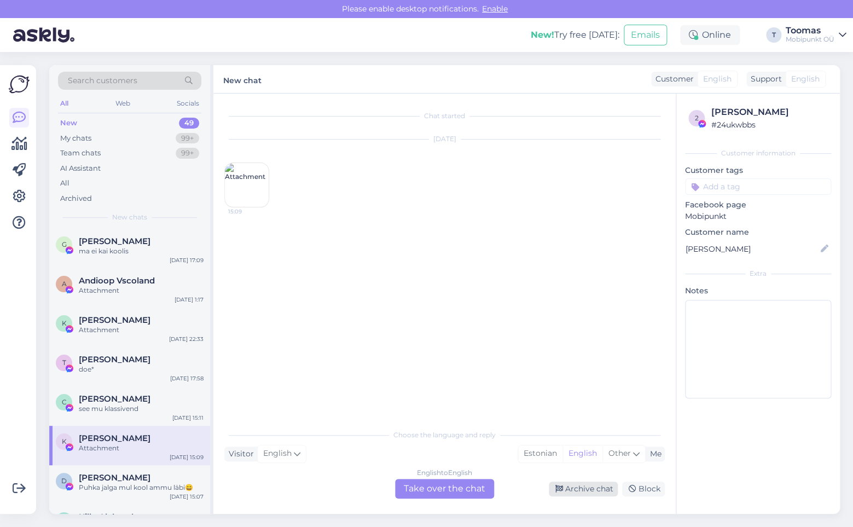
click at [563, 491] on icon at bounding box center [559, 489] width 8 height 8
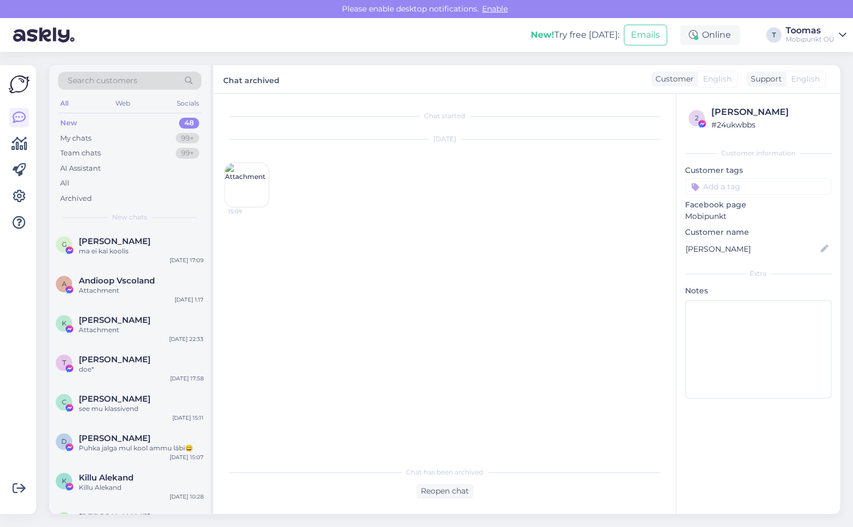
click at [162, 399] on div "[PERSON_NAME]" at bounding box center [141, 399] width 125 height 10
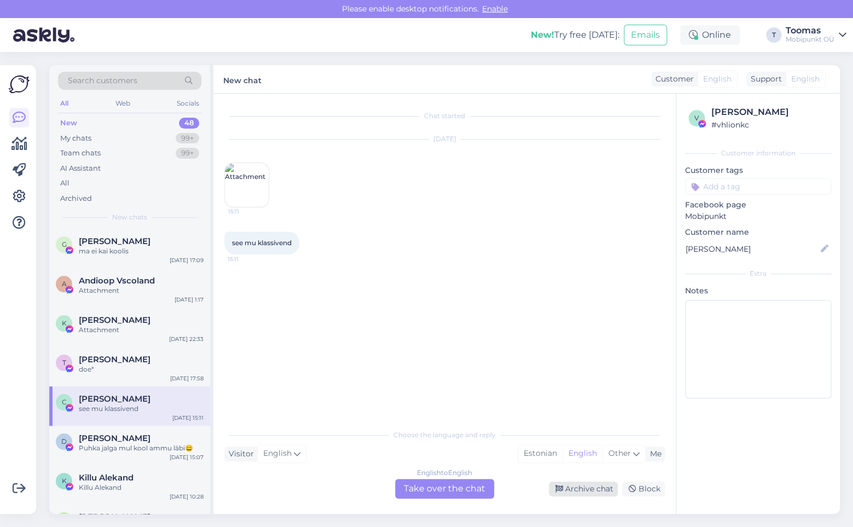
click at [593, 484] on div "Archive chat" at bounding box center [583, 488] width 69 height 15
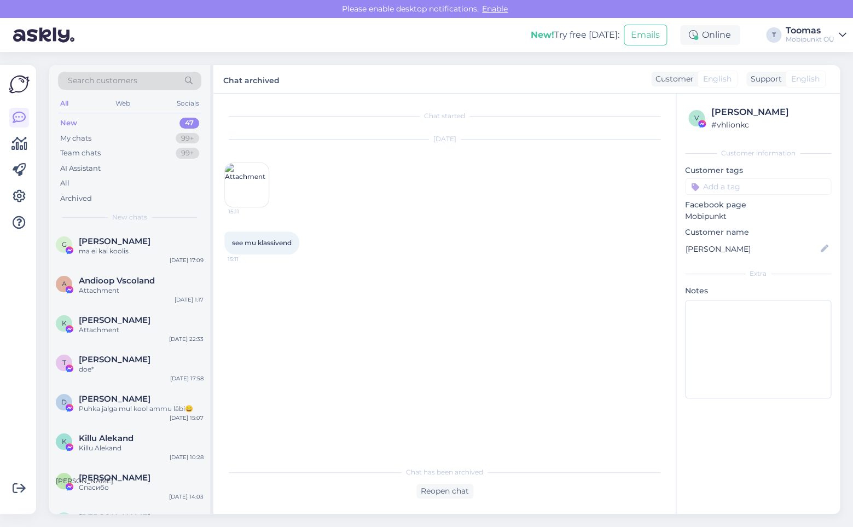
click at [119, 438] on span "Killu Alekand" at bounding box center [106, 438] width 55 height 10
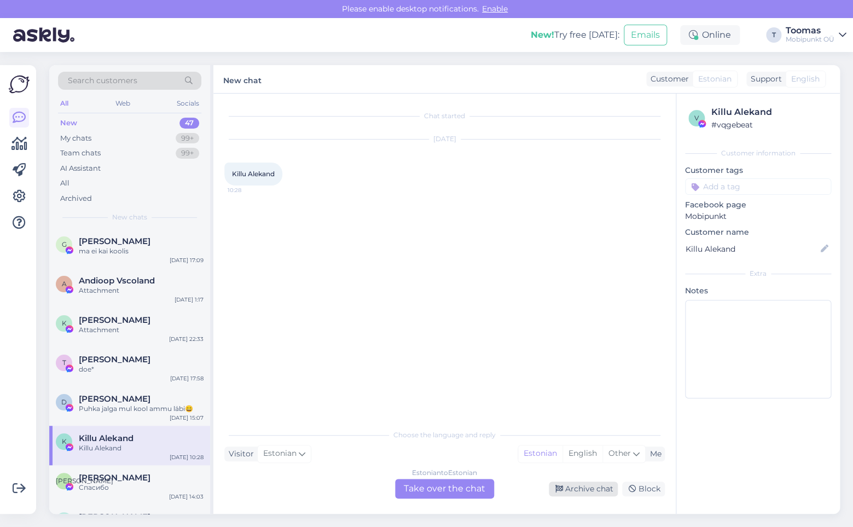
click at [550, 490] on div "Archive chat" at bounding box center [583, 488] width 69 height 15
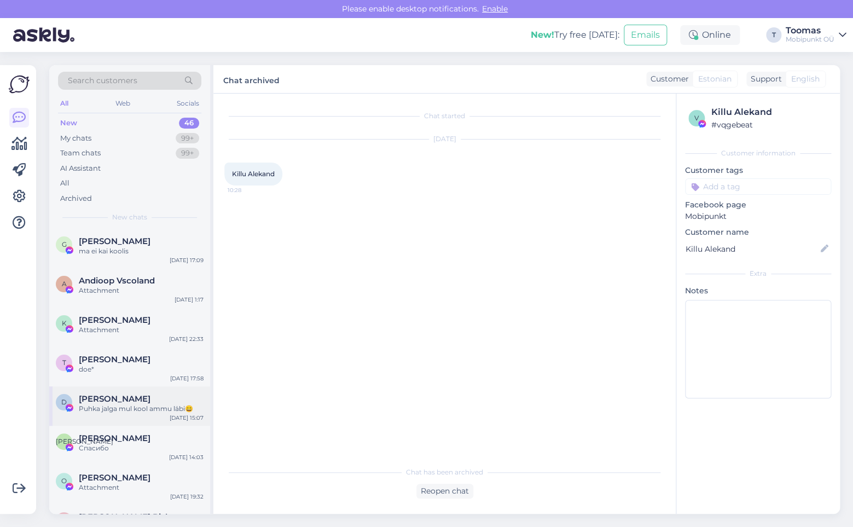
click at [185, 393] on div "D [PERSON_NAME] Puhka jalga mul kool ammu läbi😄 [DATE] 15:07" at bounding box center [129, 405] width 161 height 39
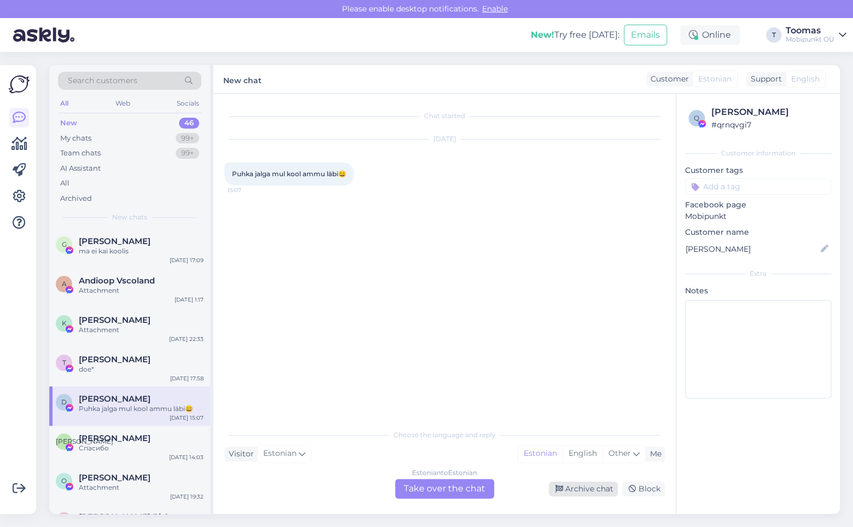
click at [613, 490] on div "Archive chat" at bounding box center [583, 488] width 69 height 15
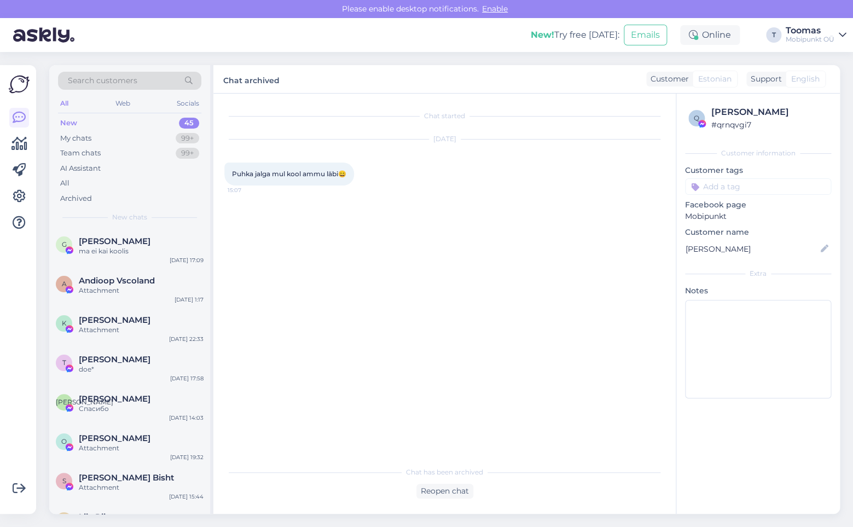
click at [117, 377] on div "T [PERSON_NAME] doe* [DATE] 17:58" at bounding box center [129, 366] width 161 height 39
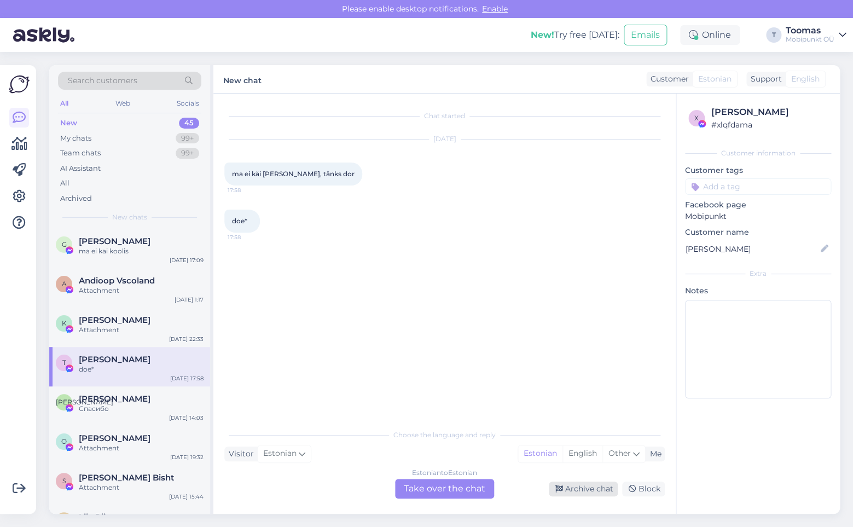
click at [573, 495] on div "Archive chat" at bounding box center [583, 488] width 69 height 15
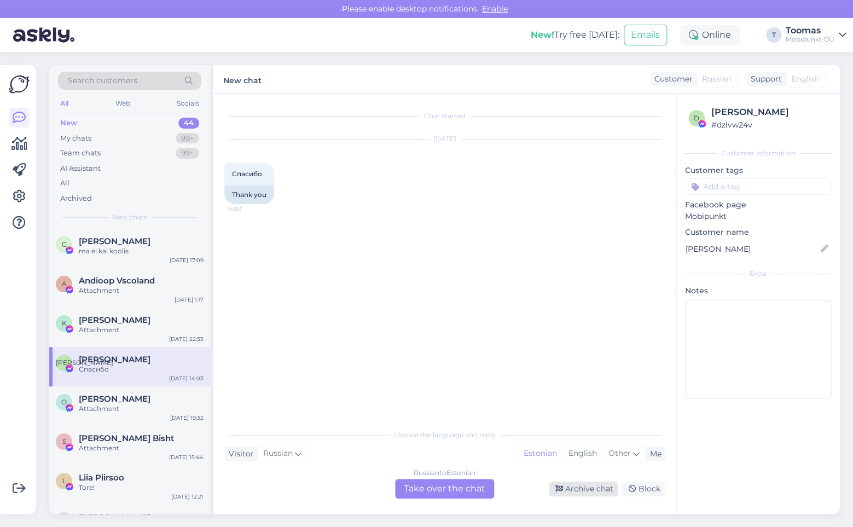
click at [578, 492] on div "Archive chat" at bounding box center [583, 488] width 69 height 15
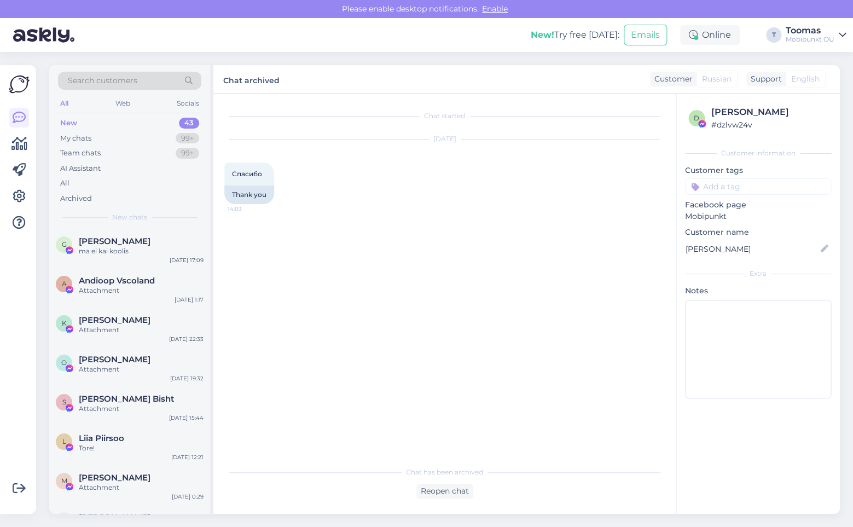
click at [218, 419] on div "Chat started [DATE] [GEOGRAPHIC_DATA] 14:03 Thank you Chat has been archived Re…" at bounding box center [444, 304] width 462 height 420
click at [185, 420] on div "[DATE] 15:44" at bounding box center [186, 418] width 34 height 8
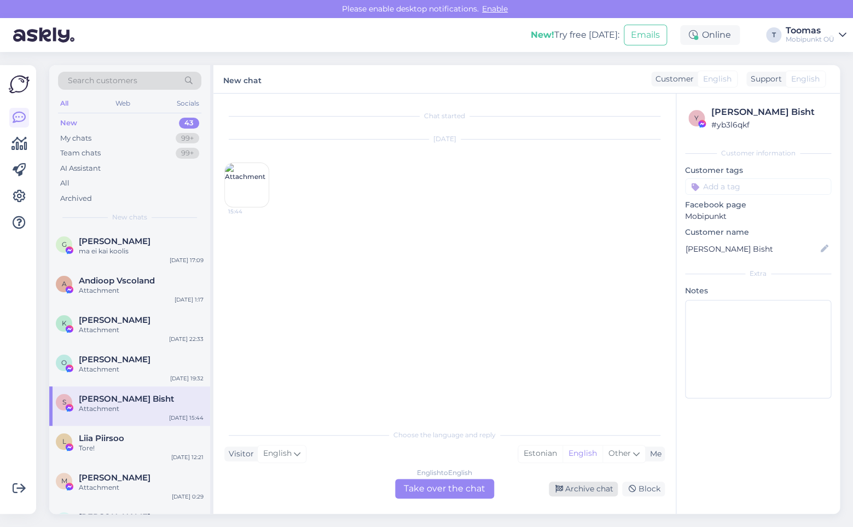
click at [576, 491] on div "Archive chat" at bounding box center [583, 488] width 69 height 15
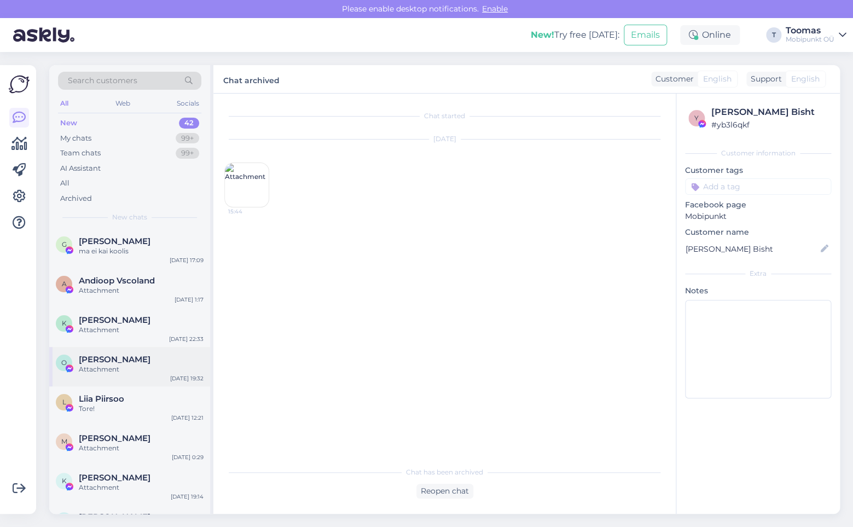
drag, startPoint x: 104, startPoint y: 385, endPoint x: 83, endPoint y: 375, distance: 24.0
click at [83, 375] on div "O [PERSON_NAME] Attachment [DATE] 19:32" at bounding box center [129, 366] width 161 height 39
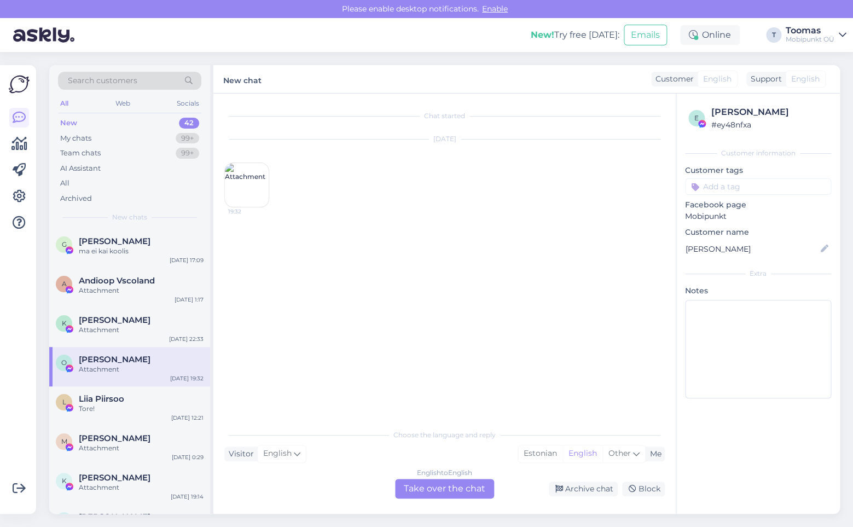
click at [571, 479] on div "English to English Take over the chat Archive chat Block" at bounding box center [444, 489] width 440 height 20
click at [563, 490] on icon at bounding box center [559, 489] width 8 height 8
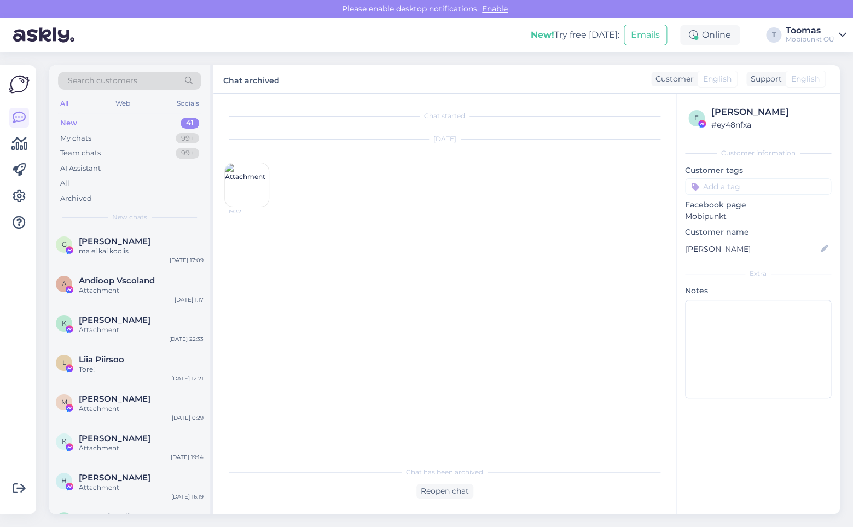
click at [236, 370] on div "Chat started [DATE] 19:32" at bounding box center [449, 277] width 450 height 346
click at [197, 361] on div "Liia Piirsoo" at bounding box center [141, 360] width 125 height 10
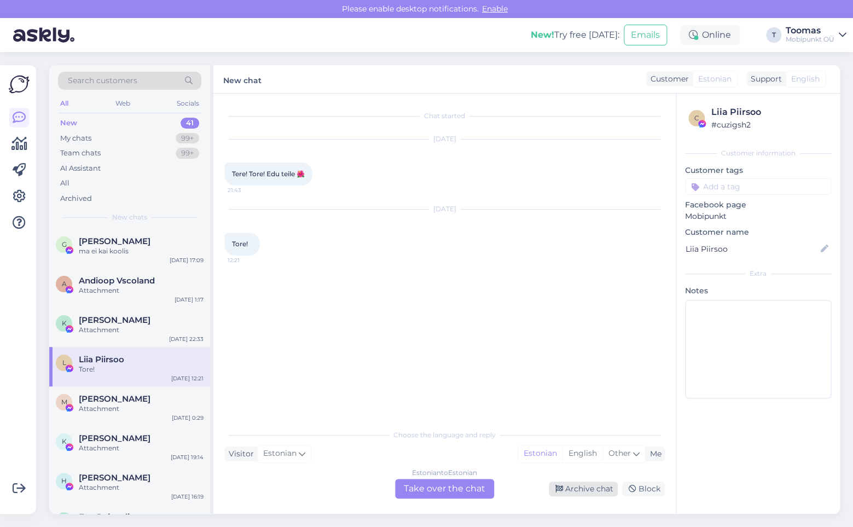
click at [579, 491] on div "Archive chat" at bounding box center [583, 488] width 69 height 15
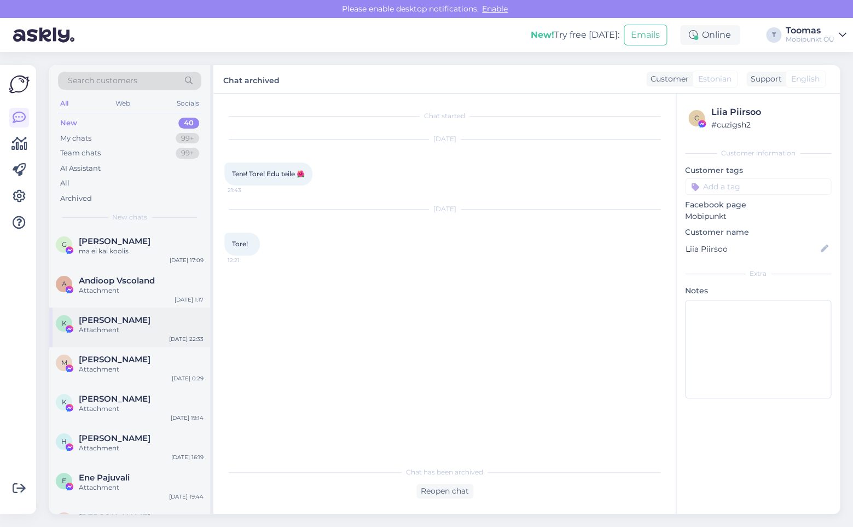
click at [152, 346] on div "K [PERSON_NAME] Attachment [DATE] 22:33" at bounding box center [129, 326] width 161 height 39
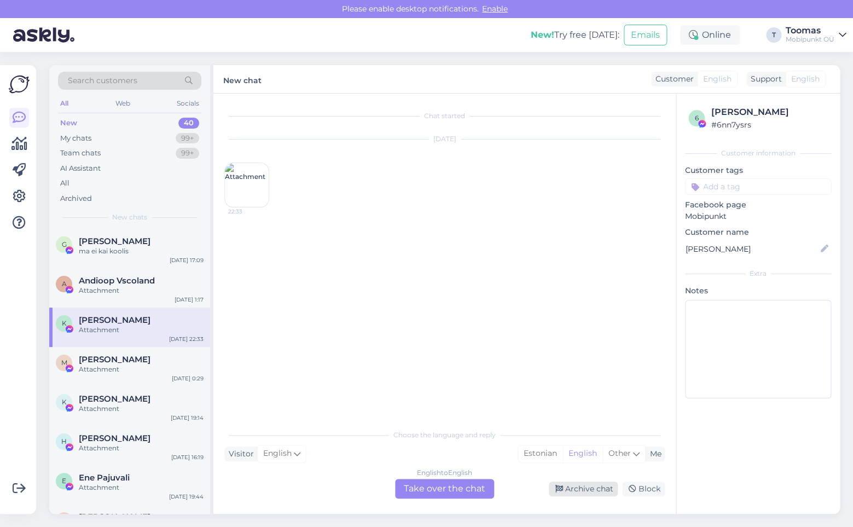
click at [562, 484] on div "Archive chat" at bounding box center [583, 488] width 69 height 15
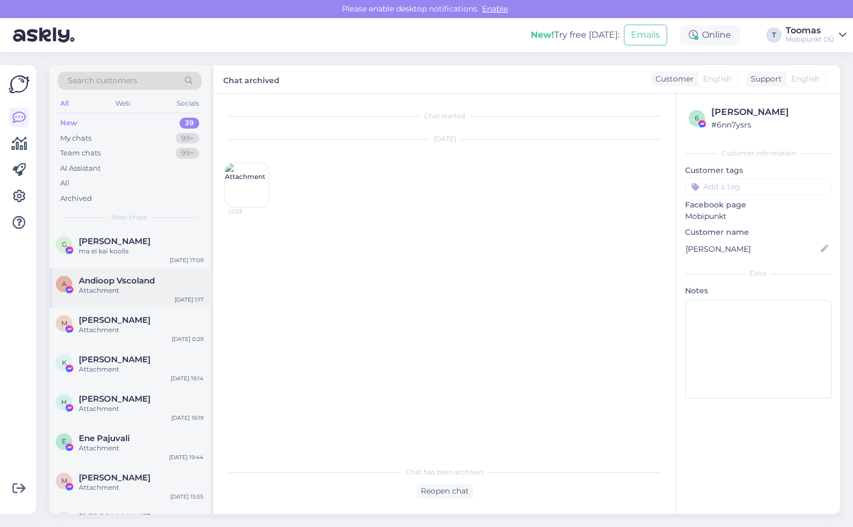
click at [158, 307] on div "A Andioop Vscoland Attachment [DATE] 1:17" at bounding box center [129, 287] width 161 height 39
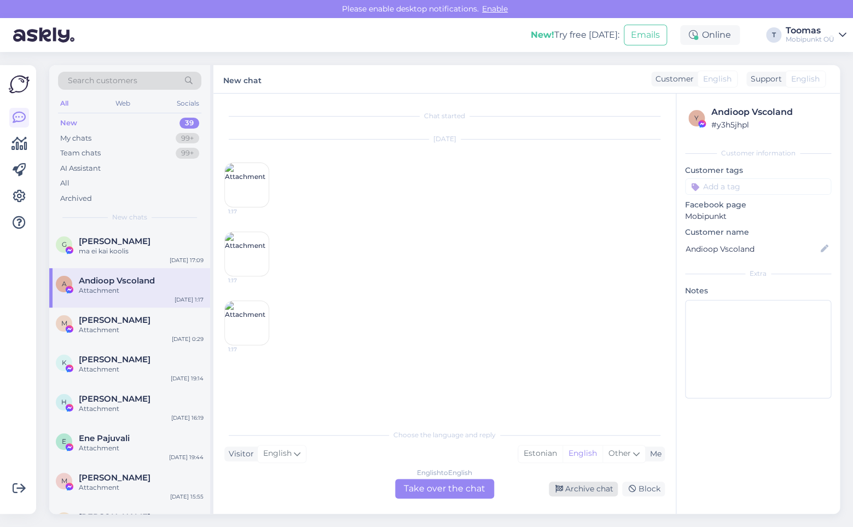
click at [560, 484] on div "Archive chat" at bounding box center [583, 488] width 69 height 15
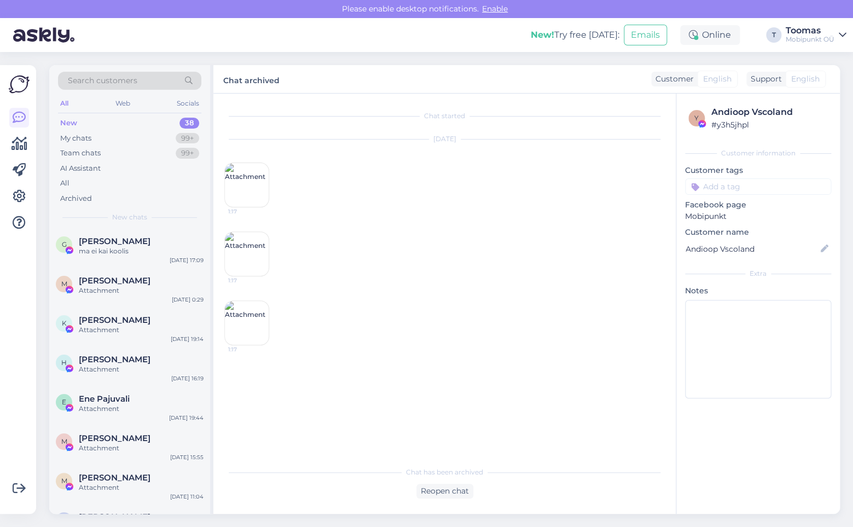
click at [134, 309] on div "K [PERSON_NAME] Attachment [DATE] 19:14" at bounding box center [129, 326] width 161 height 39
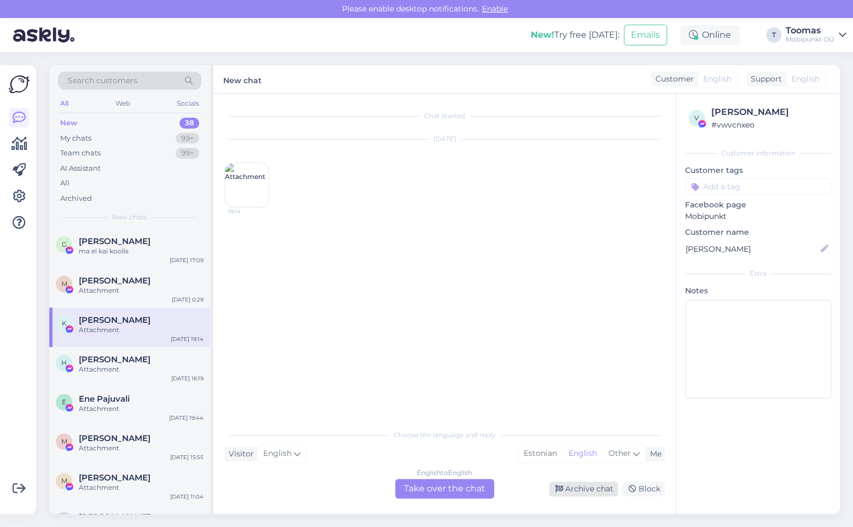
click at [578, 487] on div "Archive chat" at bounding box center [583, 488] width 69 height 15
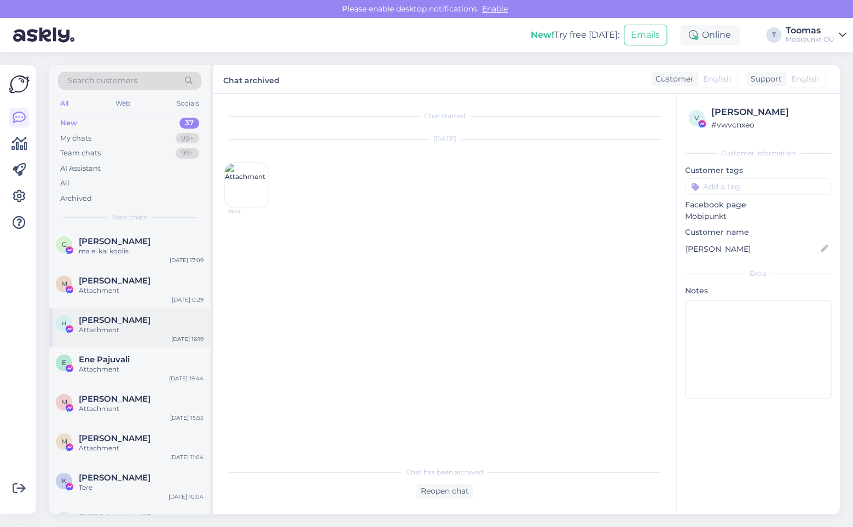
click at [205, 338] on div "H [PERSON_NAME] Attachment [DATE] 16:19" at bounding box center [129, 326] width 161 height 39
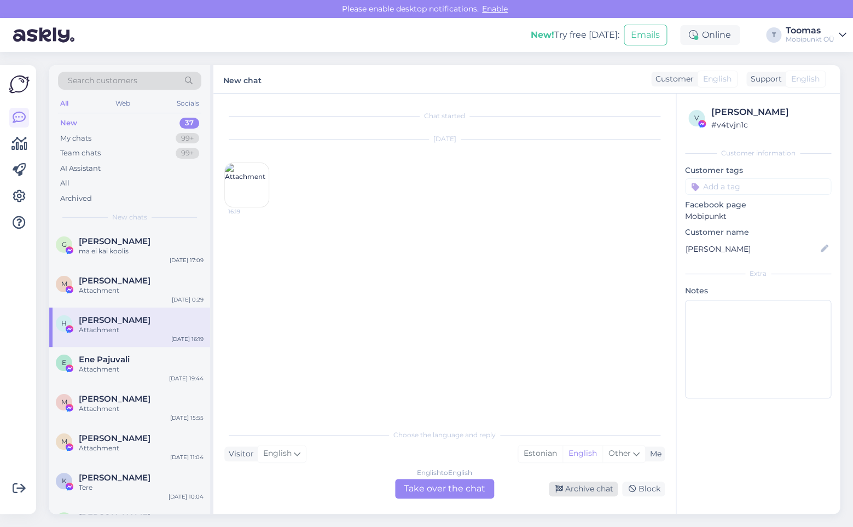
click at [565, 491] on div "Archive chat" at bounding box center [583, 488] width 69 height 15
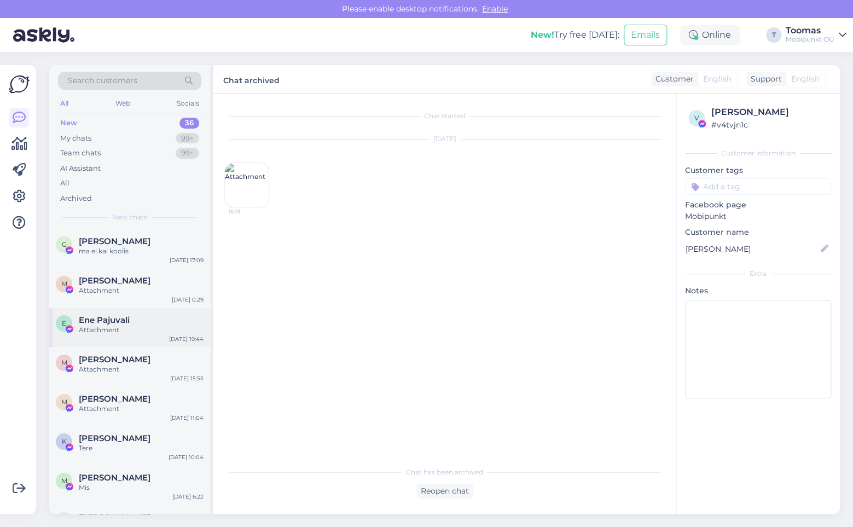
click at [167, 323] on div "Ene Pajuvali" at bounding box center [141, 320] width 125 height 10
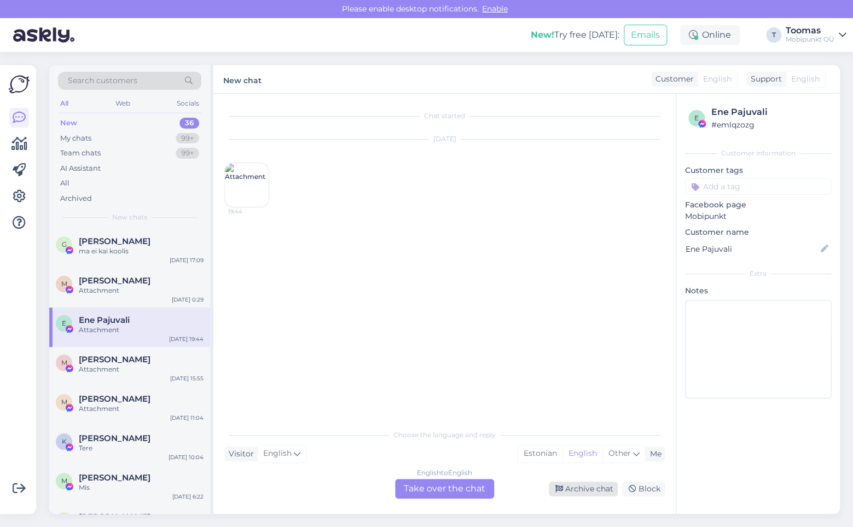
click at [557, 493] on icon at bounding box center [559, 489] width 8 height 8
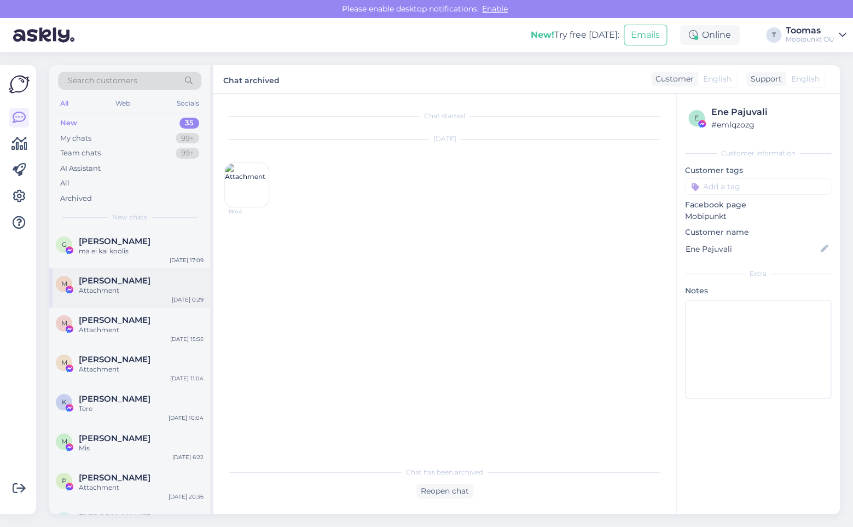
click at [181, 291] on div "Attachment" at bounding box center [141, 291] width 125 height 10
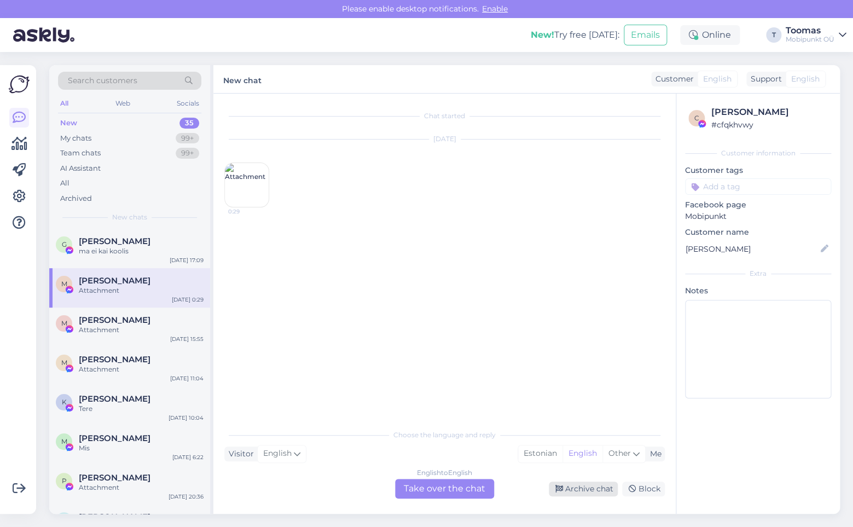
click at [567, 494] on div "Archive chat" at bounding box center [583, 488] width 69 height 15
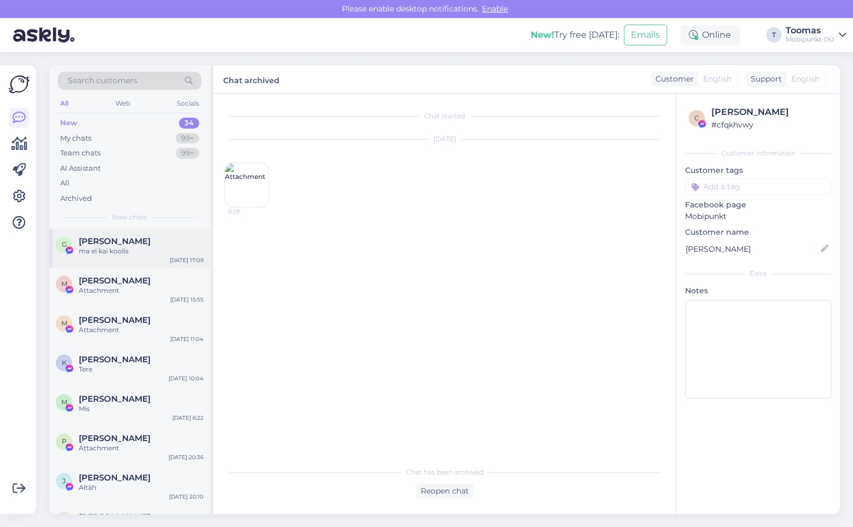
click at [92, 235] on div "G [PERSON_NAME] ma ei kai koolis [DATE] 17:09" at bounding box center [129, 248] width 161 height 39
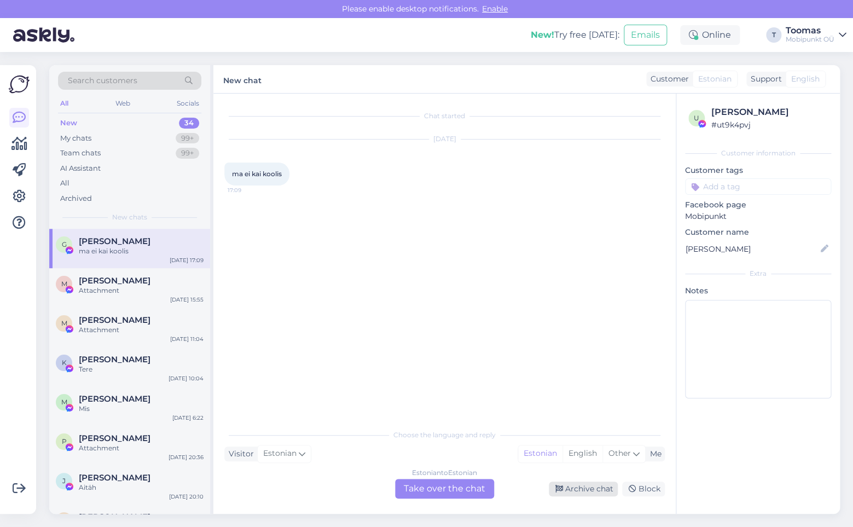
click at [573, 491] on div "Archive chat" at bounding box center [583, 488] width 69 height 15
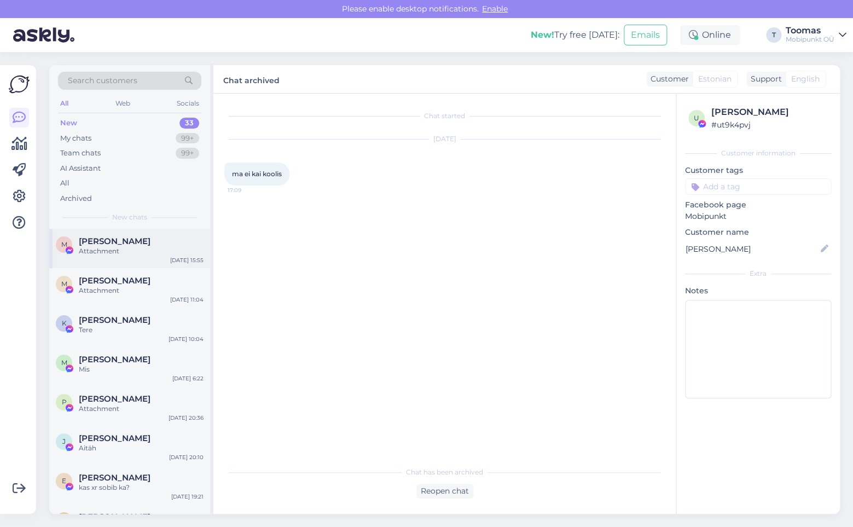
click at [112, 268] on div "M [PERSON_NAME] Attachment [DATE] 15:55" at bounding box center [129, 248] width 161 height 39
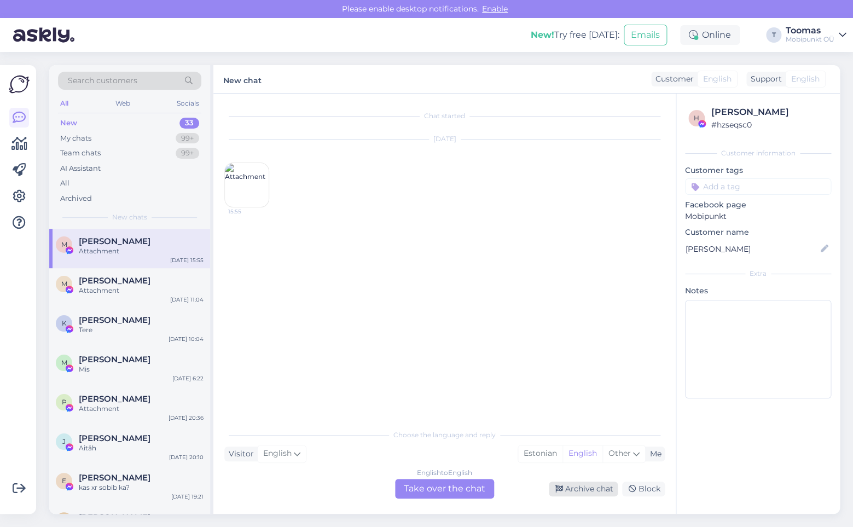
click at [572, 487] on div "Archive chat" at bounding box center [583, 488] width 69 height 15
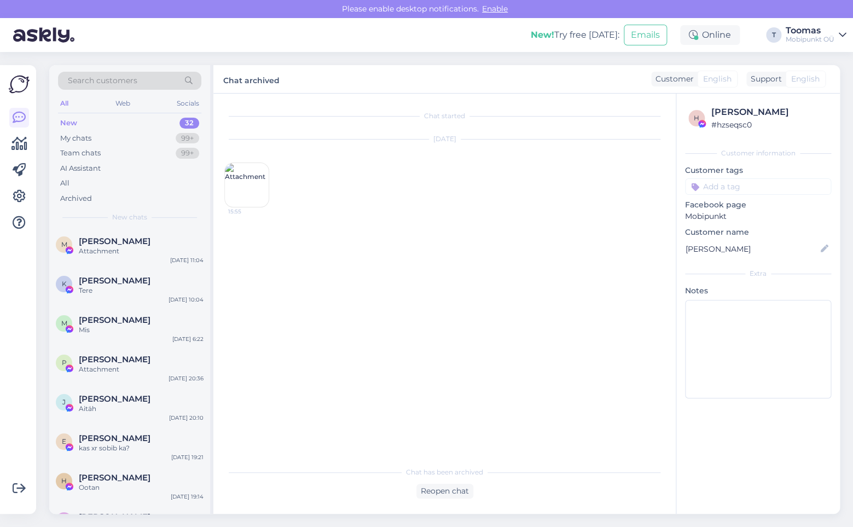
click at [153, 316] on div "[PERSON_NAME]" at bounding box center [141, 320] width 125 height 10
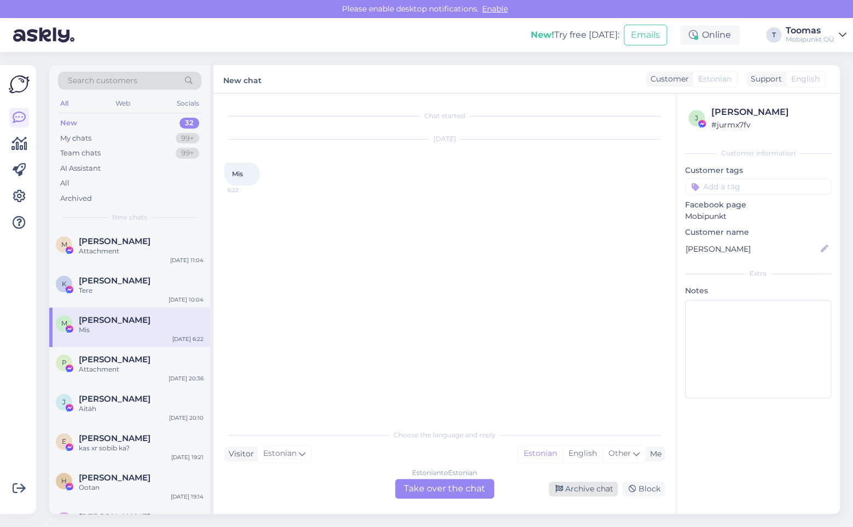
click at [578, 496] on div "Archive chat" at bounding box center [583, 488] width 69 height 15
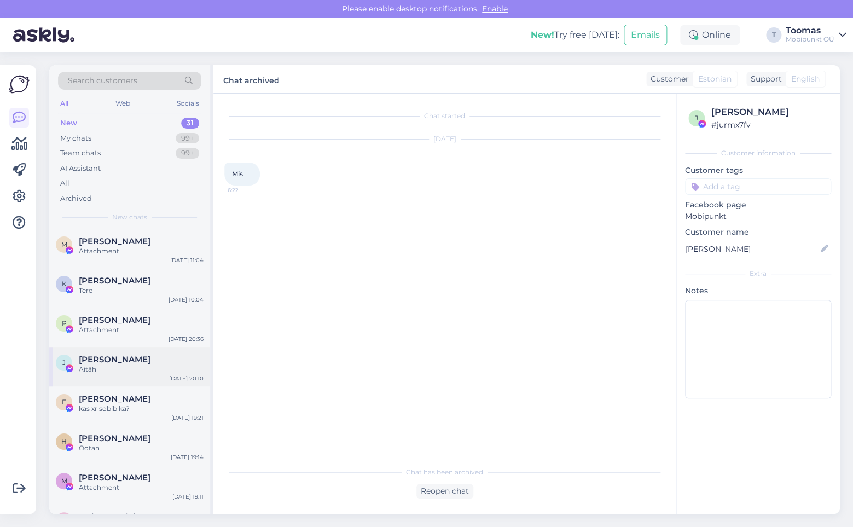
click at [164, 348] on div "J [PERSON_NAME] Aitäh [DATE] 20:10" at bounding box center [129, 366] width 161 height 39
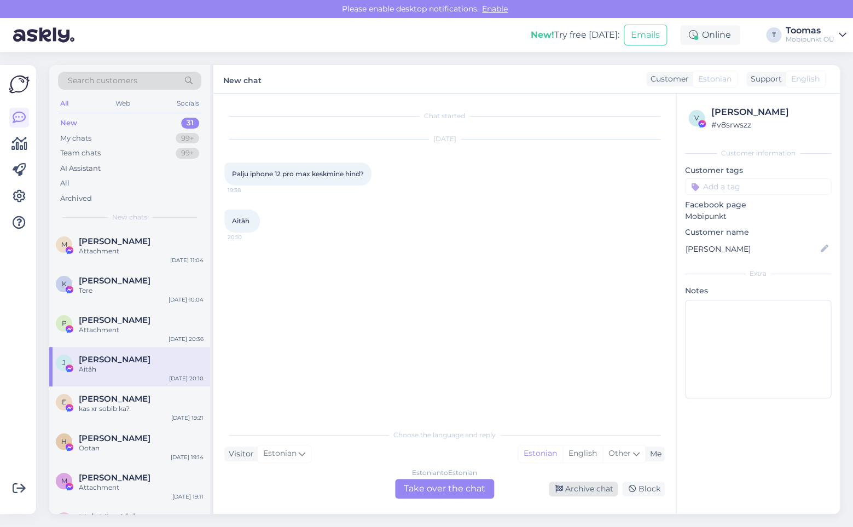
click at [584, 485] on div "Archive chat" at bounding box center [583, 488] width 69 height 15
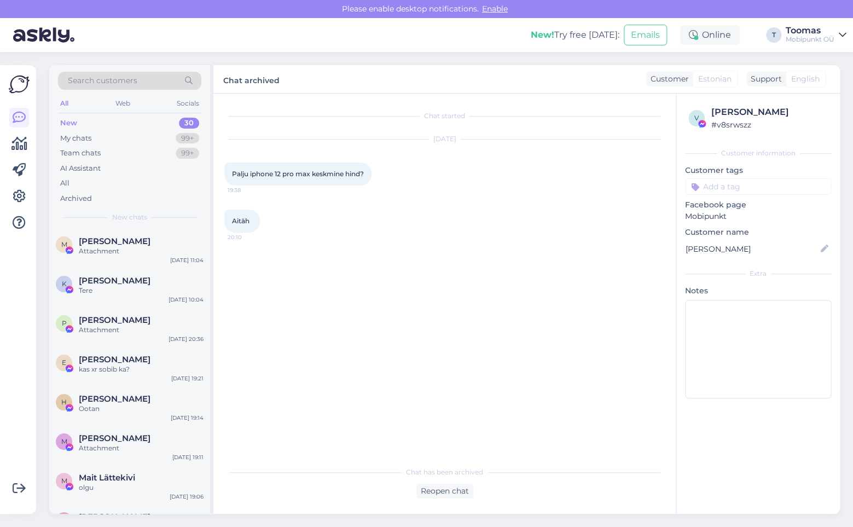
click at [152, 362] on div "[PERSON_NAME]" at bounding box center [141, 360] width 125 height 10
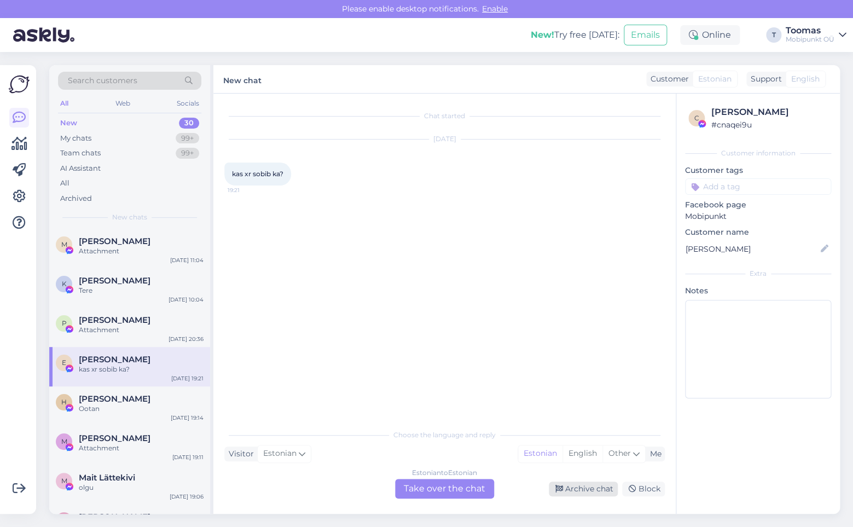
click at [577, 486] on div "Archive chat" at bounding box center [583, 488] width 69 height 15
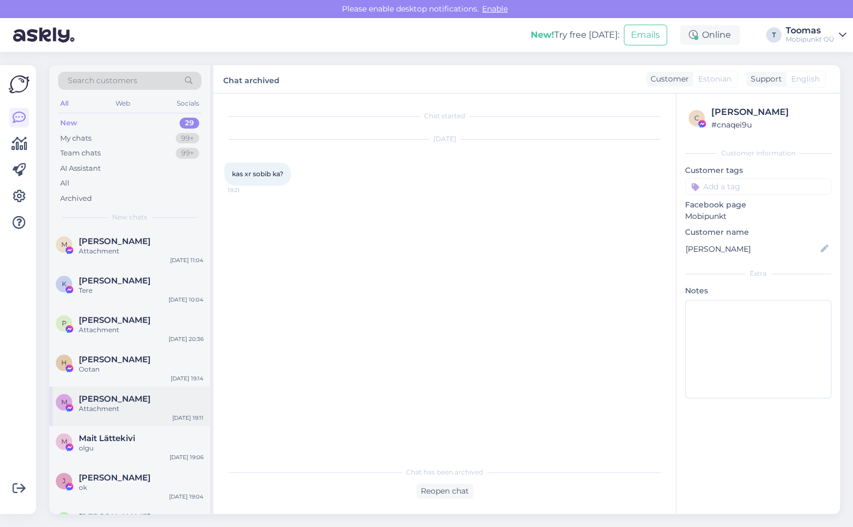
click at [52, 424] on div "M [PERSON_NAME] Attachment [DATE] 19:11" at bounding box center [129, 405] width 161 height 39
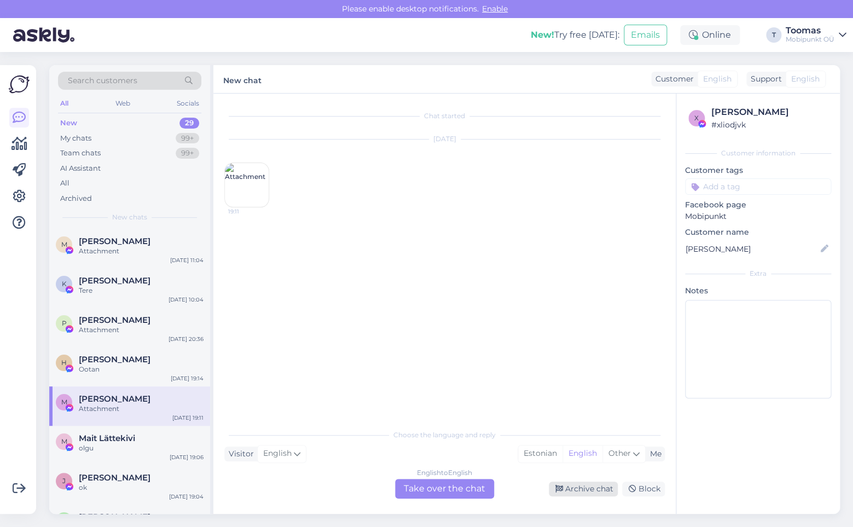
click at [565, 486] on div "Archive chat" at bounding box center [583, 488] width 69 height 15
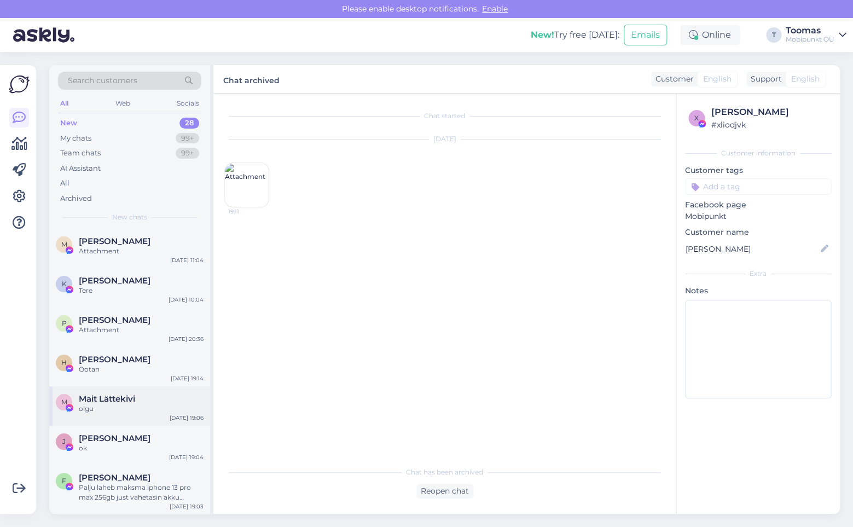
click at [129, 394] on span "Mait Lättekivi" at bounding box center [107, 399] width 56 height 10
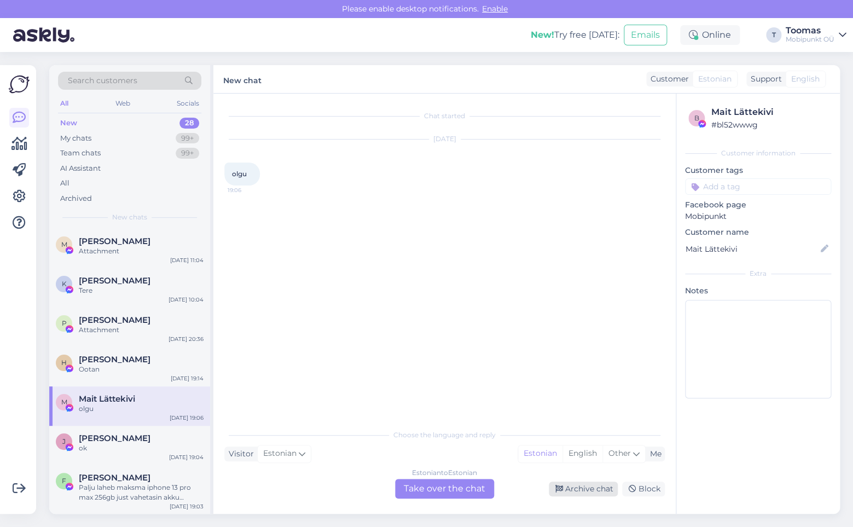
click at [567, 484] on div "Archive chat" at bounding box center [583, 488] width 69 height 15
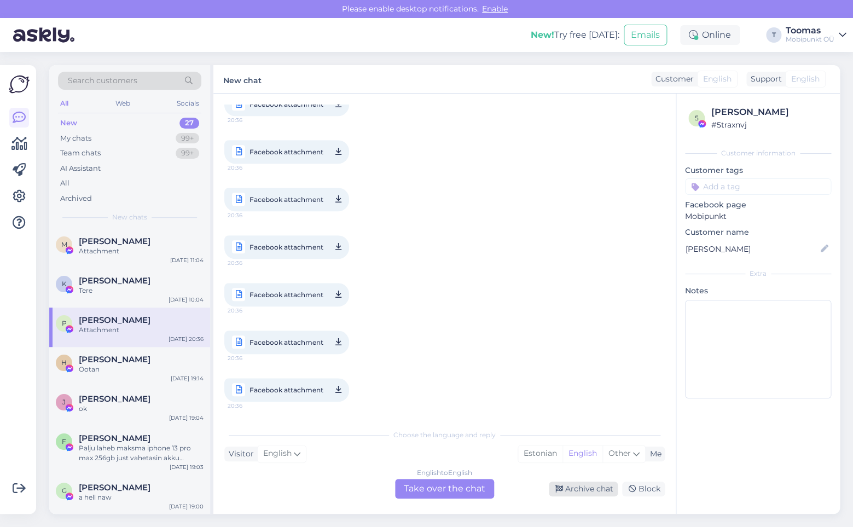
click at [595, 488] on div "Archive chat" at bounding box center [583, 488] width 69 height 15
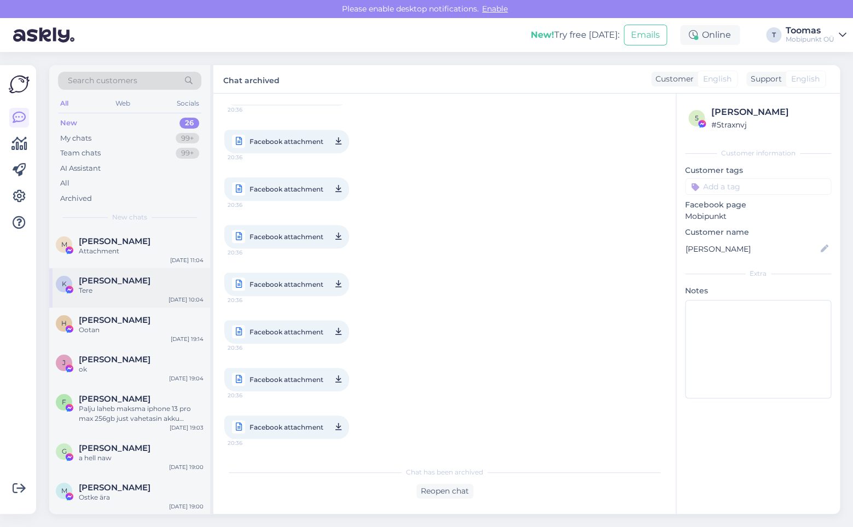
click at [120, 304] on div "K [PERSON_NAME] Põder Tere [DATE] 10:04" at bounding box center [129, 287] width 161 height 39
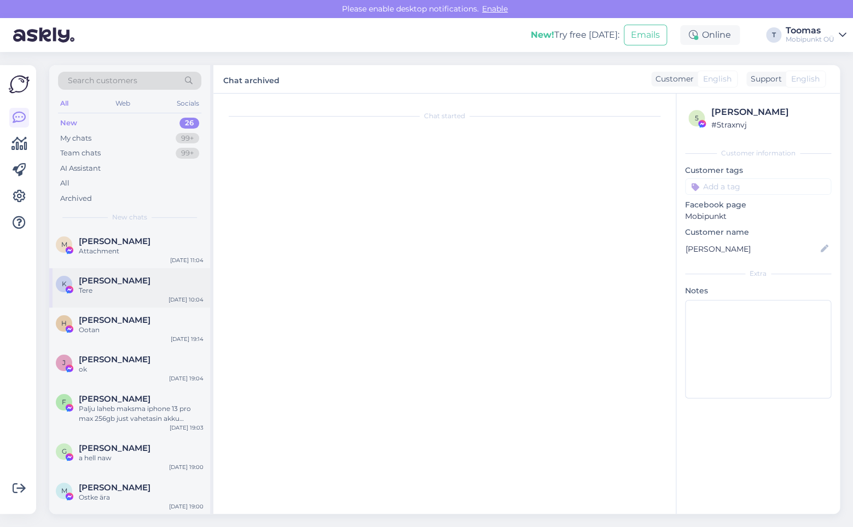
scroll to position [0, 0]
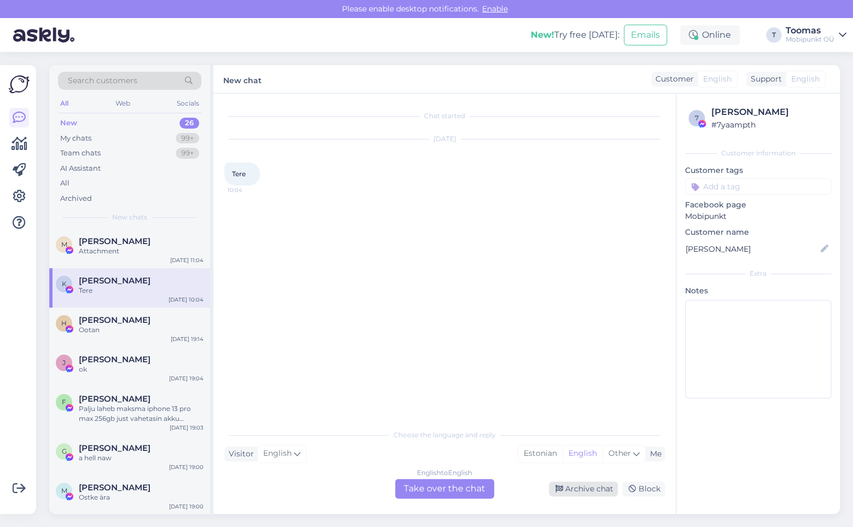
click at [588, 488] on div "Archive chat" at bounding box center [583, 488] width 69 height 15
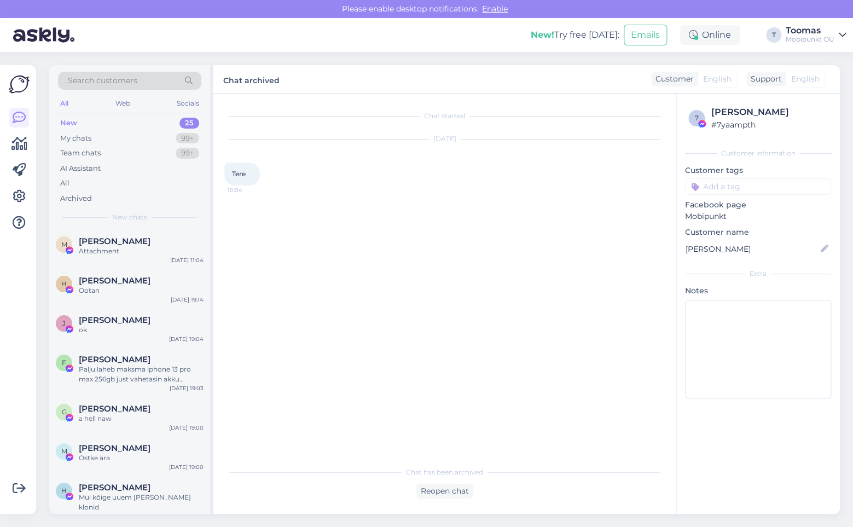
click at [42, 292] on div "Get more Your checklist to get more value from Askly. Close Connect FB and IG m…" at bounding box center [21, 289] width 43 height 475
click at [68, 289] on img at bounding box center [70, 289] width 10 height 10
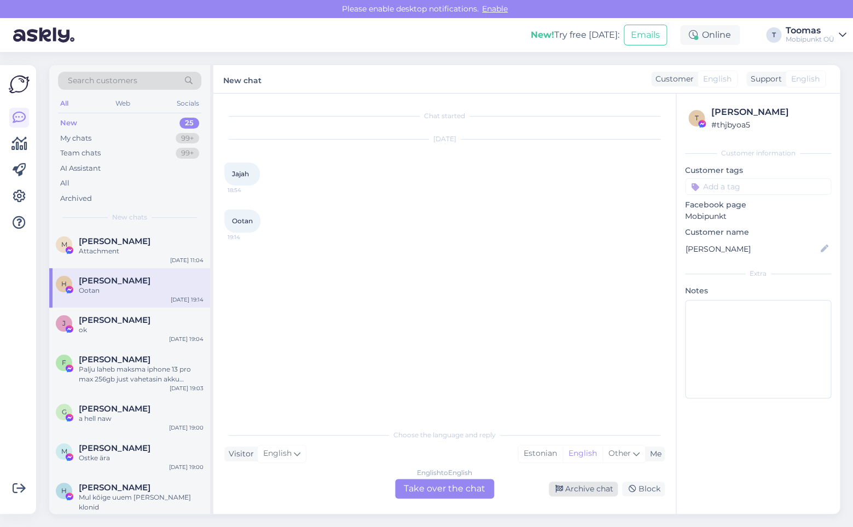
click at [597, 485] on div "Archive chat" at bounding box center [583, 488] width 69 height 15
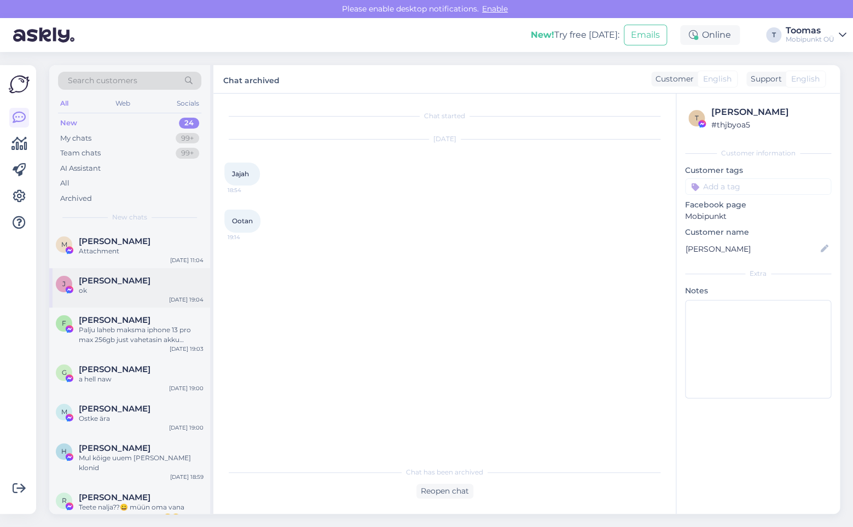
click at [201, 289] on div "ok" at bounding box center [141, 291] width 125 height 10
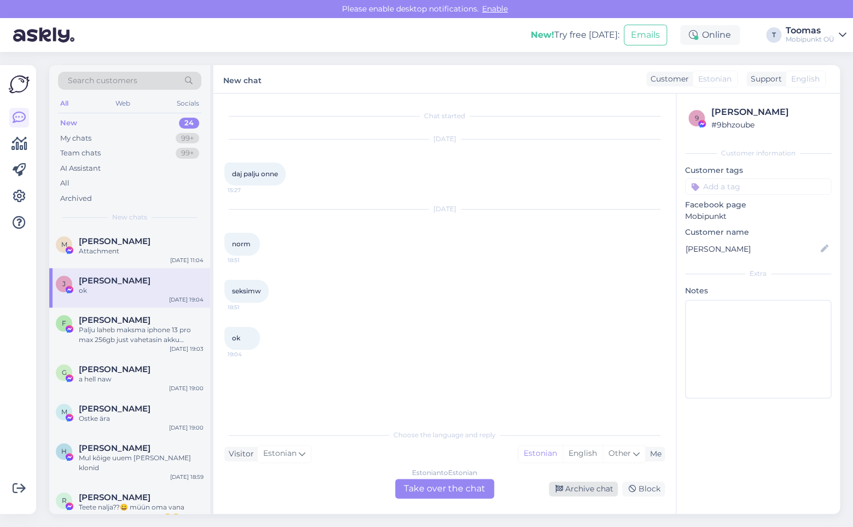
click at [578, 496] on div "Archive chat" at bounding box center [583, 488] width 69 height 15
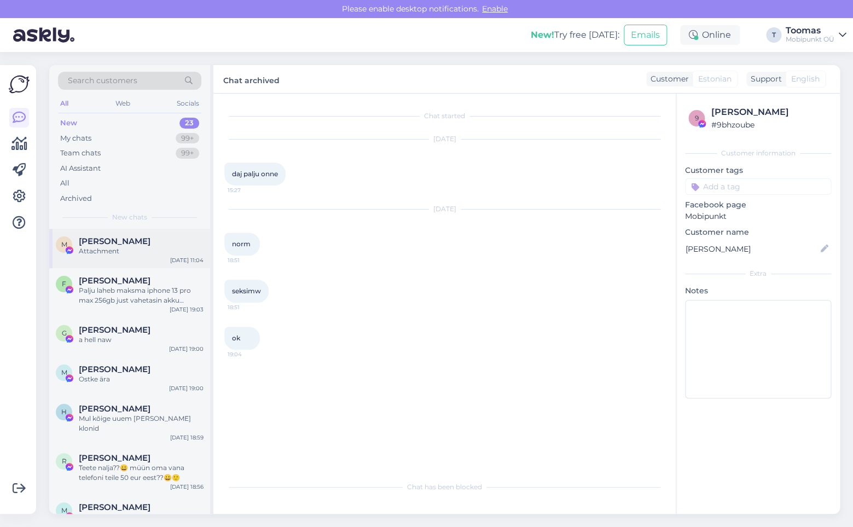
click at [98, 262] on div "M [PERSON_NAME] Attachment [DATE] 11:04" at bounding box center [129, 248] width 161 height 39
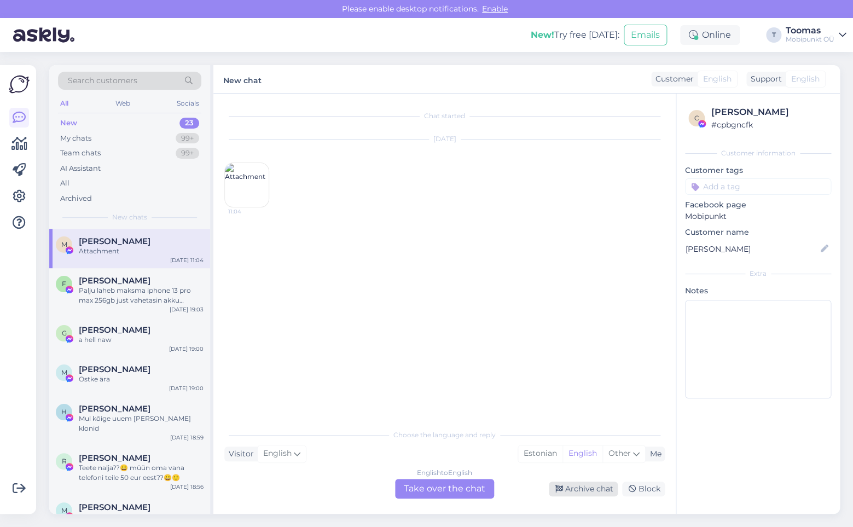
click at [578, 484] on div "Archive chat" at bounding box center [583, 488] width 69 height 15
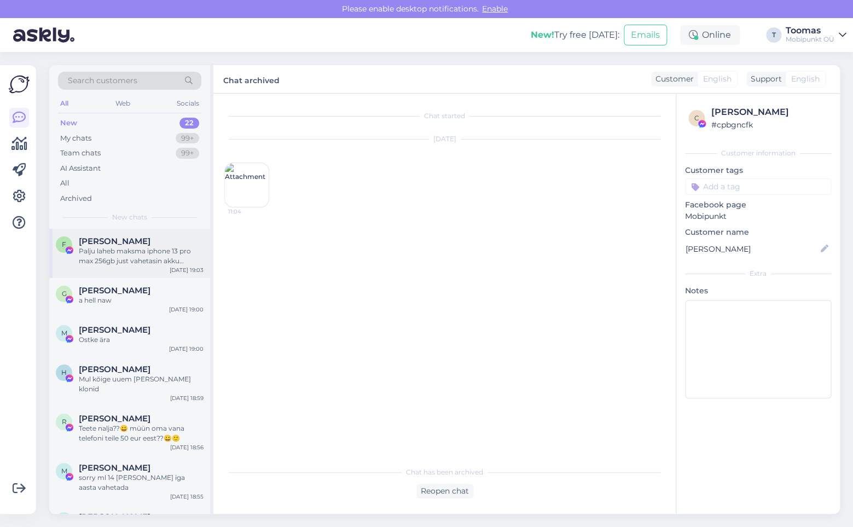
click at [141, 252] on div "Palju laheb maksma iphone 13 pro max 256gb just vahetasin akku valgeklaaris :)" at bounding box center [141, 256] width 125 height 20
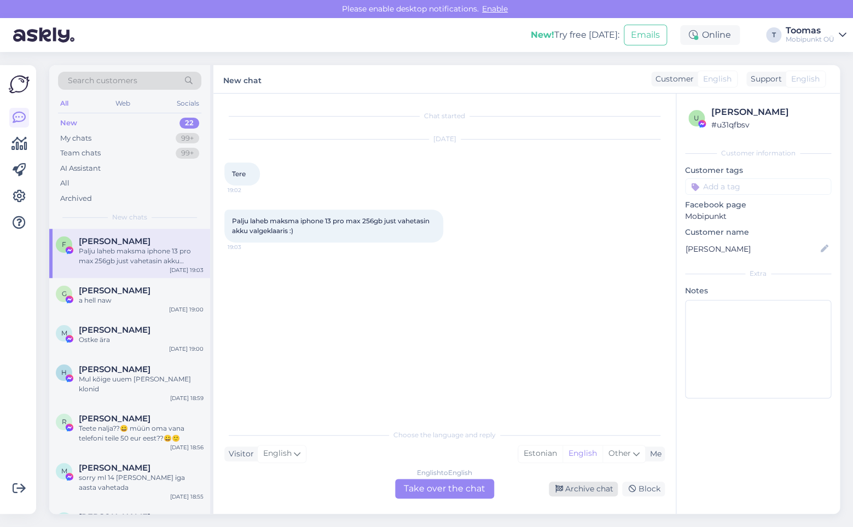
click at [589, 486] on div "Archive chat" at bounding box center [583, 488] width 69 height 15
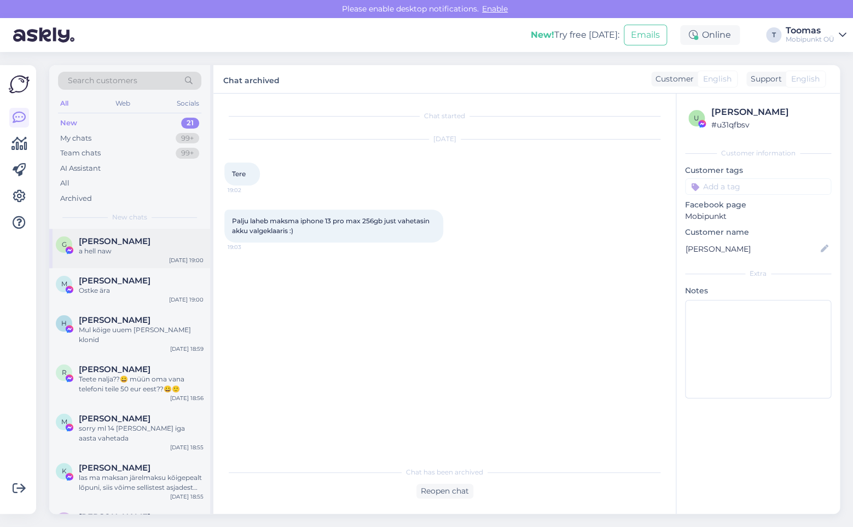
click at [158, 259] on div "G [PERSON_NAME] a hell naw [DATE] 19:00" at bounding box center [129, 248] width 161 height 39
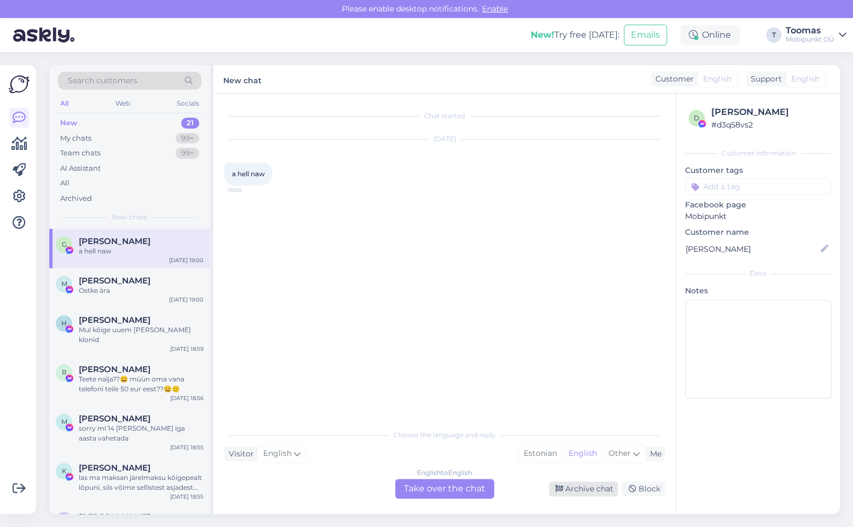
click at [581, 487] on div "Archive chat" at bounding box center [583, 488] width 69 height 15
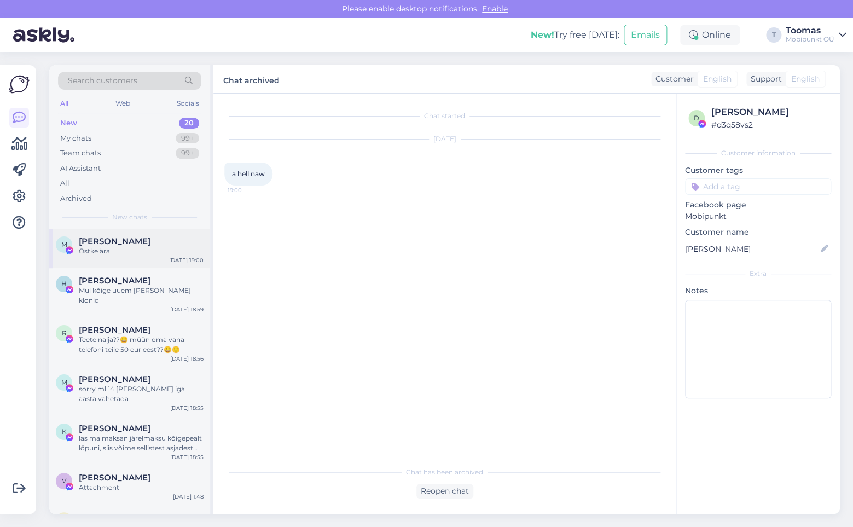
click at [120, 256] on div "M [PERSON_NAME] Ostke ära [DATE] 19:00" at bounding box center [129, 248] width 161 height 39
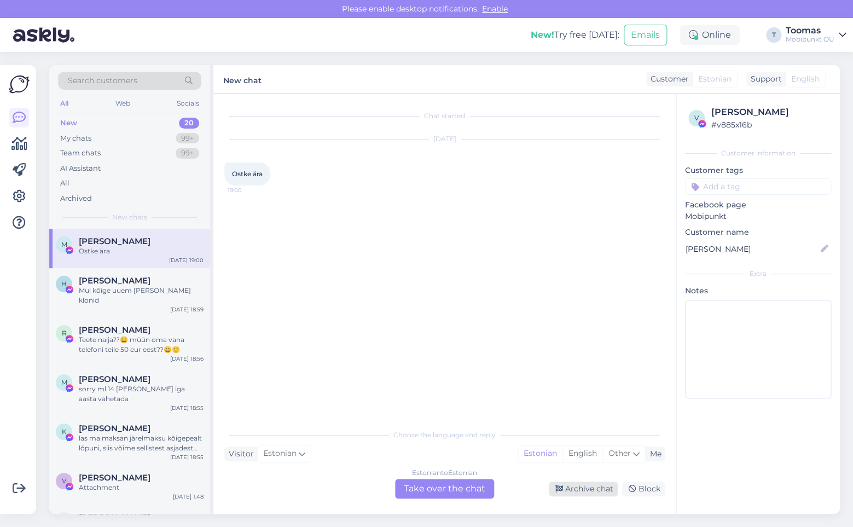
click at [592, 493] on div "Archive chat" at bounding box center [583, 488] width 69 height 15
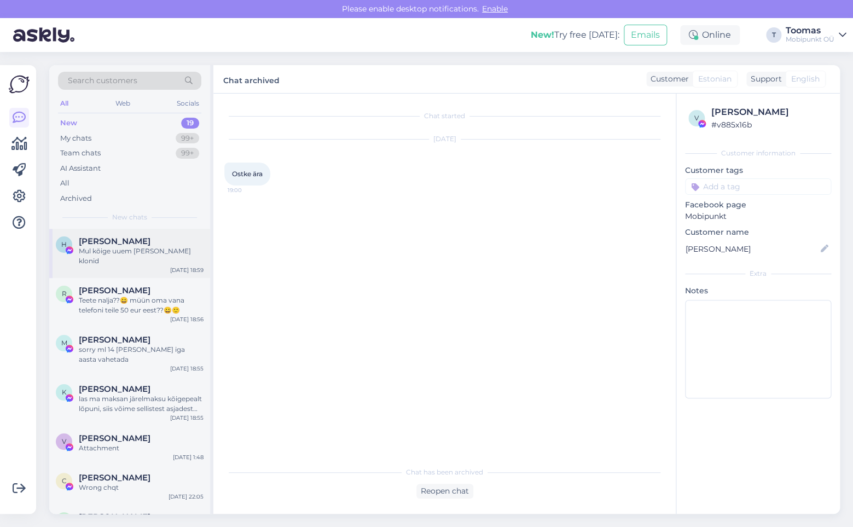
click at [126, 262] on div "H [PERSON_NAME] Mul kõige uuem [PERSON_NAME] klonid [DATE] 18:59" at bounding box center [129, 253] width 161 height 49
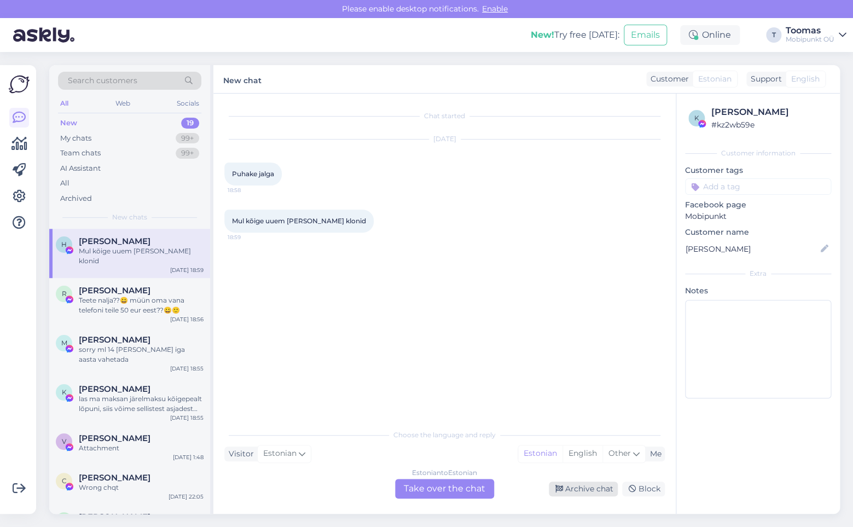
click at [574, 488] on div "Archive chat" at bounding box center [583, 488] width 69 height 15
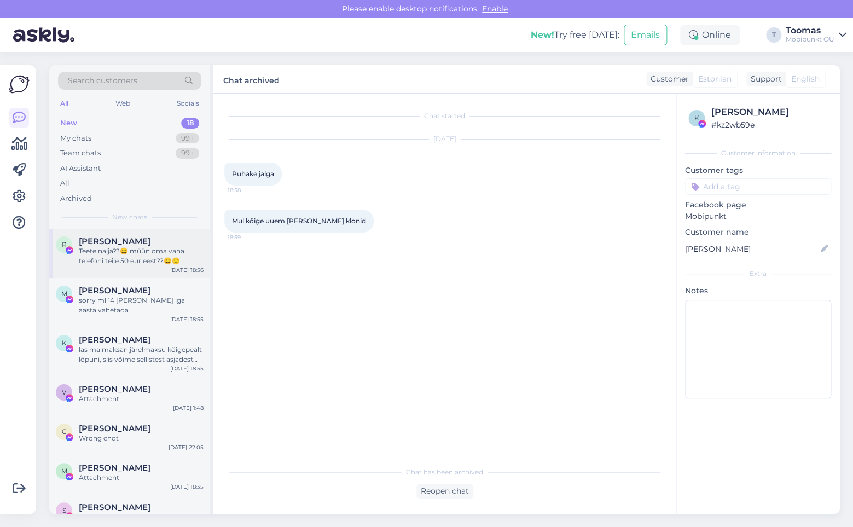
click at [146, 237] on div "[PERSON_NAME]" at bounding box center [141, 241] width 125 height 10
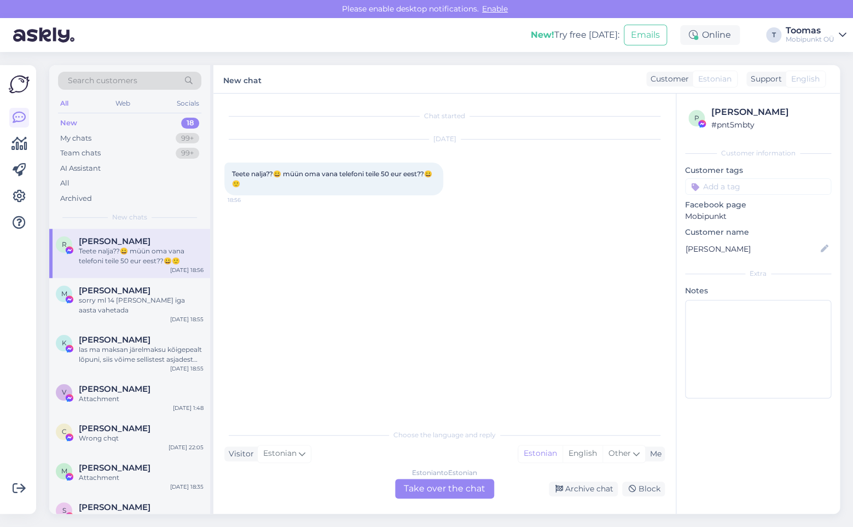
click at [583, 499] on div "Chat started [DATE] Teete nalja??😀 müün oma vana telefoni teile 50 eur eest??😀🙂…" at bounding box center [444, 304] width 462 height 420
click at [590, 493] on div "Archive chat" at bounding box center [583, 488] width 69 height 15
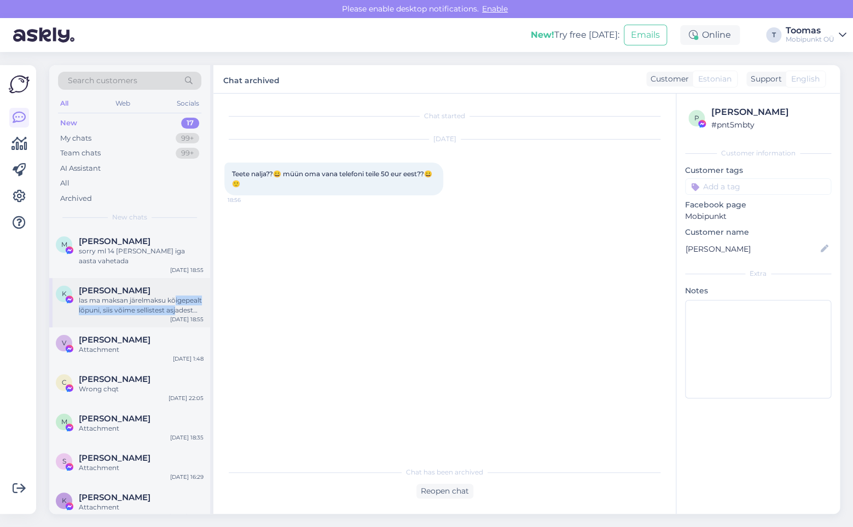
click at [176, 305] on div "las ma maksan järelmaksu kõigepealt lõpuni, siis võime sellistest asjadest rääk…" at bounding box center [141, 305] width 125 height 20
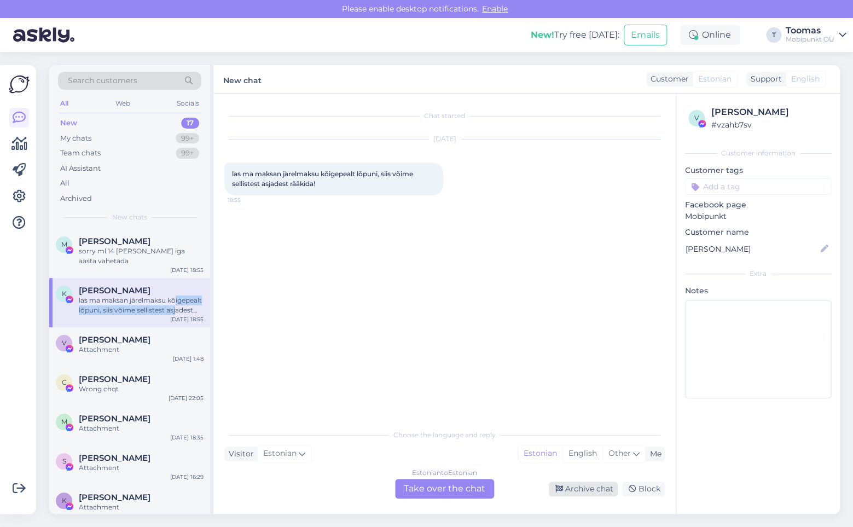
click at [597, 488] on div "Archive chat" at bounding box center [583, 488] width 69 height 15
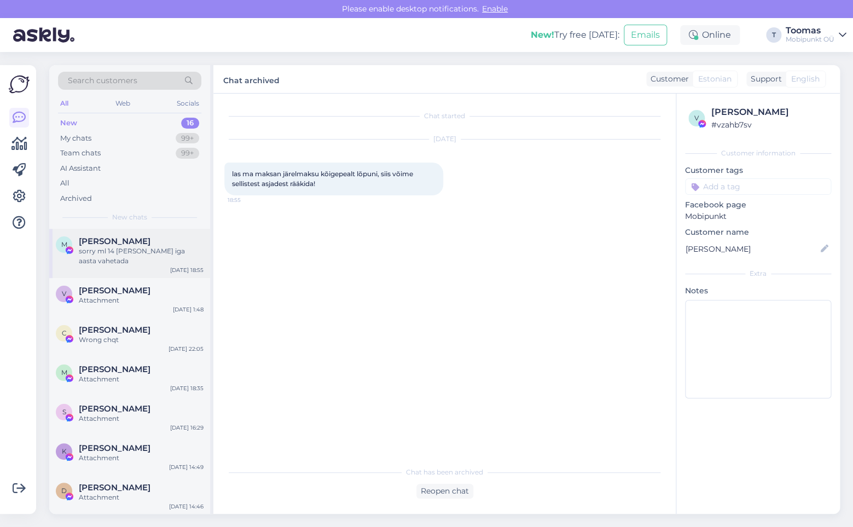
click at [149, 239] on span "[PERSON_NAME]" at bounding box center [115, 241] width 72 height 10
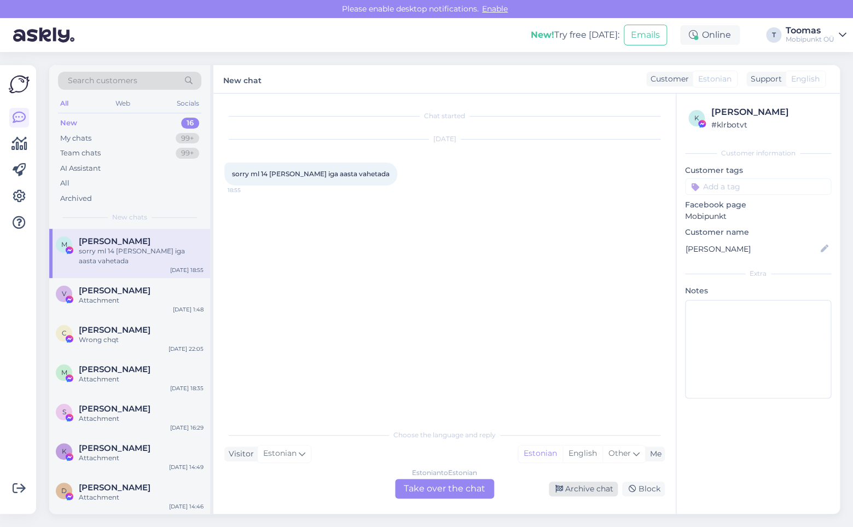
click at [589, 491] on div "Archive chat" at bounding box center [583, 488] width 69 height 15
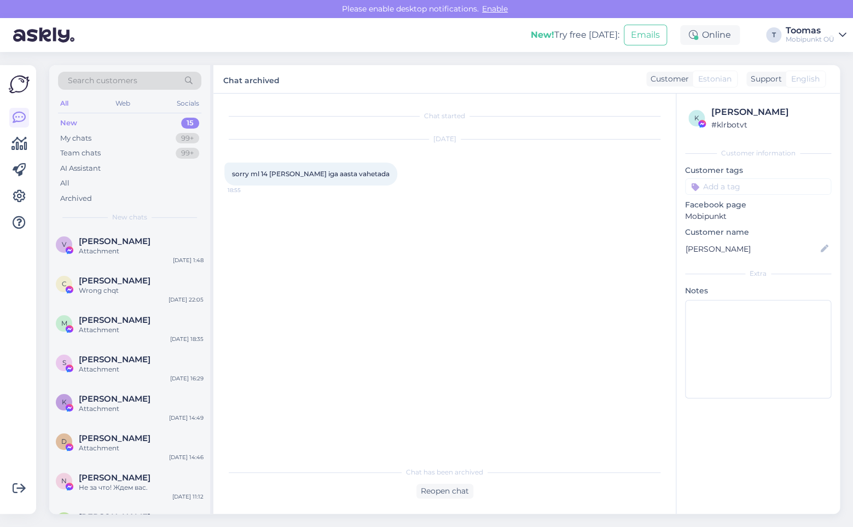
click at [111, 229] on div "V [PERSON_NAME] Attachment [DATE] 1:48" at bounding box center [129, 248] width 161 height 39
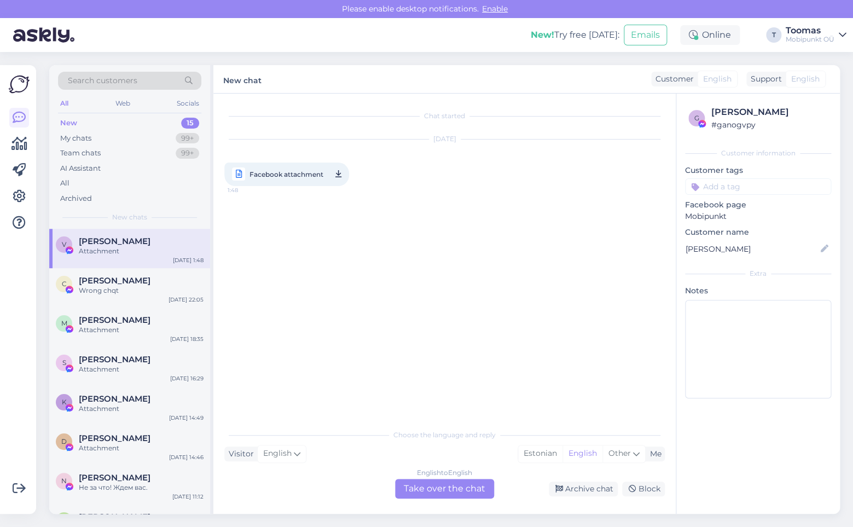
click at [584, 481] on div "English to English Take over the chat Archive chat Block" at bounding box center [444, 489] width 440 height 20
click at [571, 496] on div "English to English Take over the chat Archive chat Block" at bounding box center [444, 489] width 440 height 20
click at [574, 495] on div "Archive chat" at bounding box center [583, 488] width 69 height 15
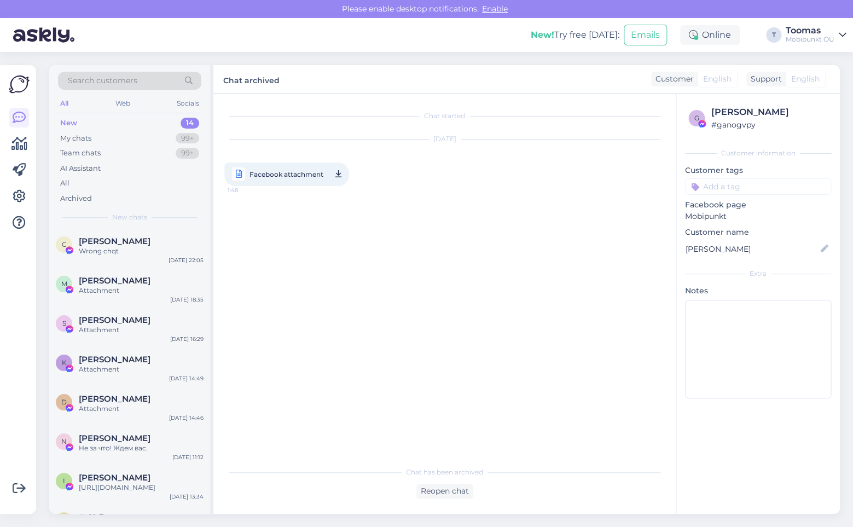
click at [153, 280] on div "[PERSON_NAME]" at bounding box center [141, 281] width 125 height 10
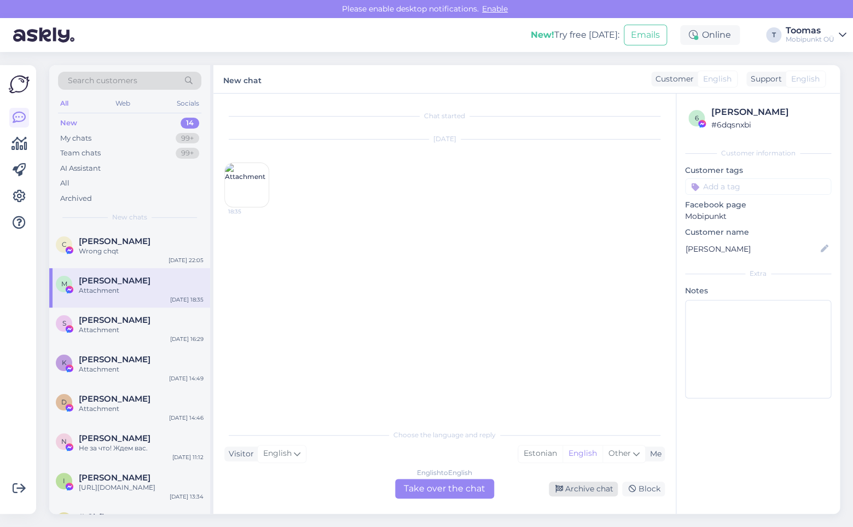
click at [581, 484] on div "Archive chat" at bounding box center [583, 488] width 69 height 15
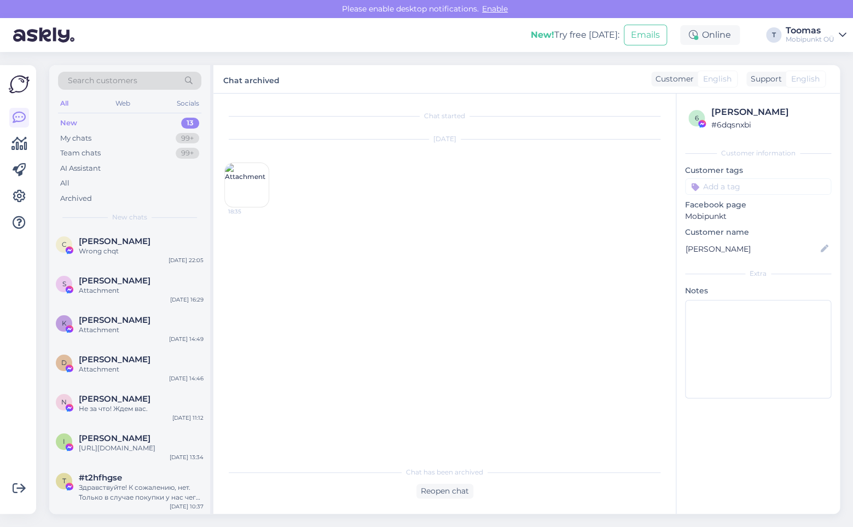
click at [186, 307] on div "K [PERSON_NAME] Attachment [DATE] 14:49" at bounding box center [129, 326] width 161 height 39
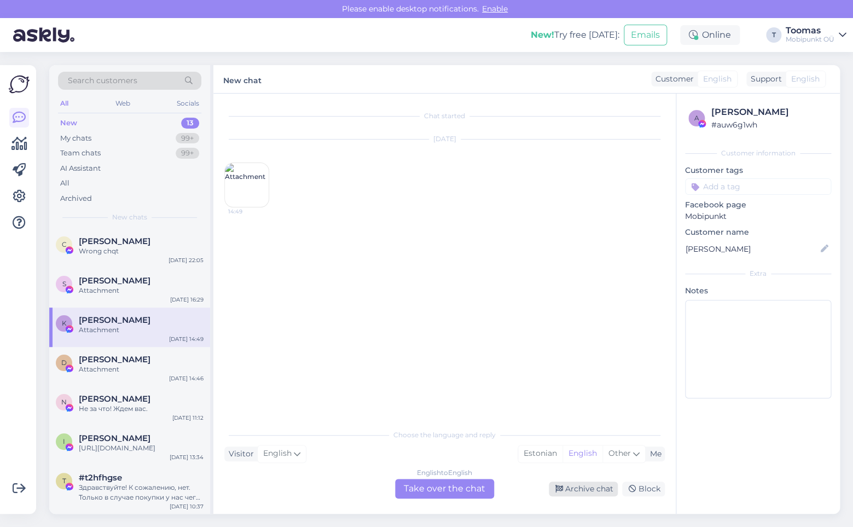
click at [577, 484] on div "Archive chat" at bounding box center [583, 488] width 69 height 15
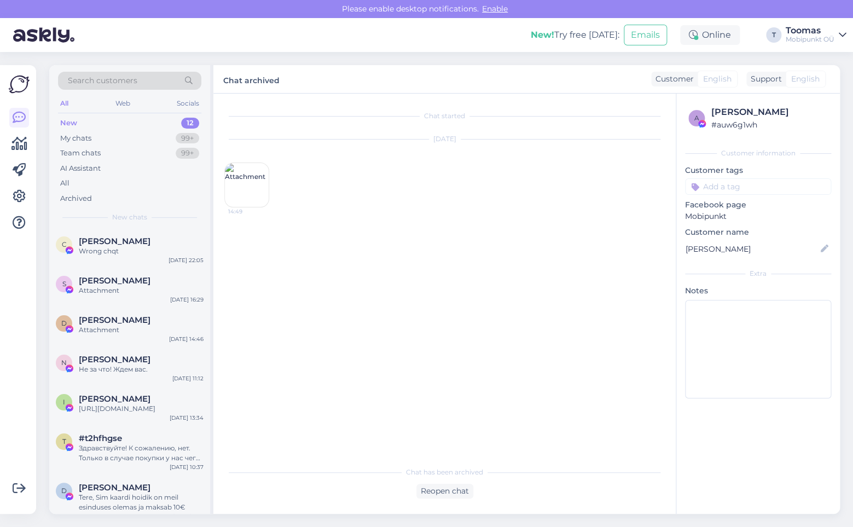
click at [134, 282] on div "[PERSON_NAME]" at bounding box center [141, 281] width 125 height 10
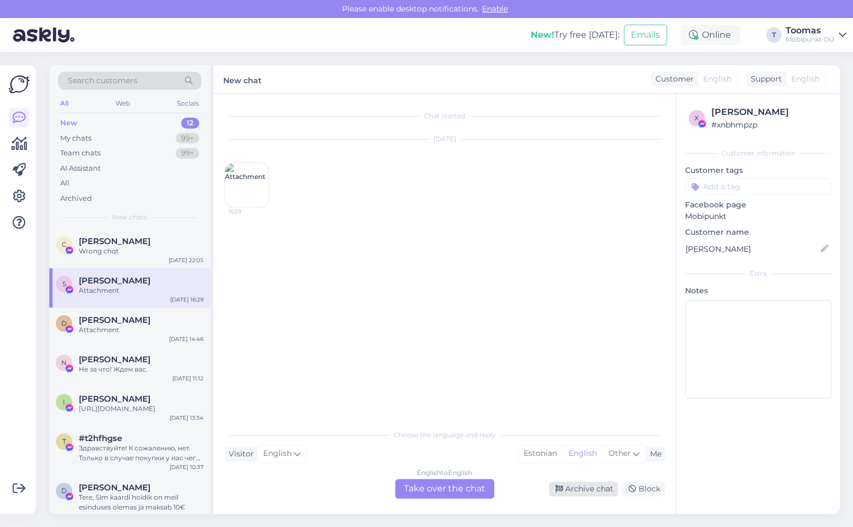
click at [574, 485] on div "Archive chat" at bounding box center [583, 488] width 69 height 15
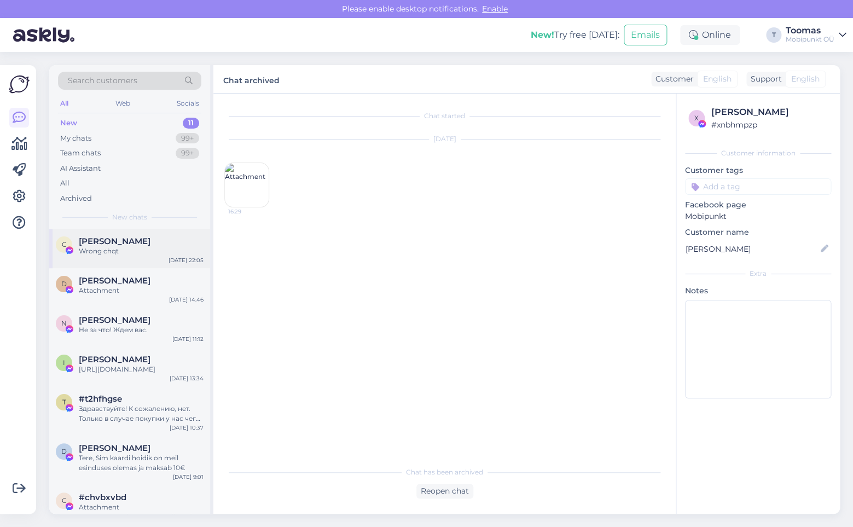
click at [172, 262] on div "C [PERSON_NAME] Wrong chqt [DATE] 22:05" at bounding box center [129, 248] width 161 height 39
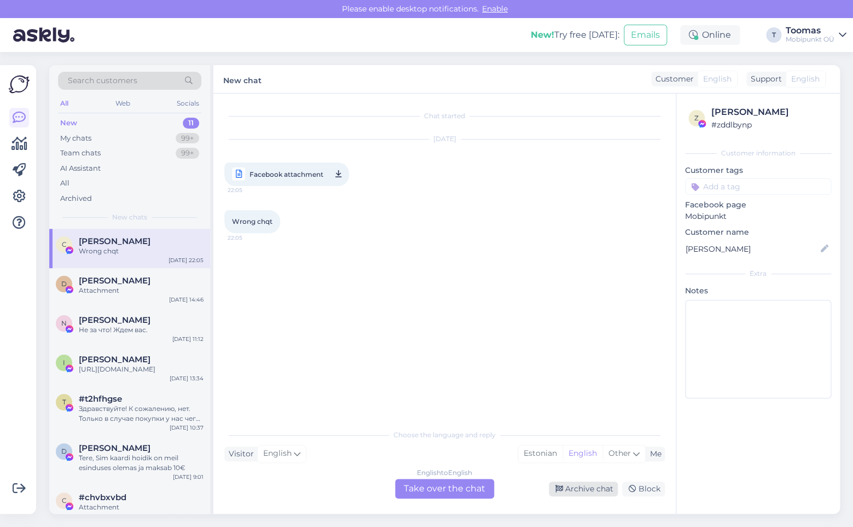
click at [583, 490] on div "Archive chat" at bounding box center [583, 488] width 69 height 15
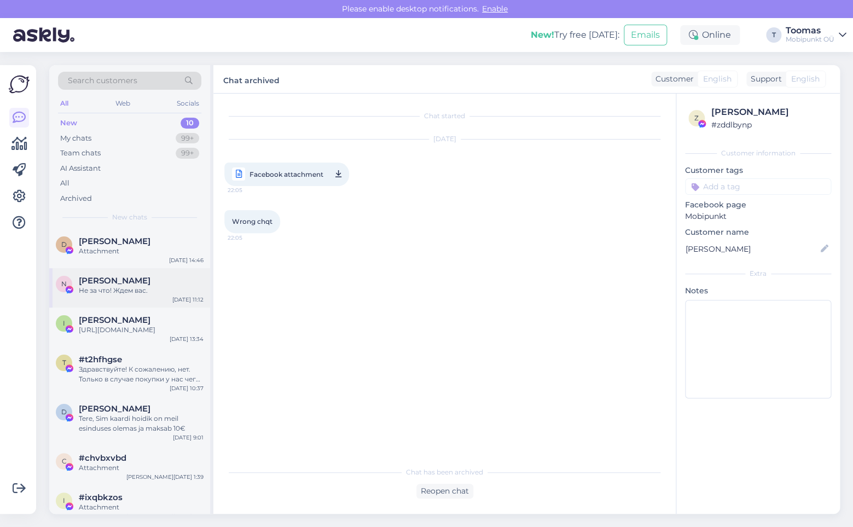
click at [169, 283] on div "[PERSON_NAME]" at bounding box center [141, 281] width 125 height 10
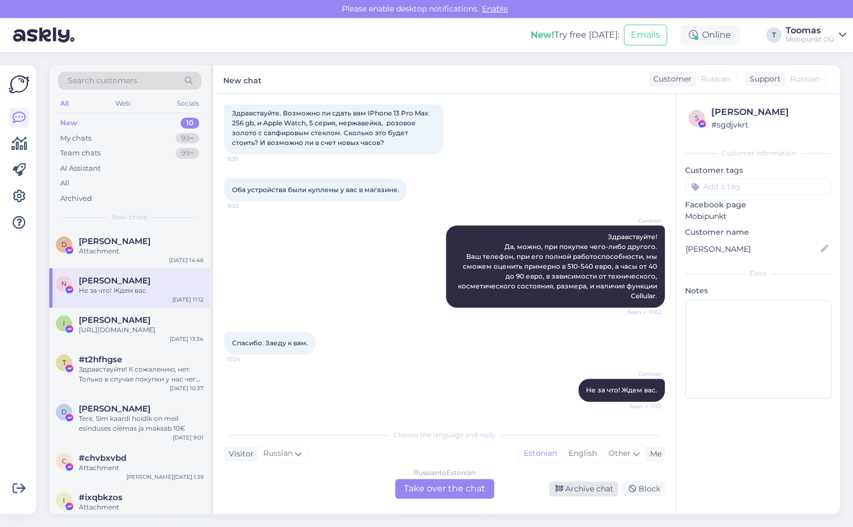
click at [583, 486] on div "Archive chat" at bounding box center [583, 488] width 69 height 15
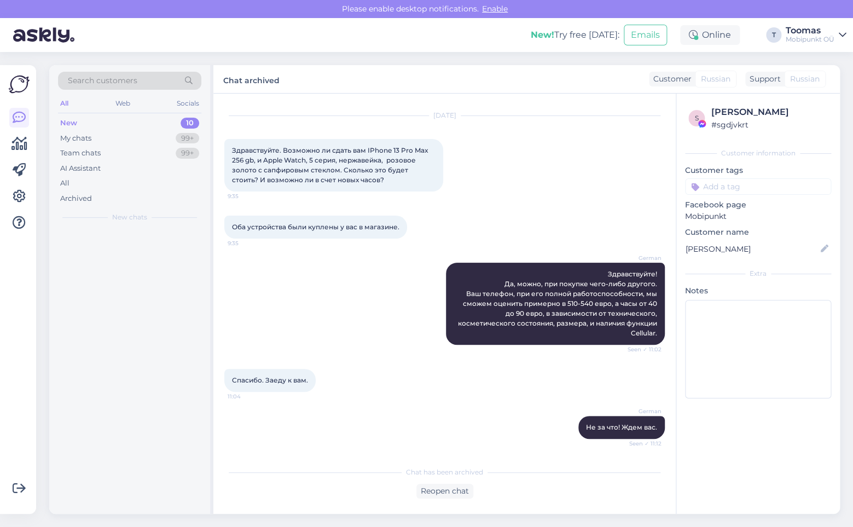
scroll to position [24, 0]
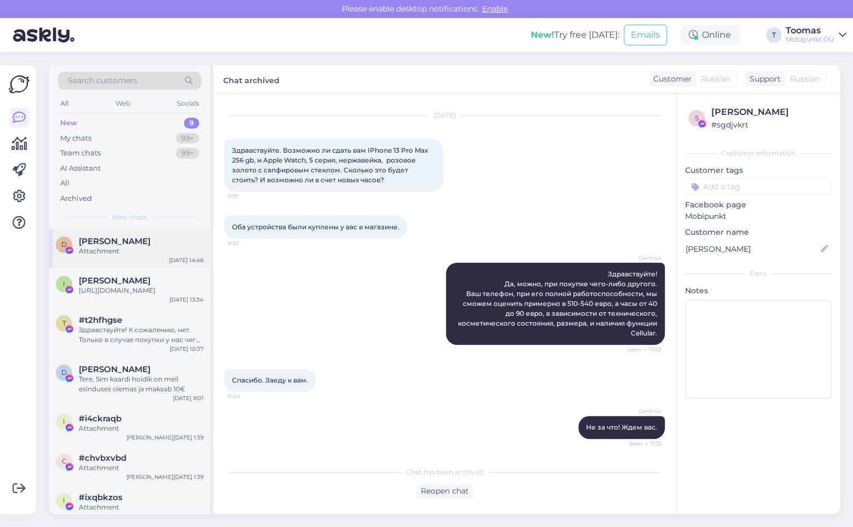
drag, startPoint x: 144, startPoint y: 240, endPoint x: 168, endPoint y: 240, distance: 24.1
click at [144, 240] on span "[PERSON_NAME]" at bounding box center [115, 241] width 72 height 10
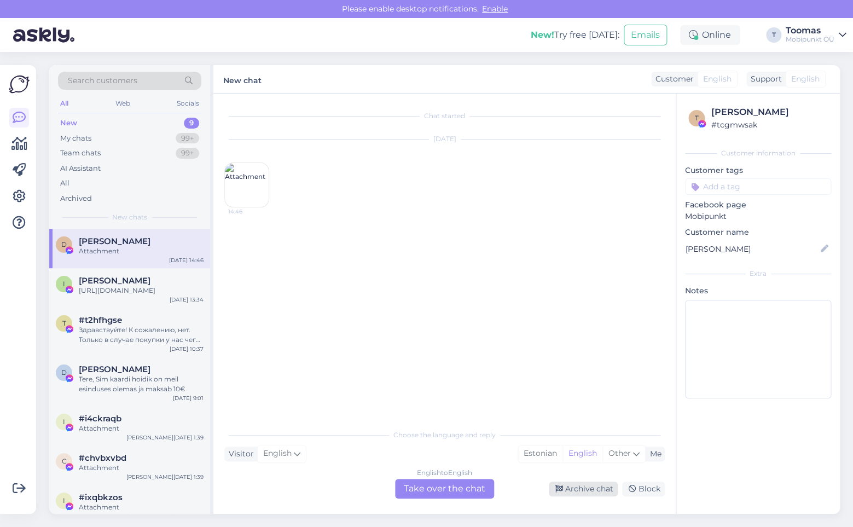
click at [576, 484] on div "Archive chat" at bounding box center [583, 488] width 69 height 15
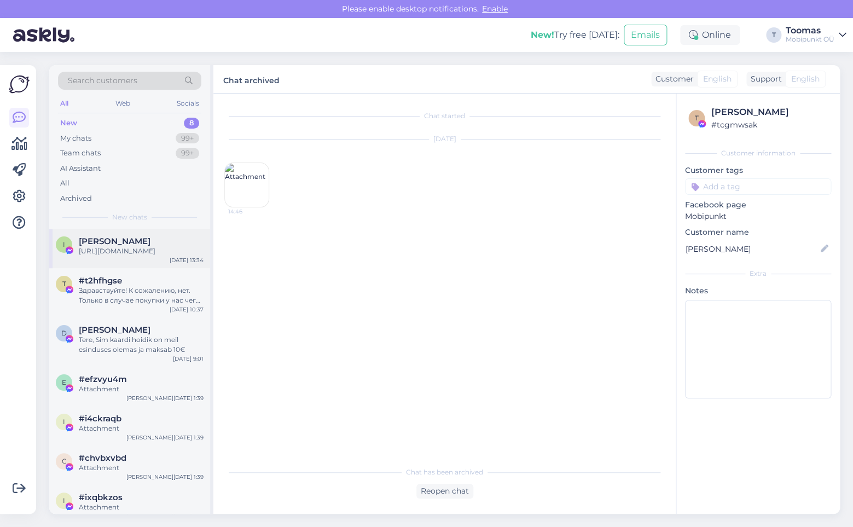
click at [176, 264] on div "[DATE] 13:34" at bounding box center [187, 260] width 34 height 8
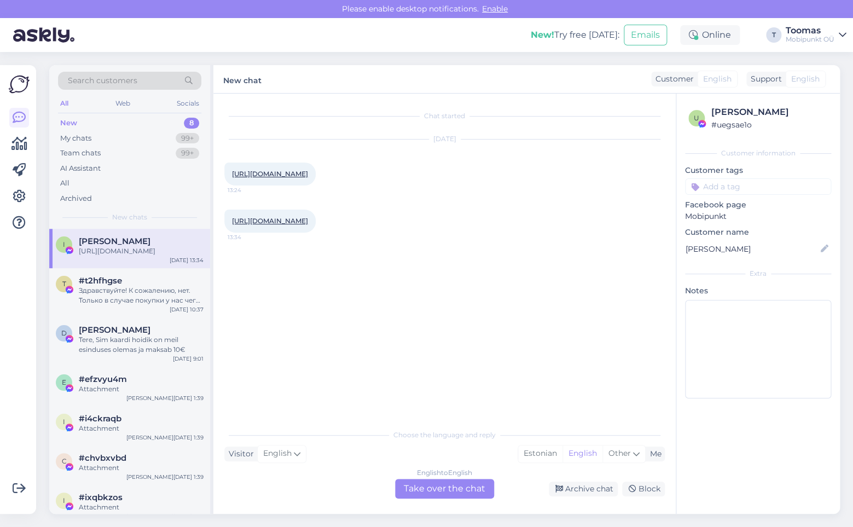
click at [581, 480] on div "English to English Take over the chat Archive chat Block" at bounding box center [444, 489] width 440 height 20
click at [579, 481] on div "Archive chat" at bounding box center [583, 488] width 69 height 15
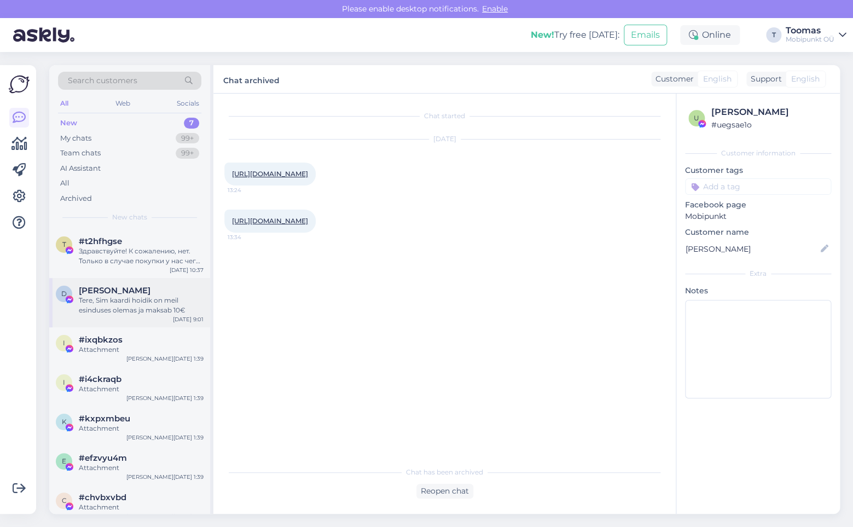
click at [162, 294] on div "[PERSON_NAME]" at bounding box center [141, 291] width 125 height 10
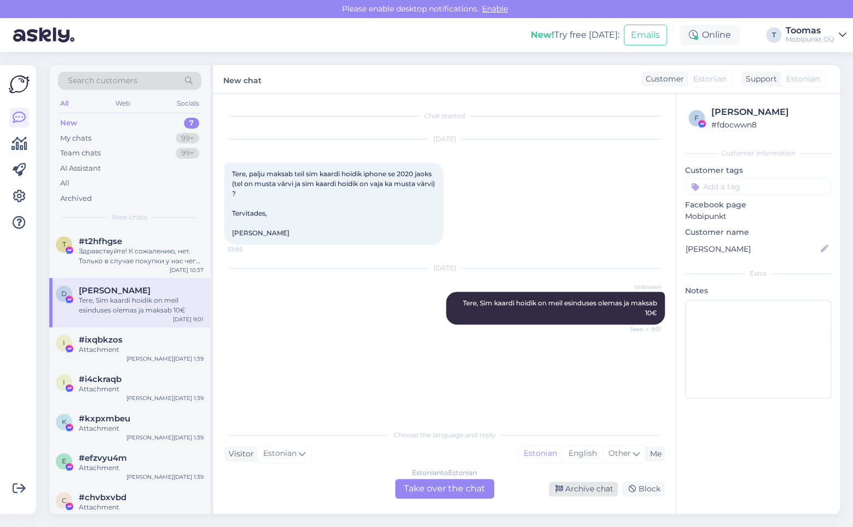
click at [592, 489] on div "Archive chat" at bounding box center [583, 488] width 69 height 15
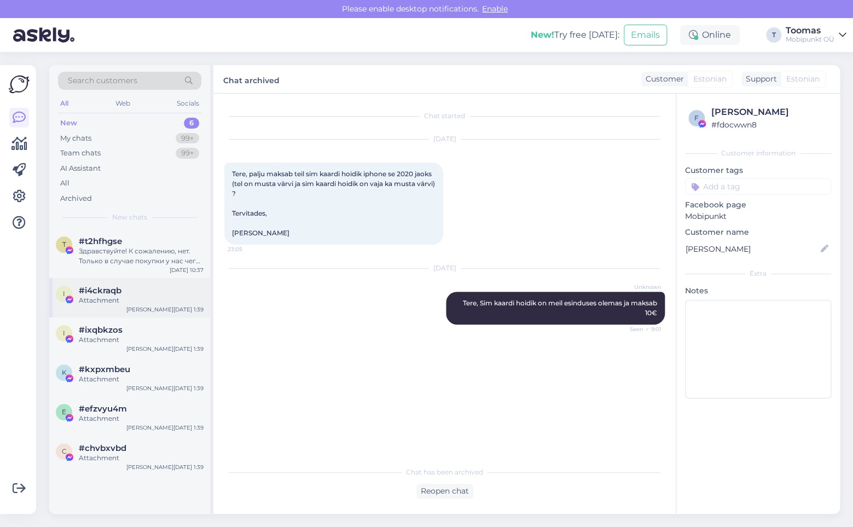
click at [164, 298] on div "Attachment" at bounding box center [141, 300] width 125 height 10
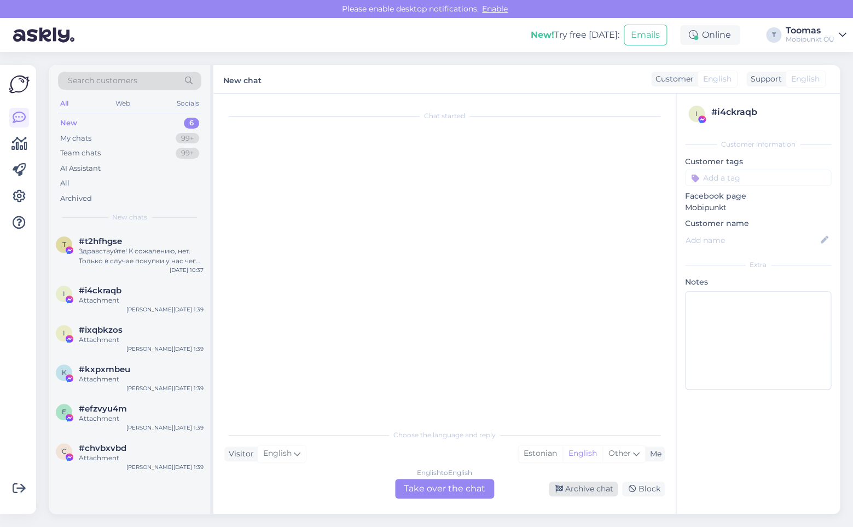
click at [570, 484] on div "Archive chat" at bounding box center [583, 488] width 69 height 15
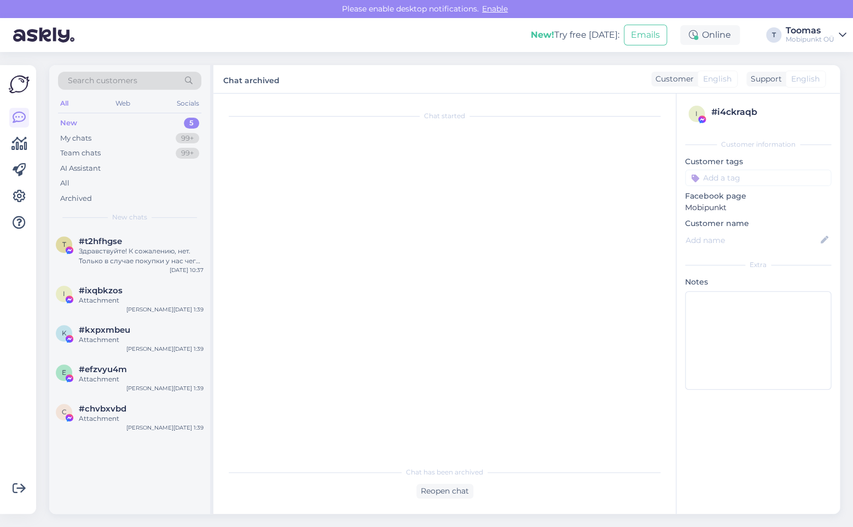
click at [211, 269] on div "Search customers All Web Socials New 5 My chats 99+ Team chats 99+ AI Assistant…" at bounding box center [131, 289] width 164 height 449
click at [170, 257] on div "Здравствуйте! К сожалению, нет. Только в случае покупки у нас чего либо другого." at bounding box center [141, 256] width 125 height 20
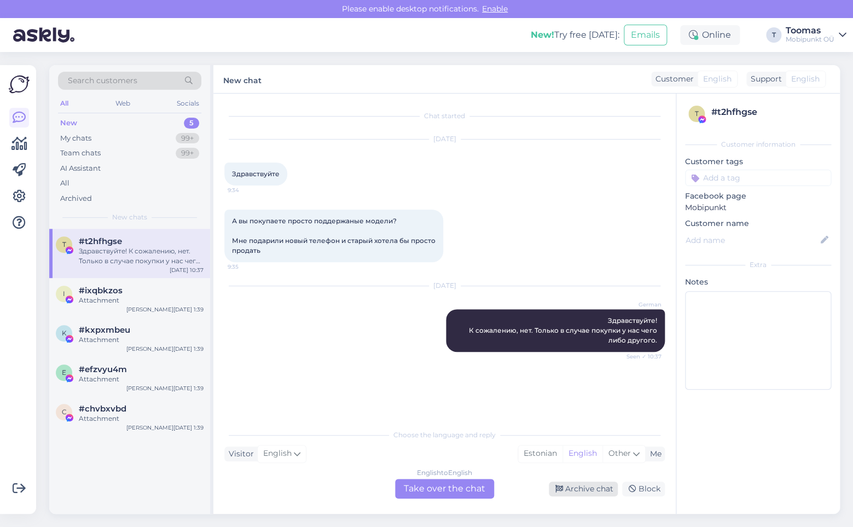
click at [566, 490] on div "Archive chat" at bounding box center [583, 488] width 69 height 15
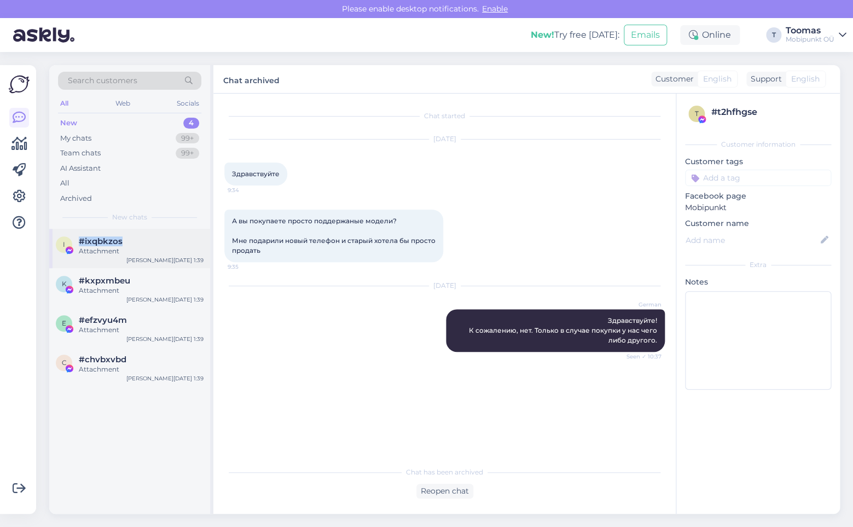
click at [134, 236] on div "i #ixqbkzos Attachment [PERSON_NAME][DATE] 1:39" at bounding box center [129, 248] width 161 height 39
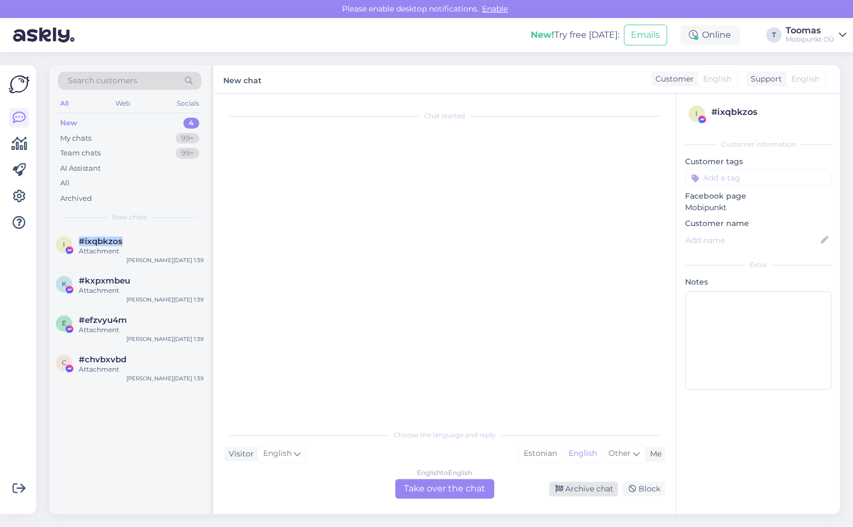
click at [561, 490] on icon at bounding box center [559, 489] width 8 height 8
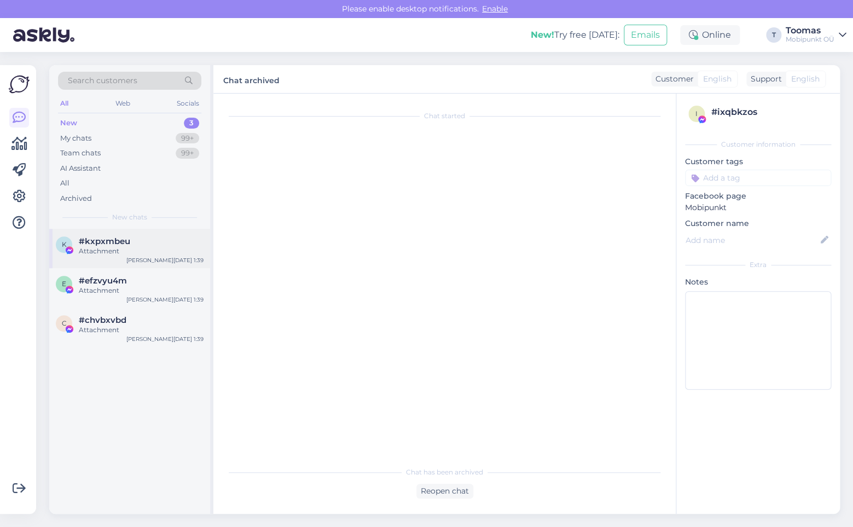
click at [141, 244] on div "#kxpxmbeu" at bounding box center [141, 241] width 125 height 10
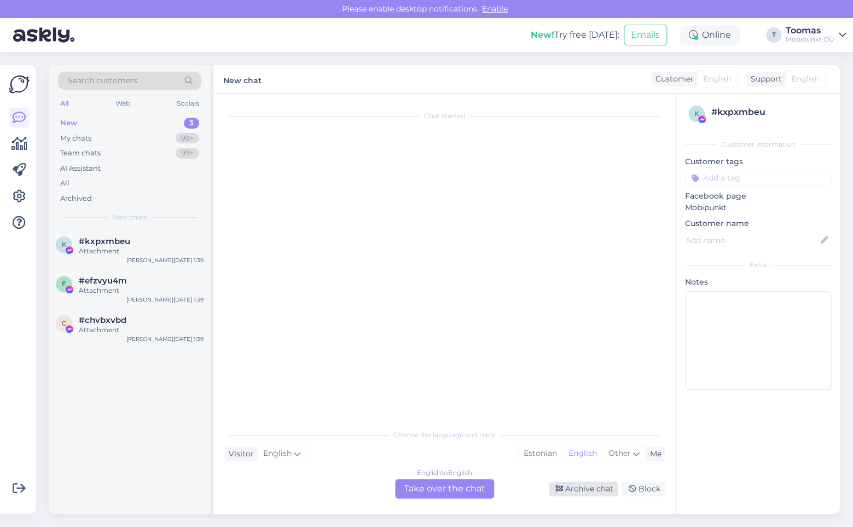
click at [559, 488] on icon at bounding box center [559, 489] width 8 height 8
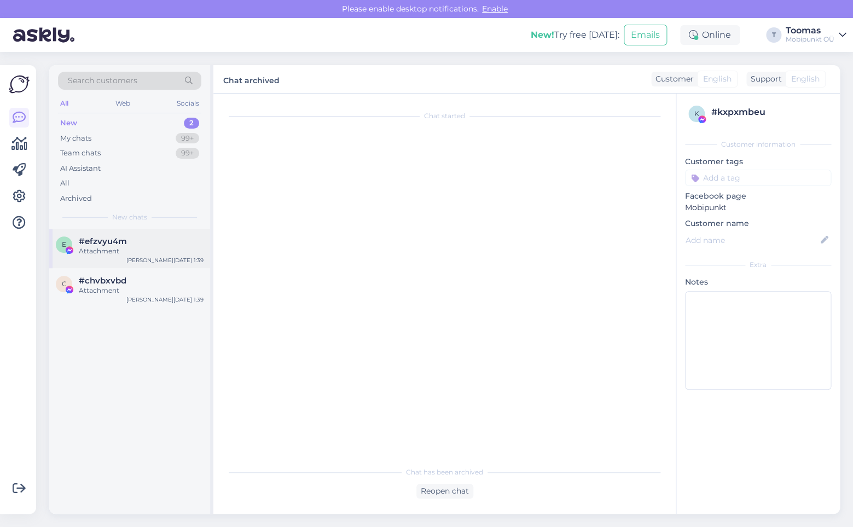
click at [173, 258] on div "e #efzvyu4m Attachment [PERSON_NAME][DATE] 1:39" at bounding box center [129, 248] width 161 height 39
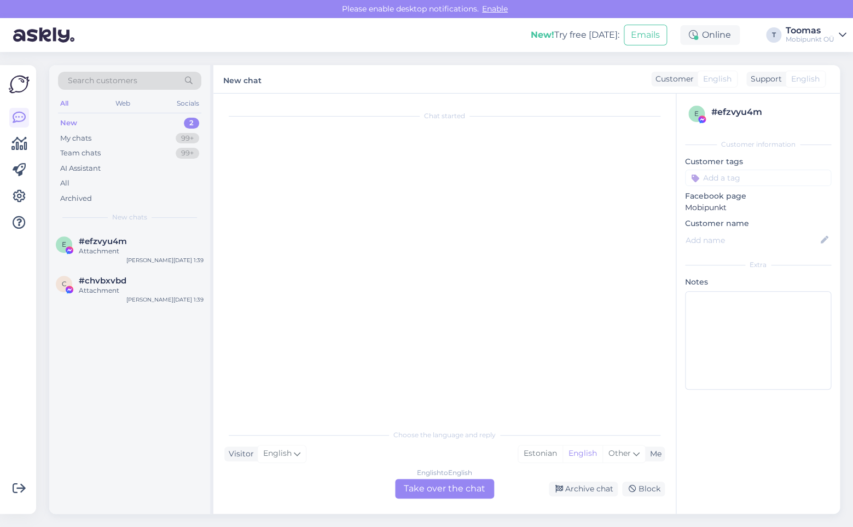
click at [559, 480] on div "English to English Take over the chat Archive chat Block" at bounding box center [444, 489] width 440 height 20
click at [558, 485] on icon at bounding box center [559, 489] width 8 height 8
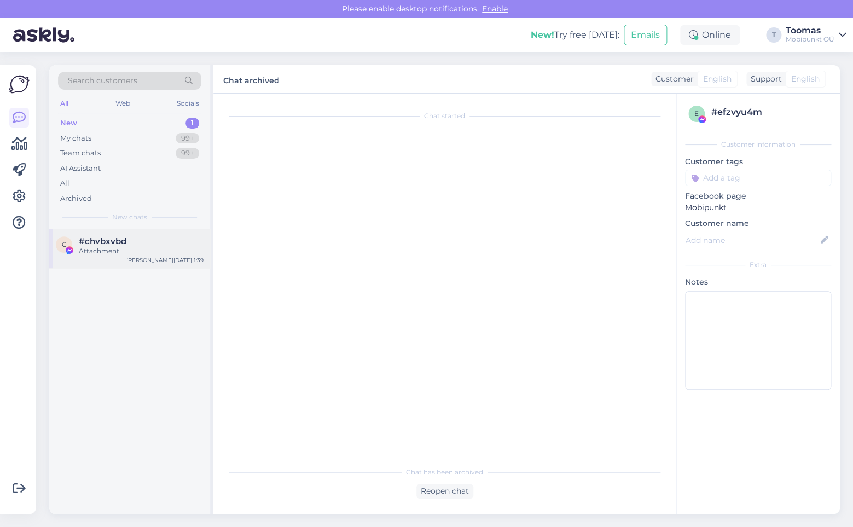
click at [138, 257] on div "c #chvbxvbd Attachment [PERSON_NAME][DATE] 1:39" at bounding box center [129, 248] width 161 height 39
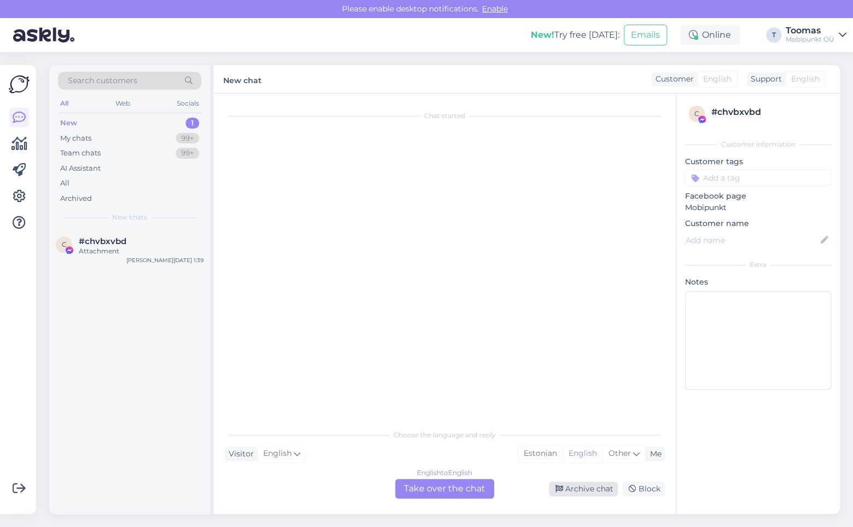
click at [579, 485] on div "Archive chat" at bounding box center [583, 488] width 69 height 15
